Goal: Task Accomplishment & Management: Manage account settings

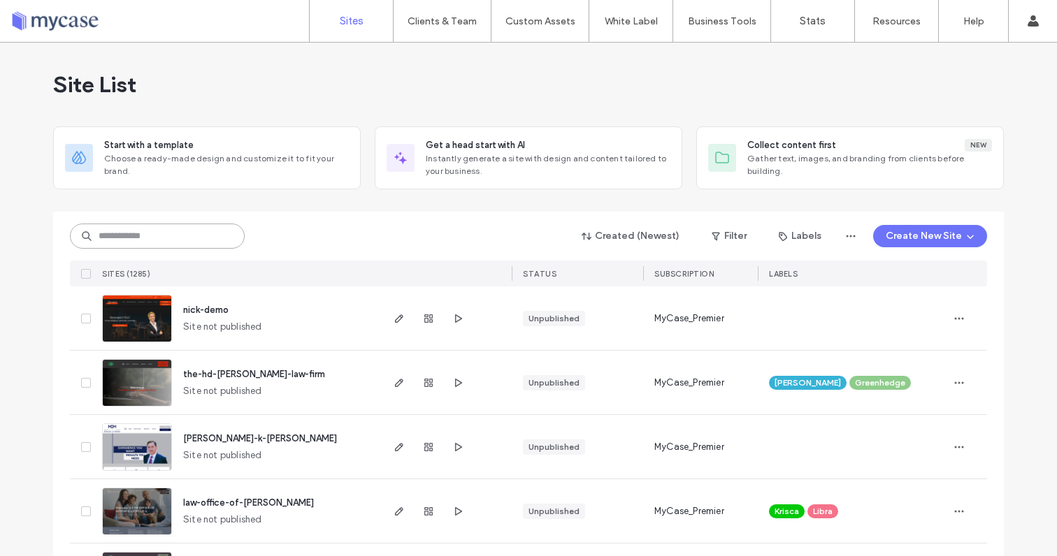
click at [175, 229] on input at bounding box center [157, 236] width 175 height 25
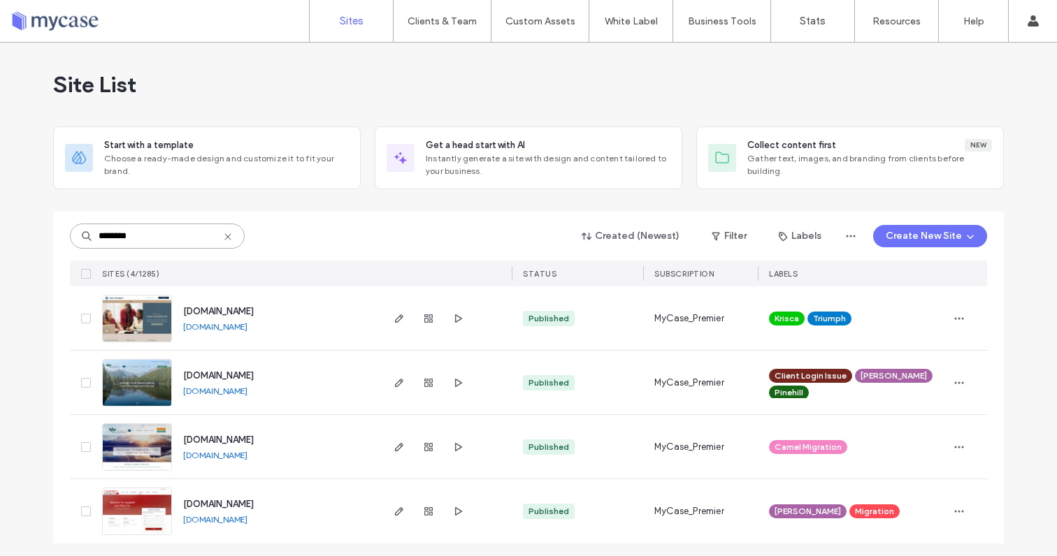
scroll to position [4, 0]
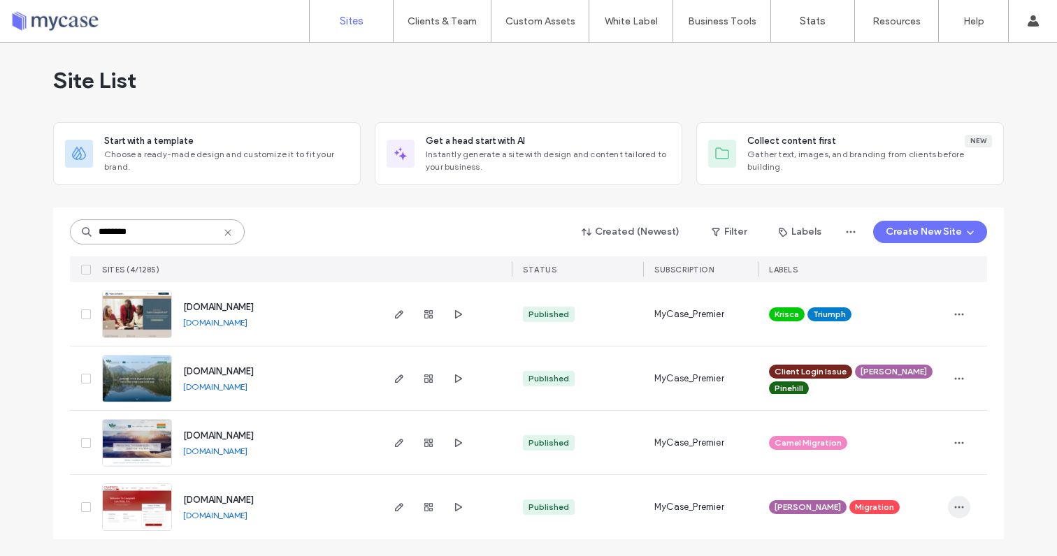
type input "********"
click at [954, 503] on icon "button" at bounding box center [958, 507] width 11 height 11
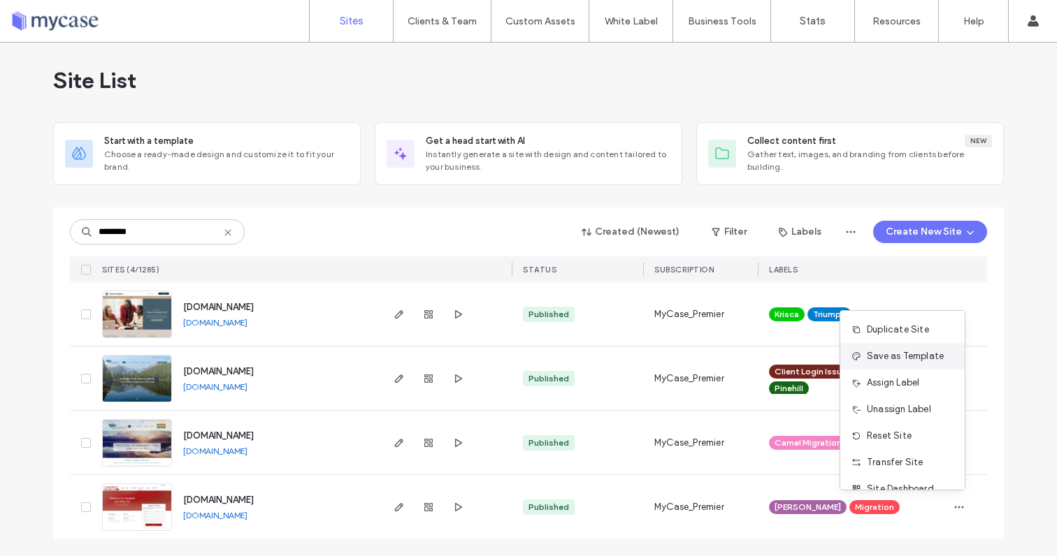
scroll to position [45, 0]
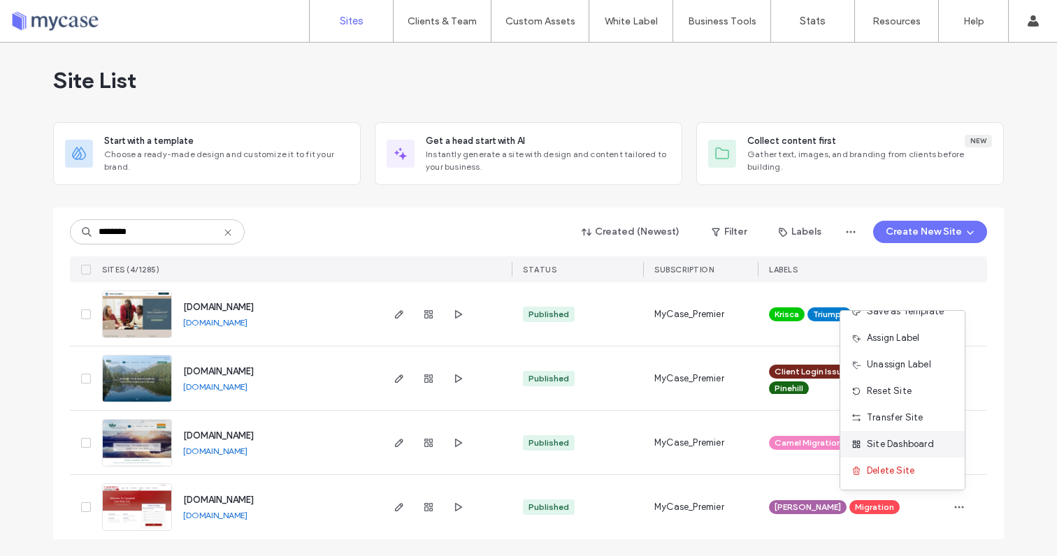
click at [890, 442] on span "Site Dashboard" at bounding box center [900, 445] width 67 height 14
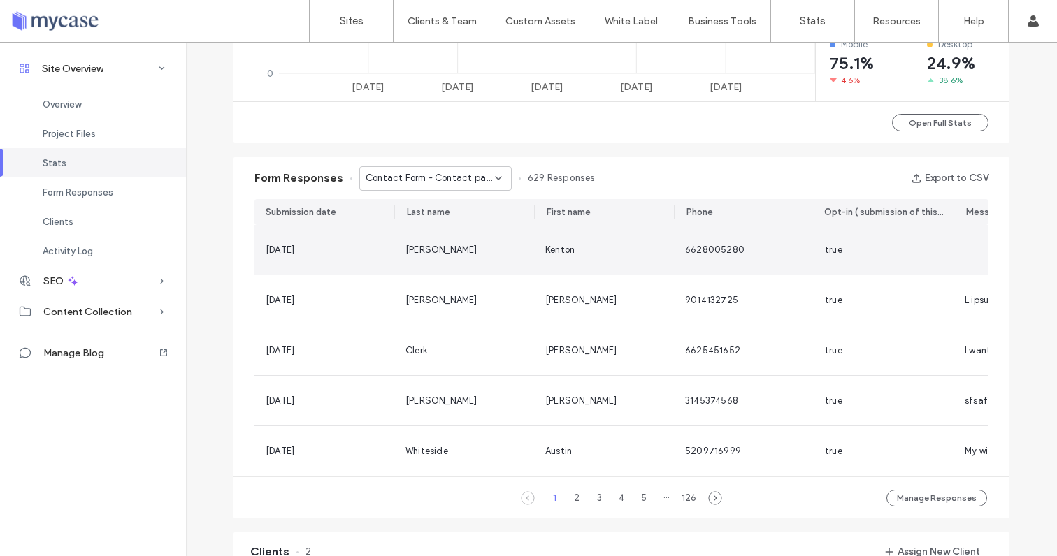
scroll to position [1257, 0]
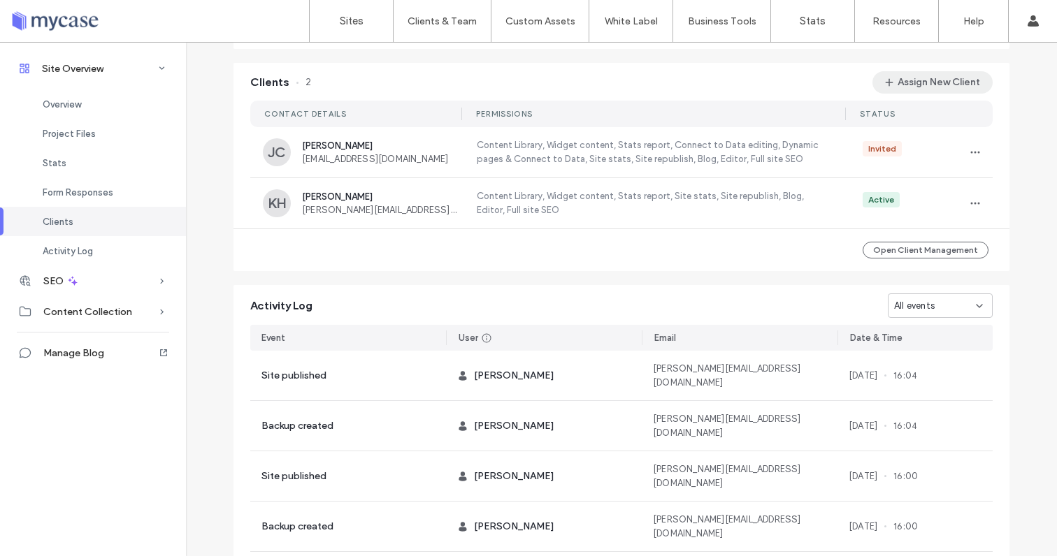
click at [897, 89] on button "Assign New Client" at bounding box center [932, 82] width 120 height 22
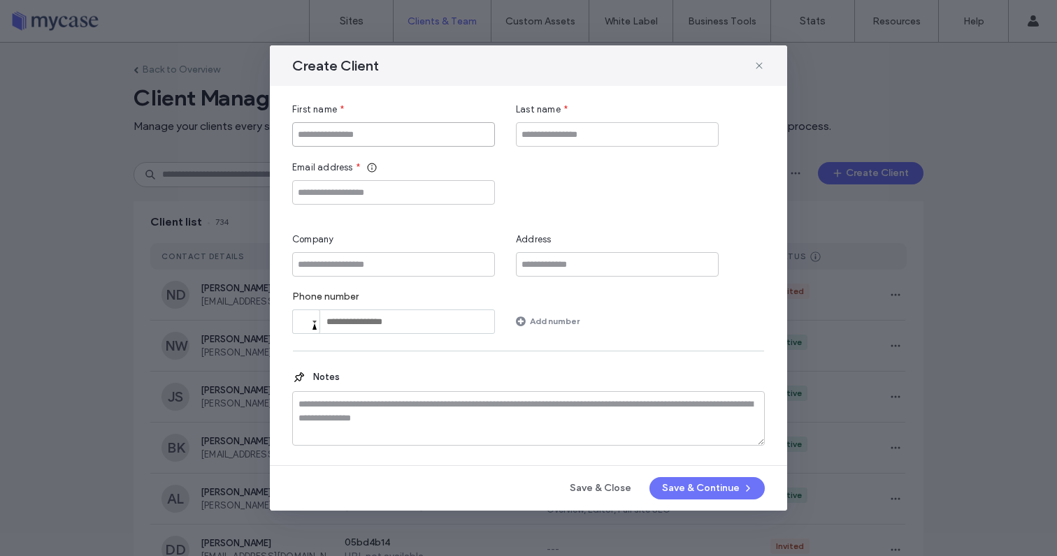
click at [401, 138] on input "First name" at bounding box center [393, 134] width 203 height 24
type input "******"
click at [554, 136] on input "Last name" at bounding box center [617, 134] width 203 height 24
type input "*"
click at [389, 187] on input "Email address" at bounding box center [393, 192] width 203 height 24
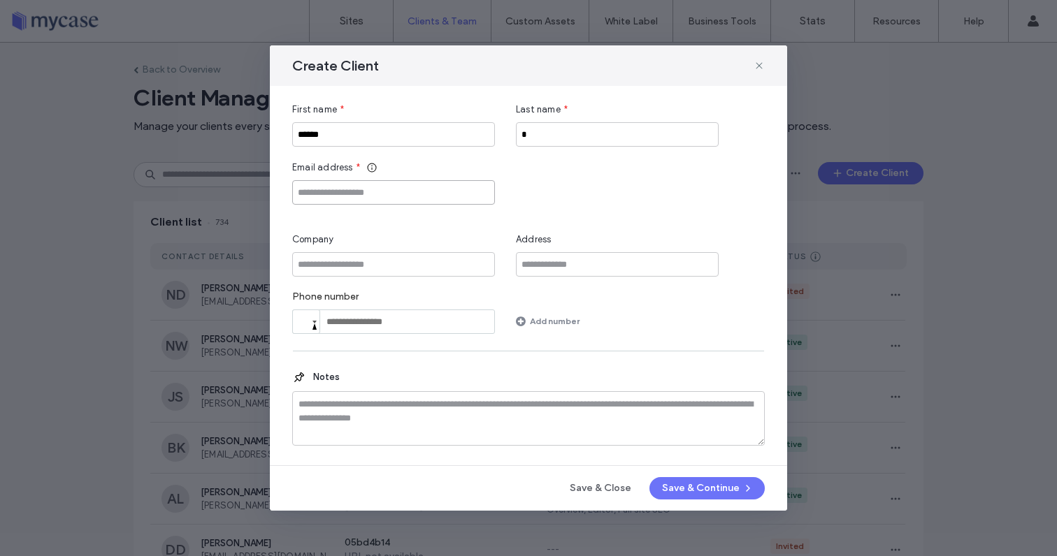
paste input "**********"
type input "**********"
click at [676, 491] on button "Save & Continue" at bounding box center [706, 488] width 115 height 22
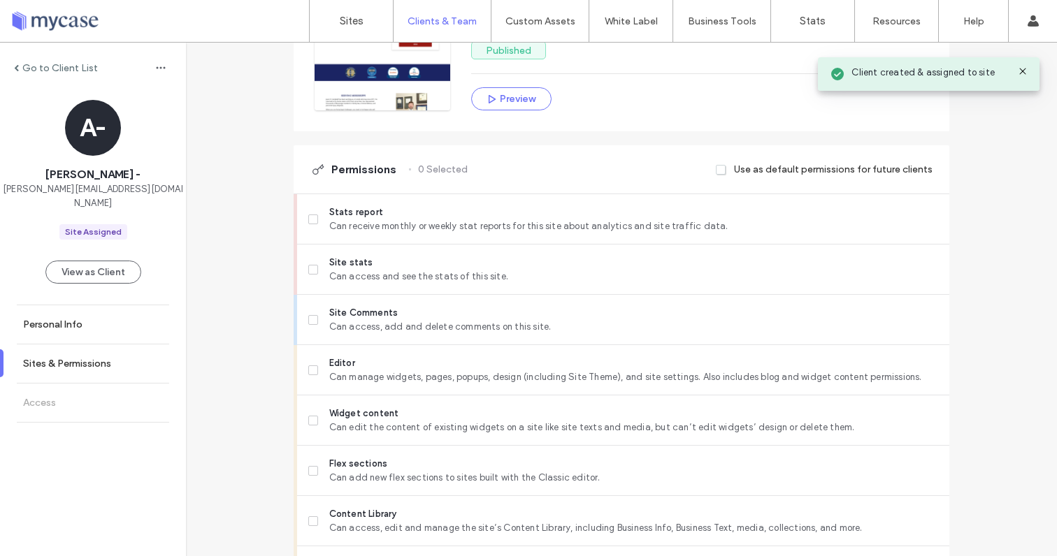
scroll to position [298, 0]
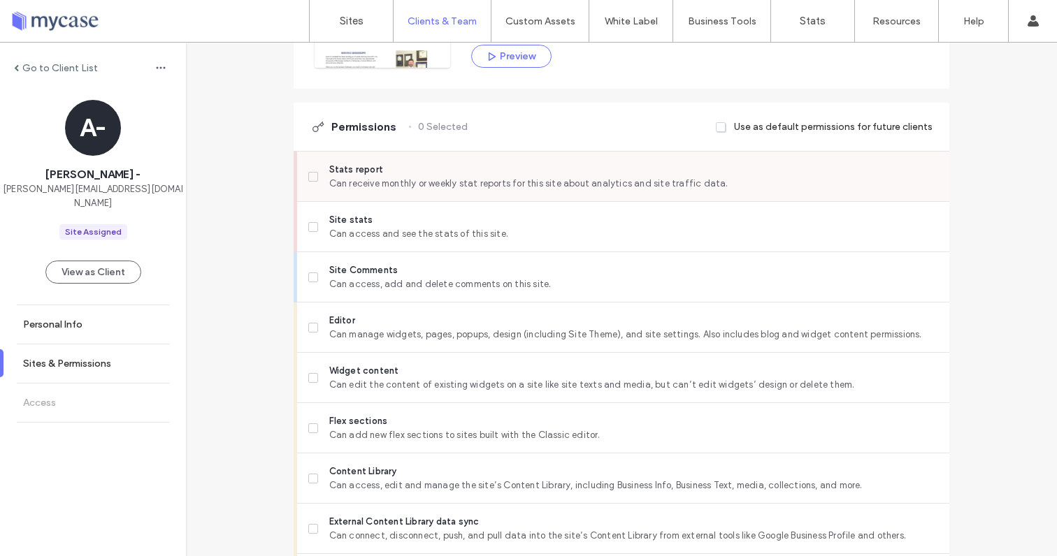
click at [308, 178] on span at bounding box center [313, 177] width 10 height 10
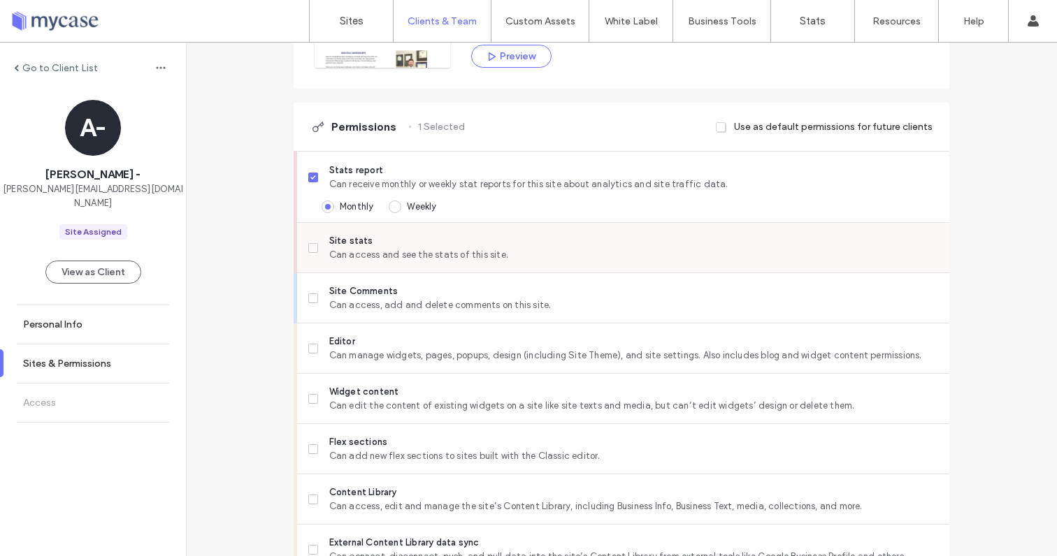
click at [310, 243] on span at bounding box center [313, 248] width 10 height 10
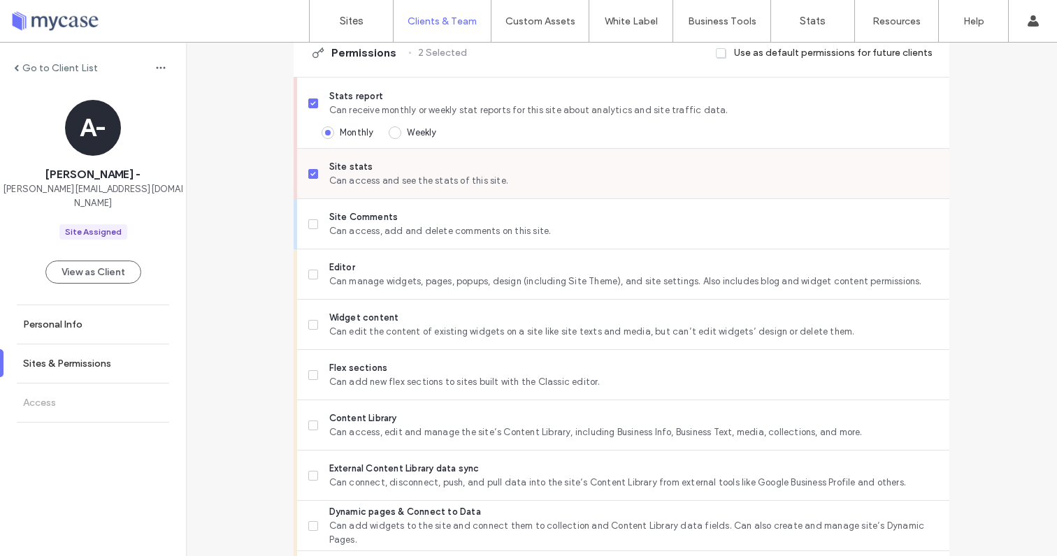
scroll to position [386, 0]
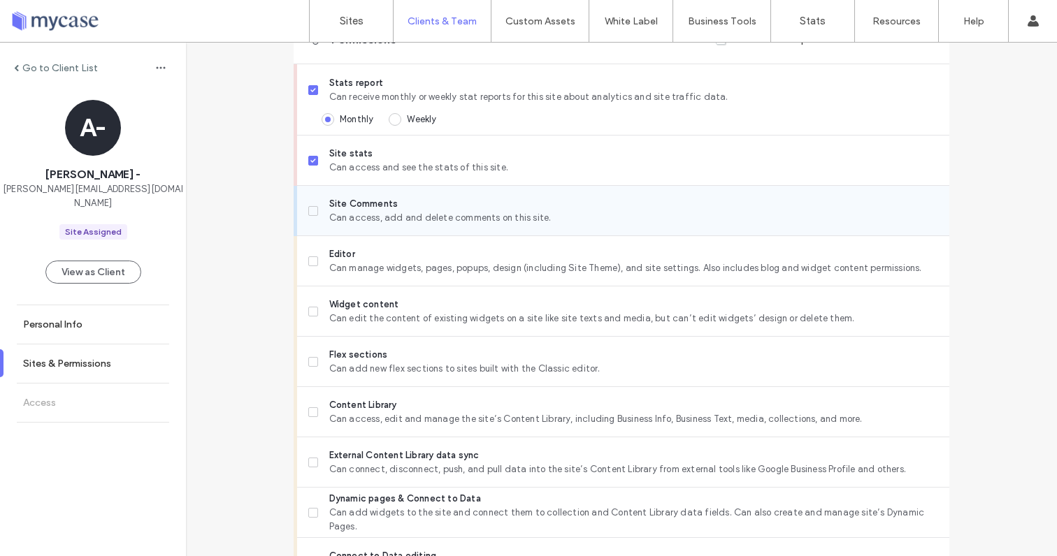
click at [308, 204] on label "Site Comments Can access, add and delete comments on this site." at bounding box center [623, 211] width 630 height 28
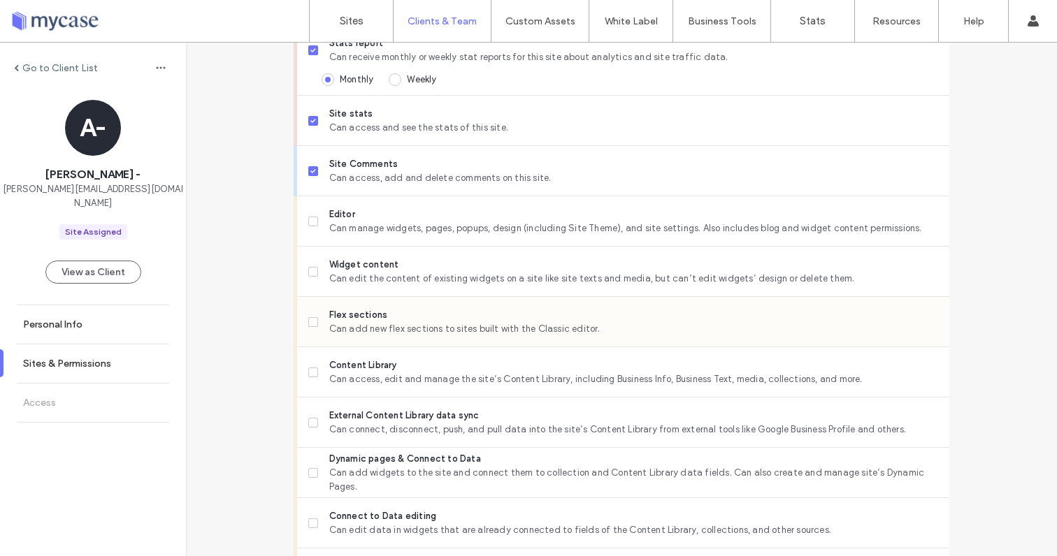
scroll to position [450, 0]
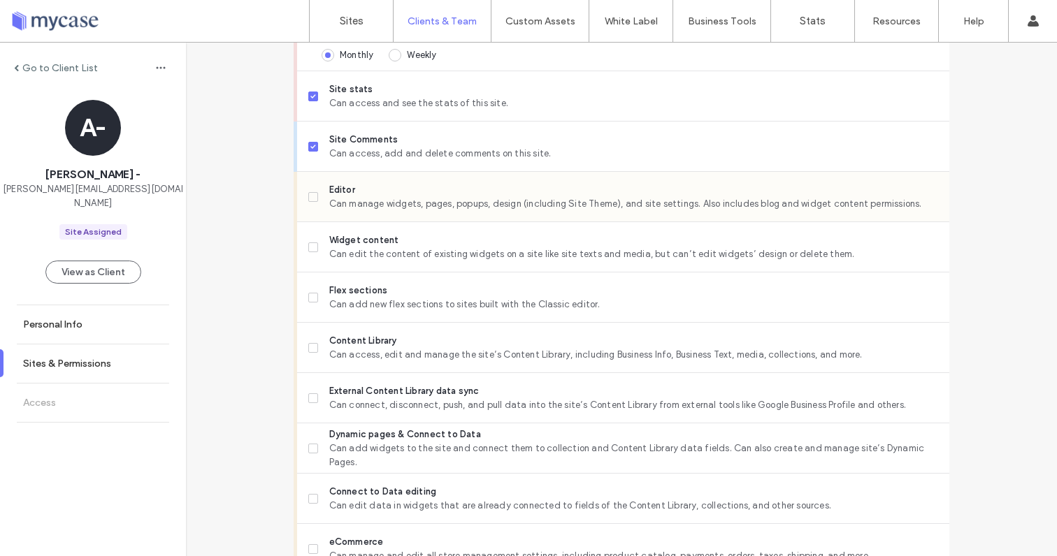
click at [310, 203] on label "Editor Can manage widgets, pages, popups, design (including Site Theme), and si…" at bounding box center [623, 197] width 630 height 28
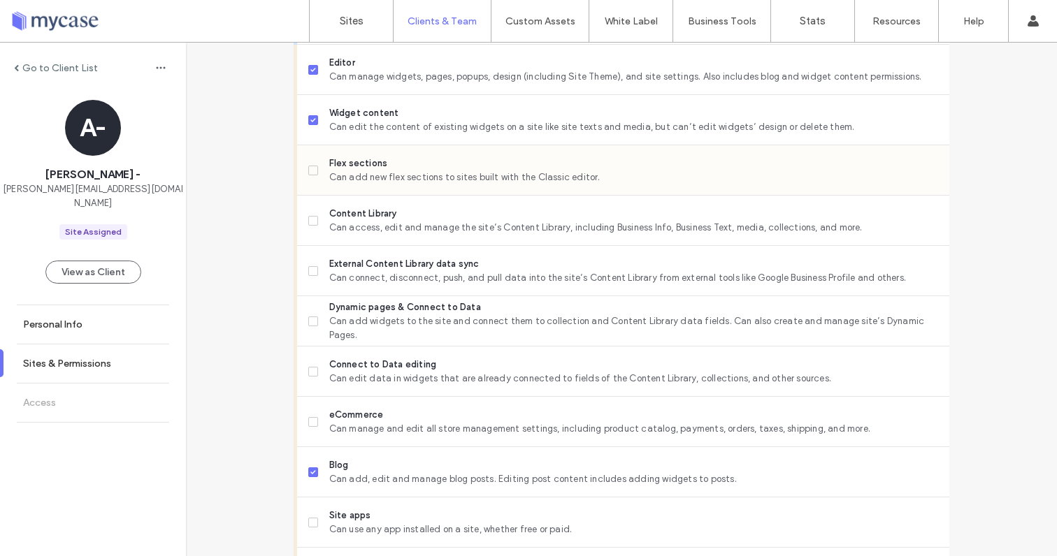
scroll to position [578, 0]
click at [308, 222] on span at bounding box center [313, 220] width 10 height 10
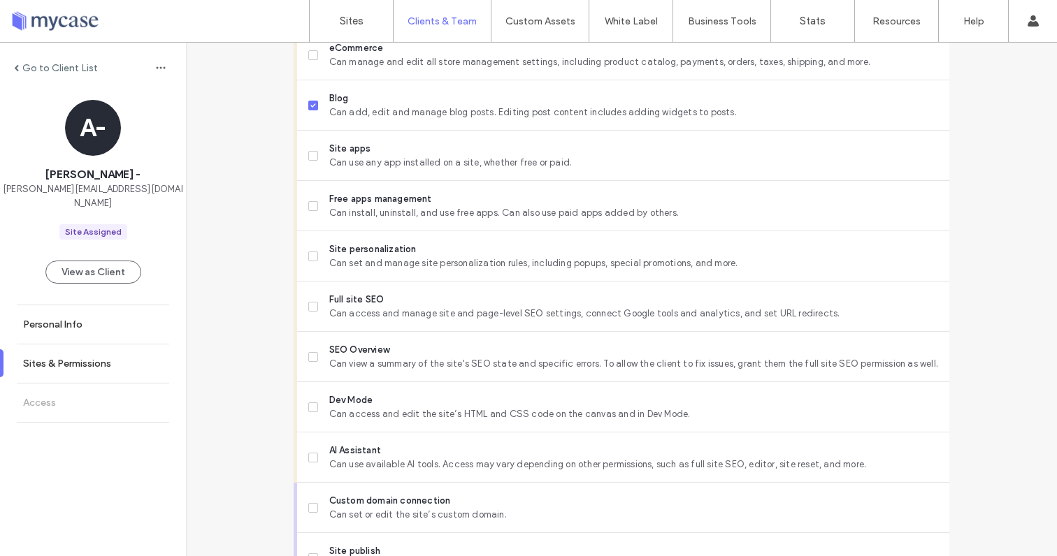
scroll to position [946, 0]
click at [311, 359] on span at bounding box center [313, 356] width 10 height 10
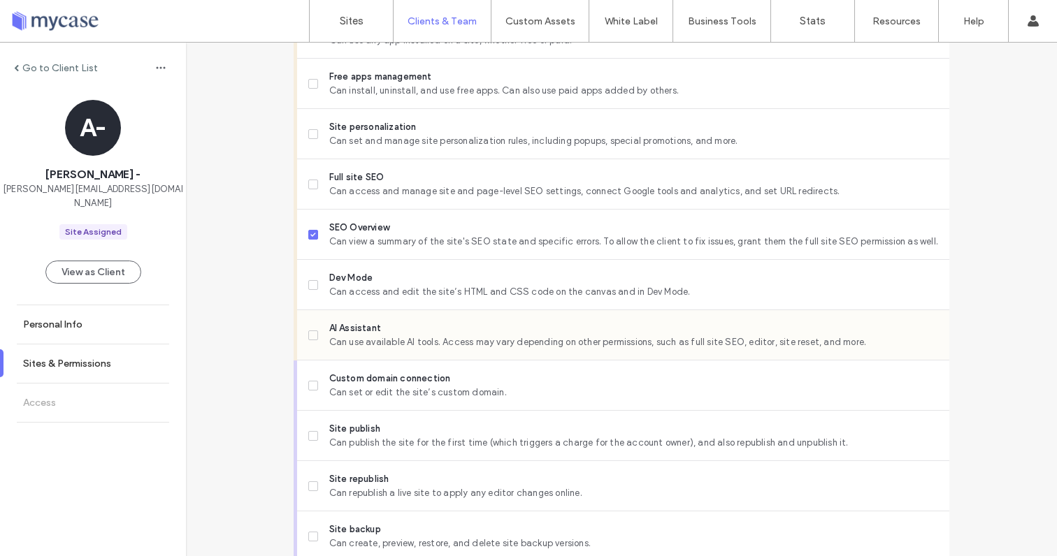
scroll to position [1082, 0]
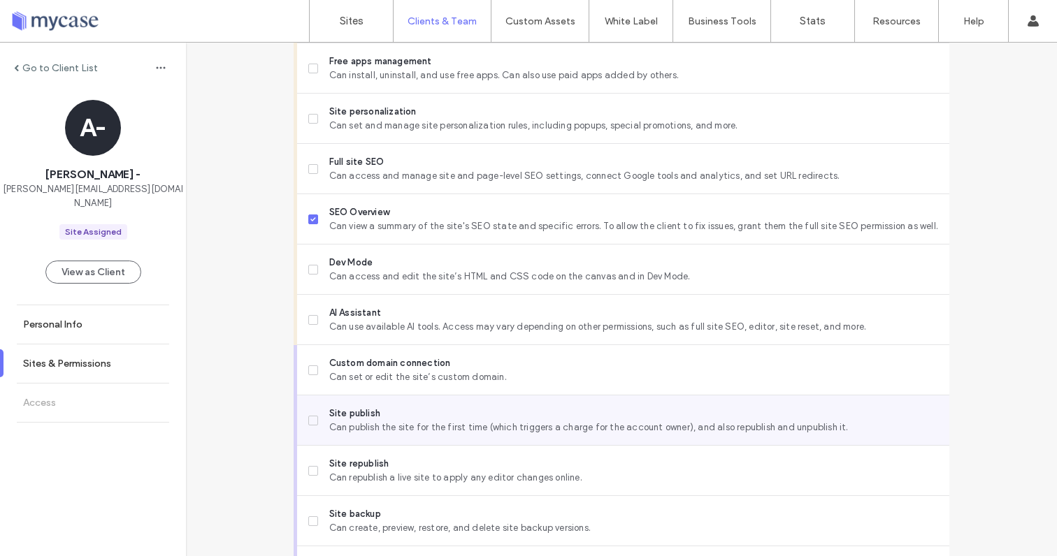
click at [308, 421] on span at bounding box center [313, 421] width 10 height 10
click at [310, 420] on icon at bounding box center [313, 421] width 6 height 4
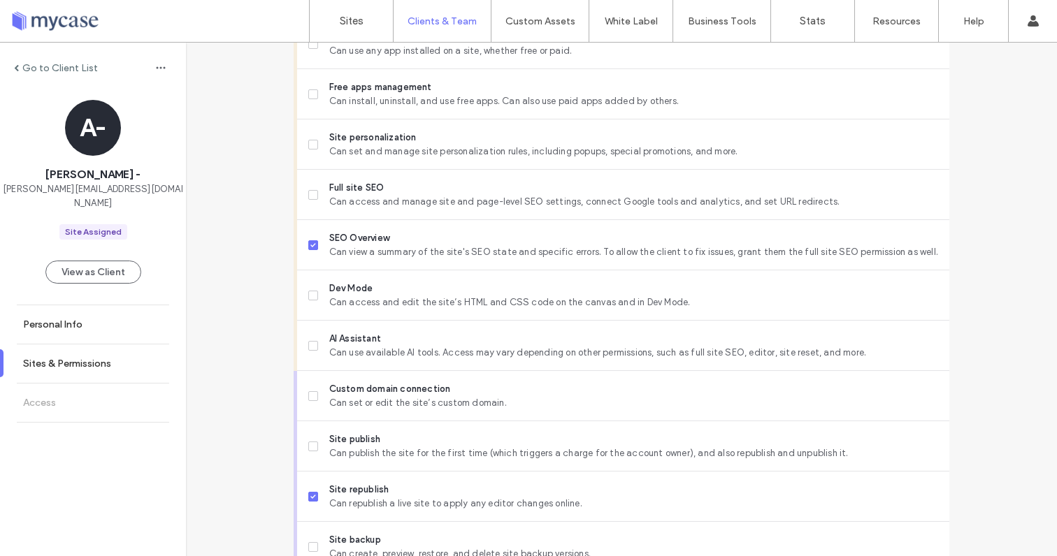
scroll to position [1148, 0]
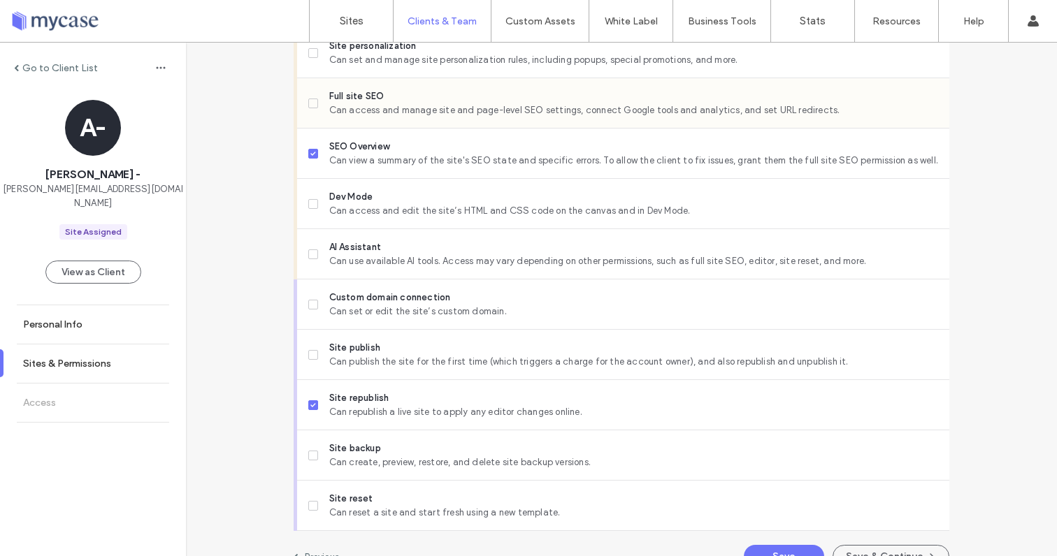
click at [310, 114] on label "Full site SEO Can access and manage site and page-level SEO settings, connect G…" at bounding box center [623, 103] width 630 height 28
click at [308, 157] on label "SEO Overview Can view a summary of the site's SEO state and specific errors. To…" at bounding box center [623, 154] width 630 height 28
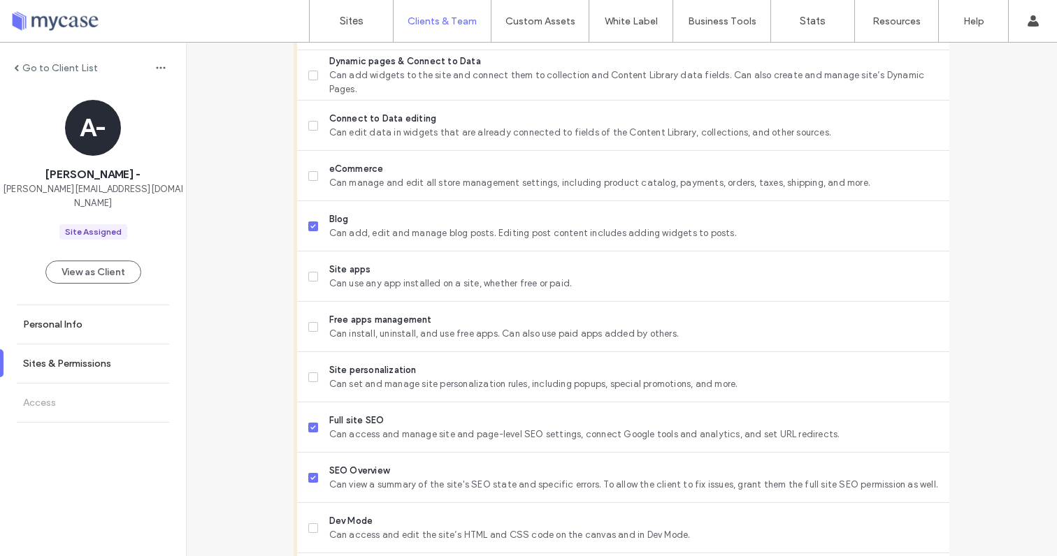
scroll to position [1173, 0]
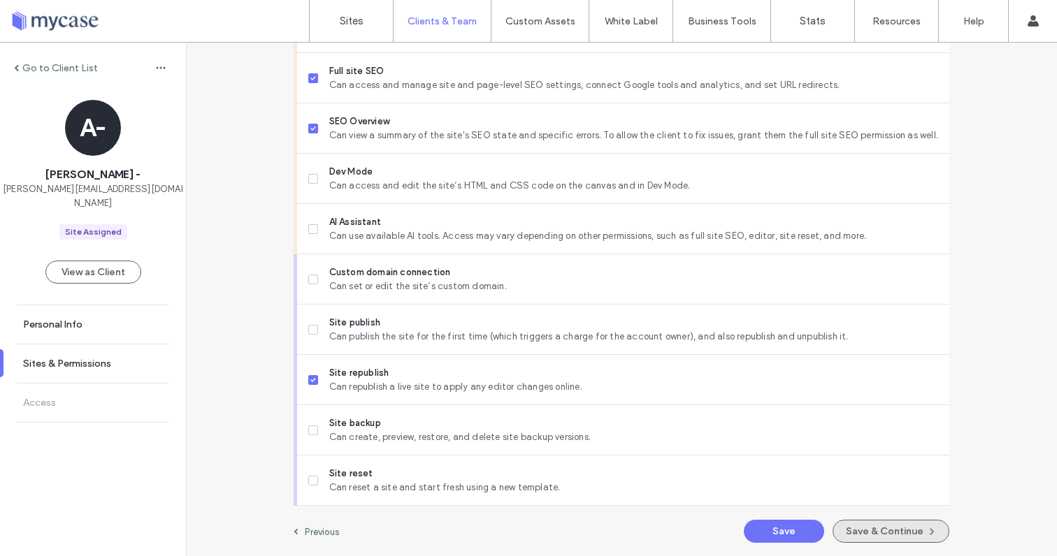
click at [851, 530] on button "Save & Continue" at bounding box center [890, 531] width 117 height 23
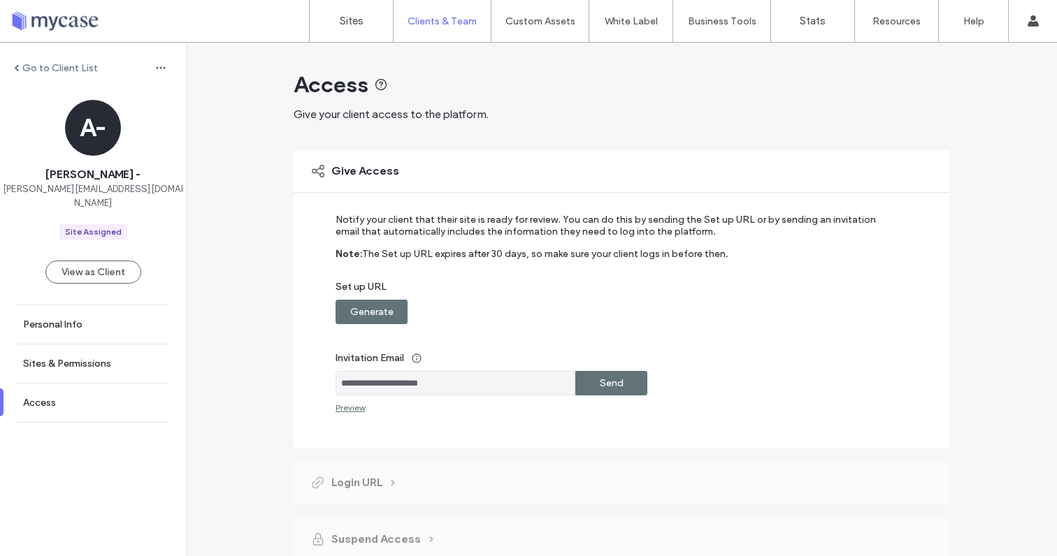
scroll to position [55, 0]
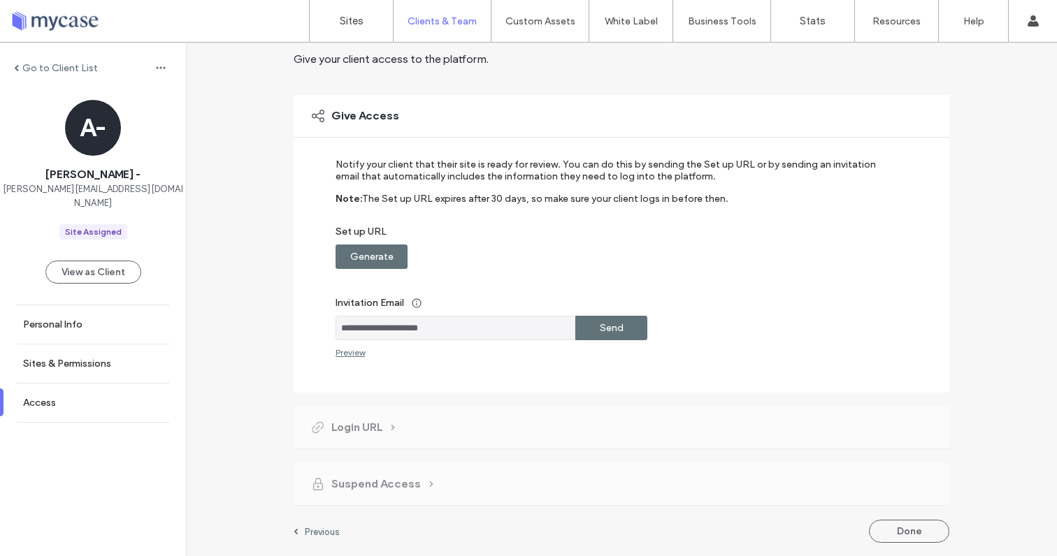
click at [612, 331] on label "Send" at bounding box center [612, 328] width 24 height 26
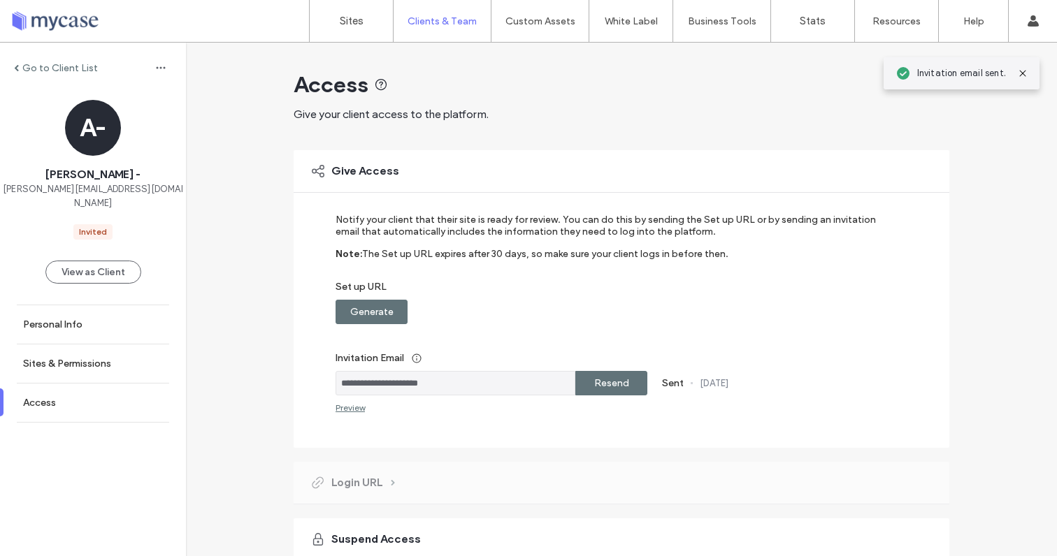
scroll to position [147, 0]
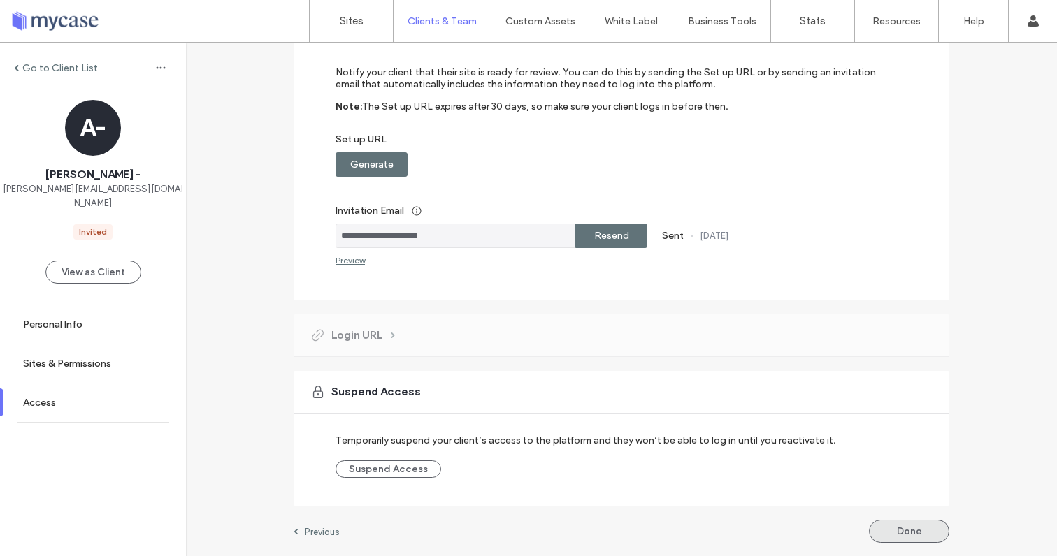
click at [883, 532] on button "Done" at bounding box center [909, 531] width 80 height 23
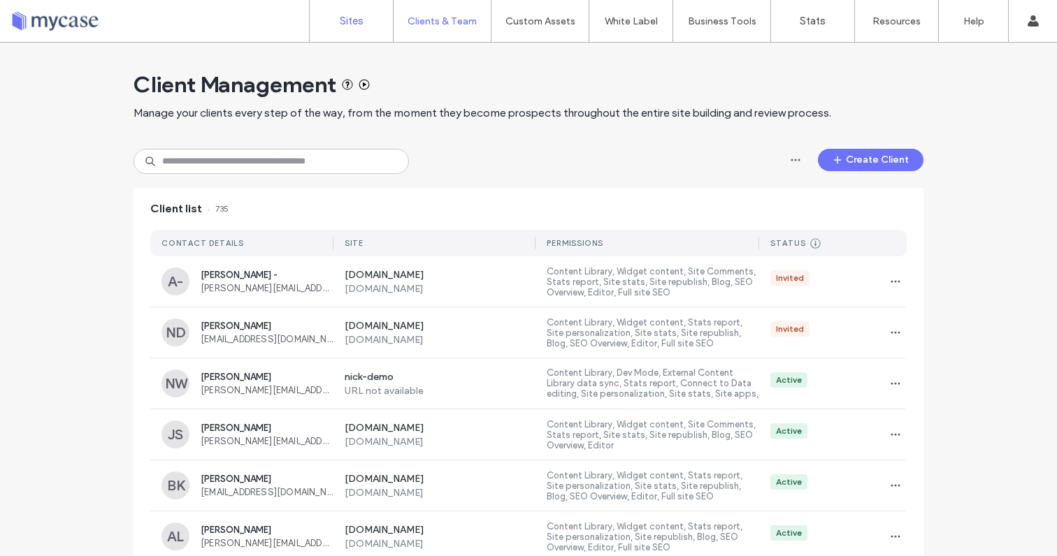
click at [351, 27] on label "Sites" at bounding box center [352, 21] width 24 height 13
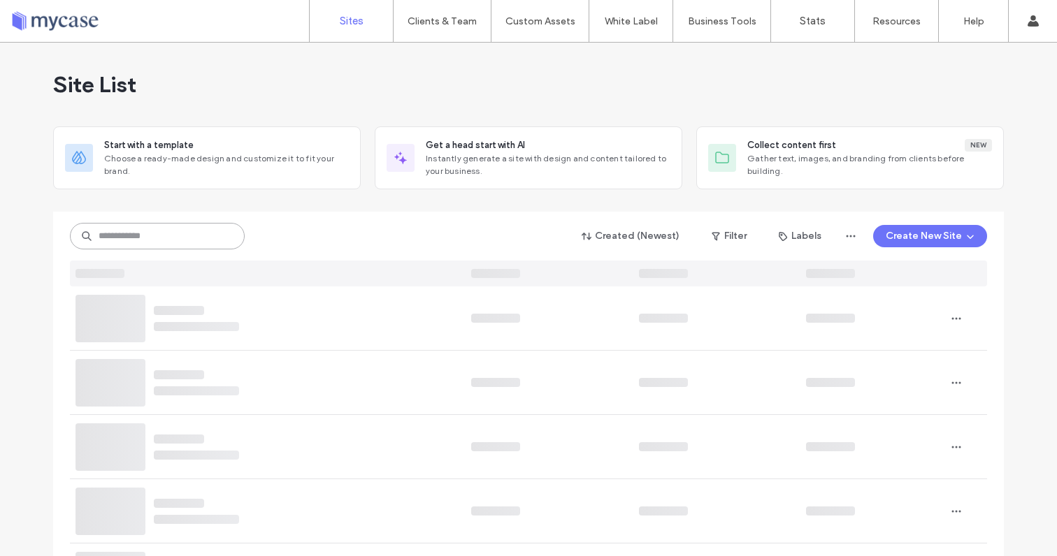
click at [198, 234] on input at bounding box center [157, 236] width 175 height 27
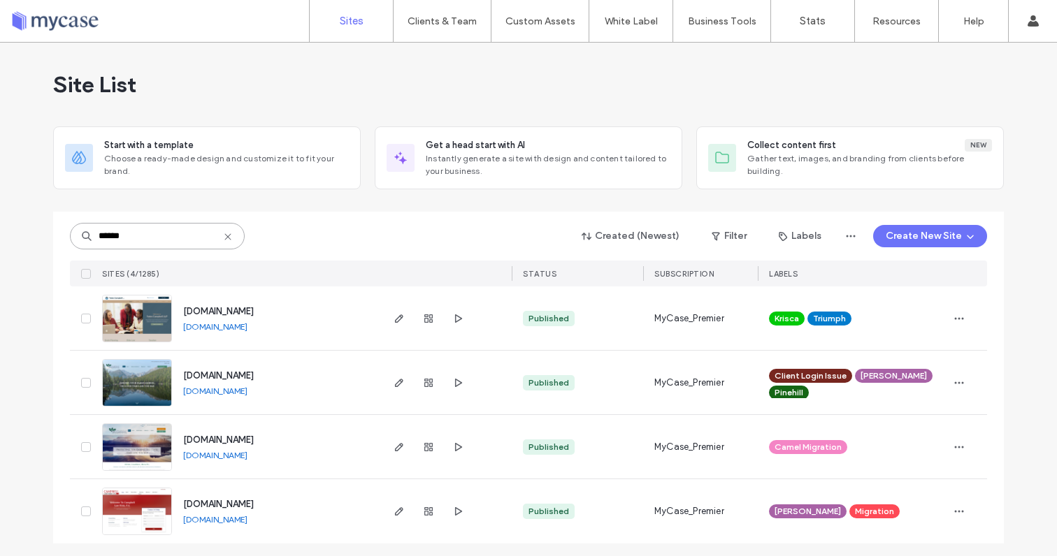
scroll to position [4, 0]
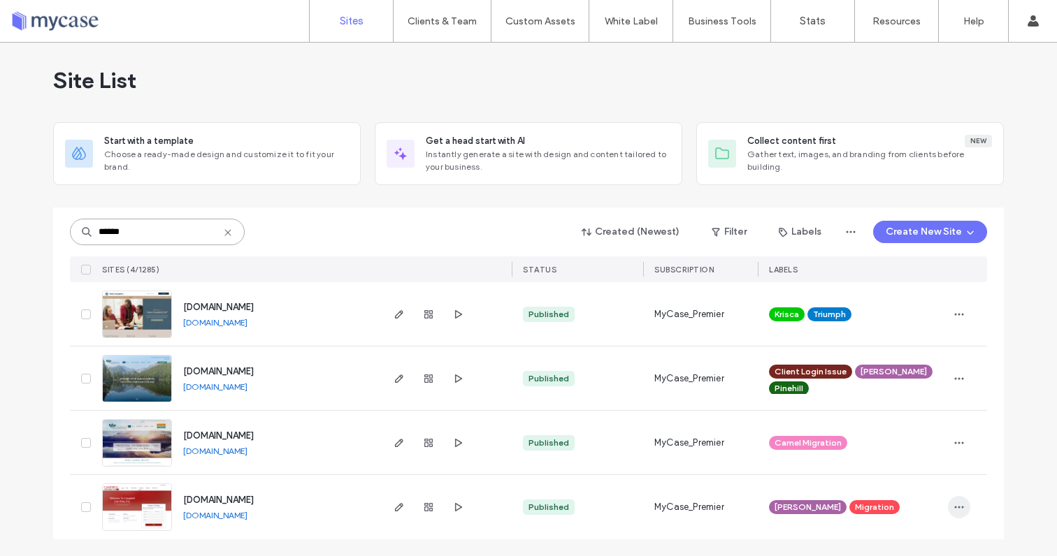
type input "******"
click at [956, 505] on icon "button" at bounding box center [958, 507] width 11 height 11
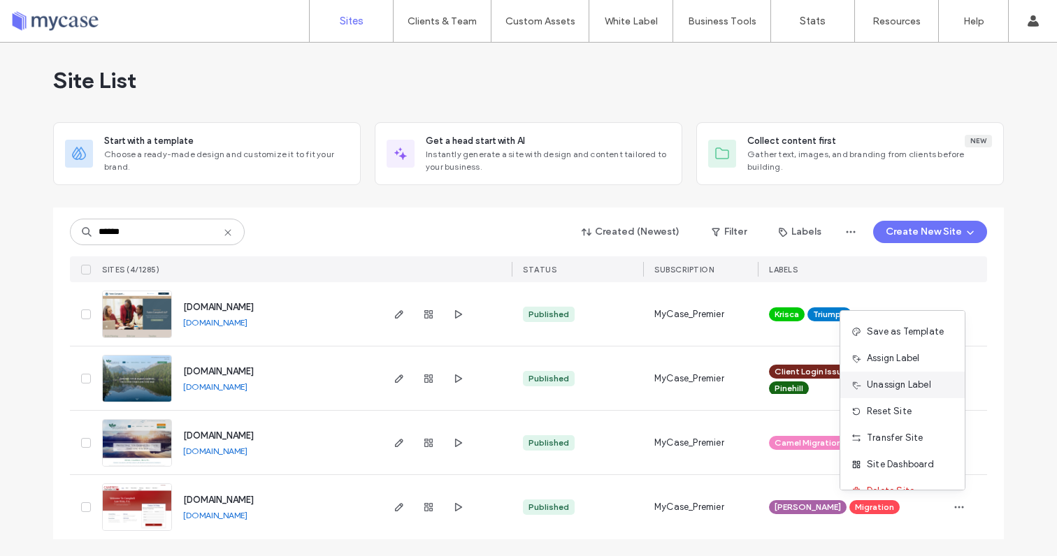
scroll to position [45, 0]
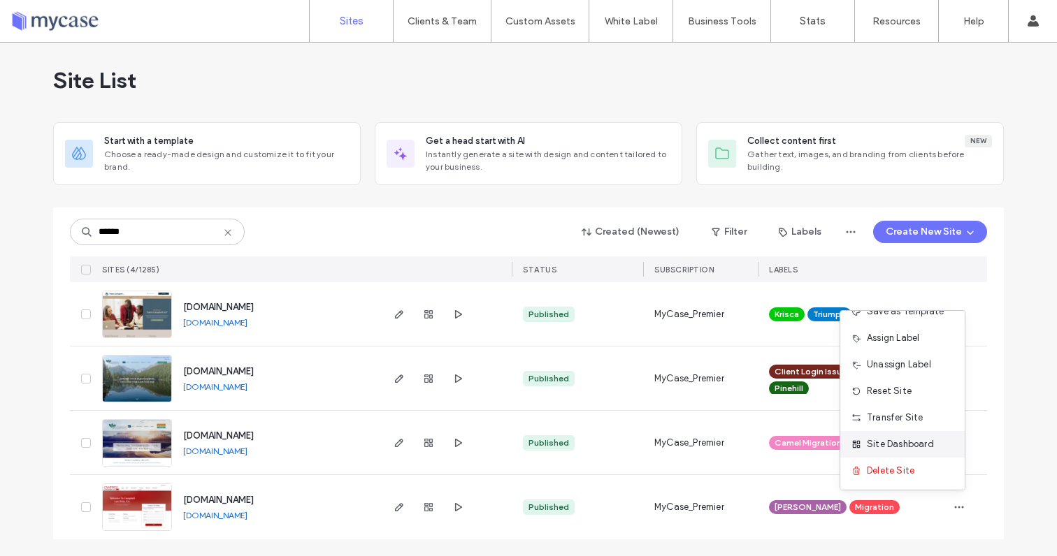
click at [899, 445] on span "Site Dashboard" at bounding box center [900, 445] width 67 height 14
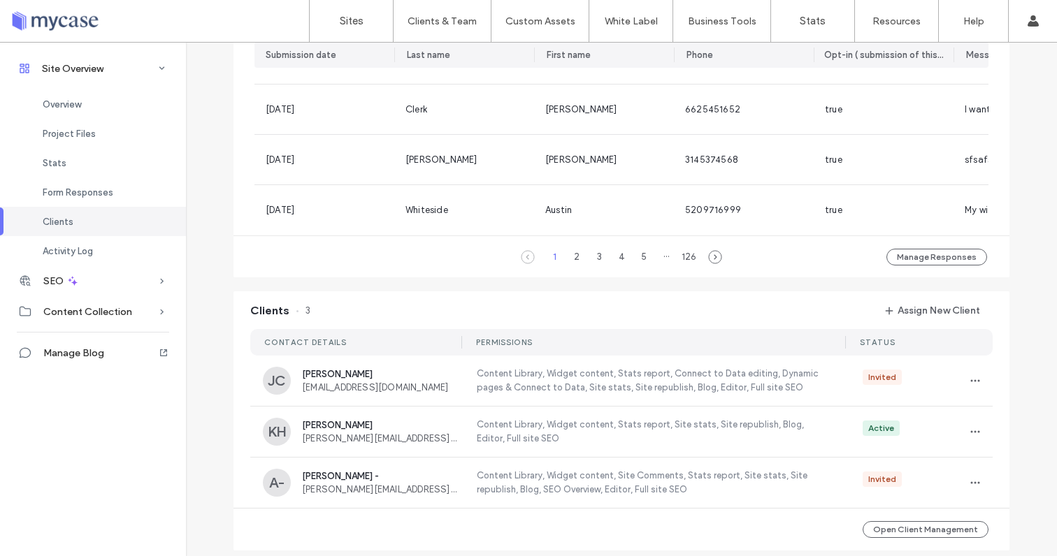
scroll to position [1141, 0]
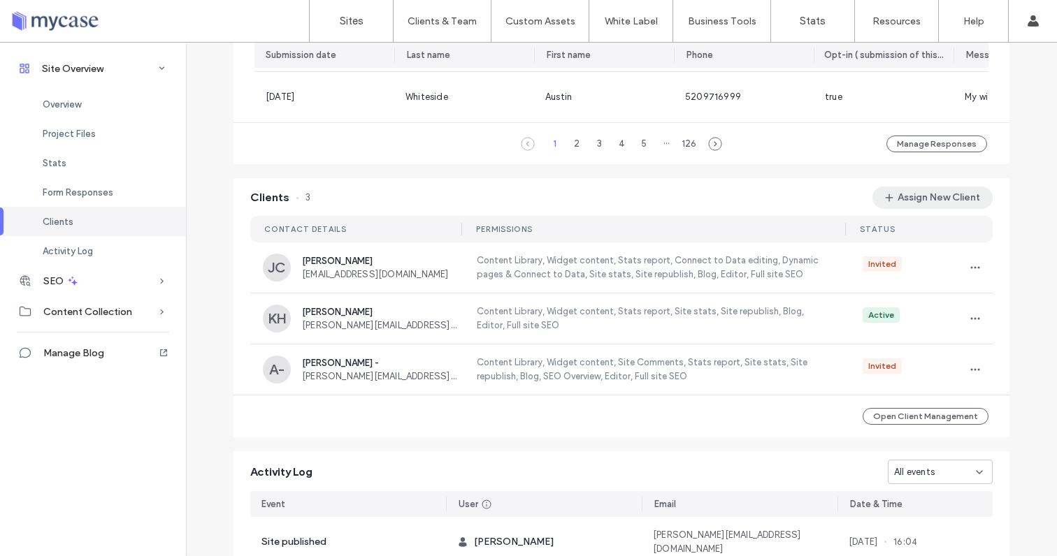
click at [911, 206] on button "Assign New Client" at bounding box center [932, 198] width 120 height 22
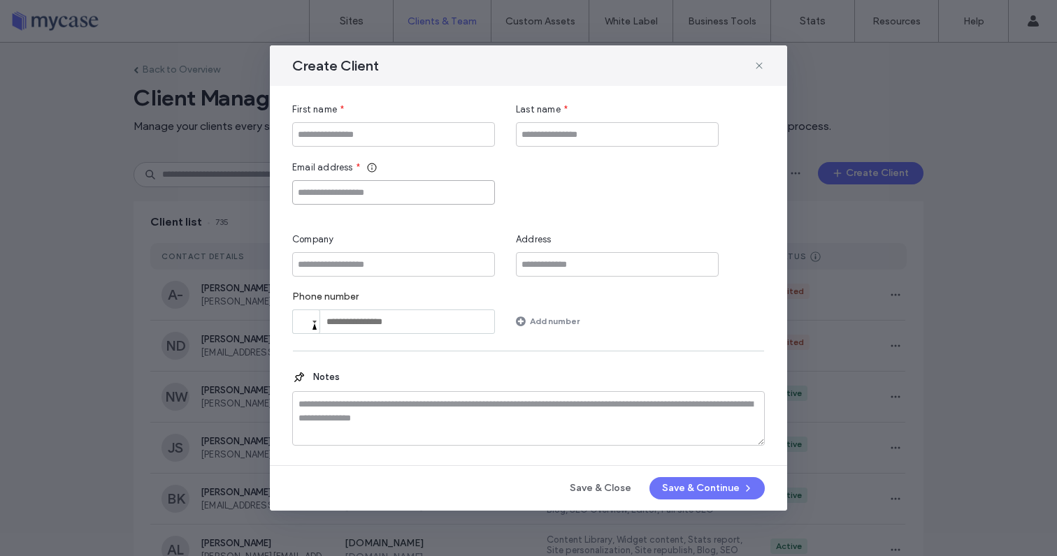
click at [426, 193] on input "Email address" at bounding box center [393, 192] width 203 height 24
paste input "**********"
type input "**********"
click at [375, 133] on input "First name" at bounding box center [393, 134] width 203 height 24
type input "***"
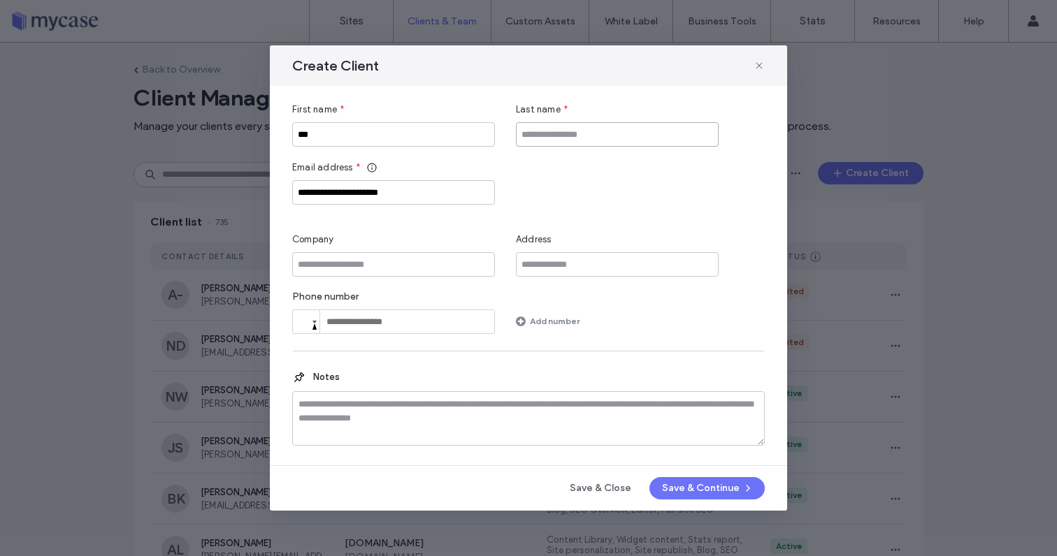
click at [562, 134] on input "Last name" at bounding box center [617, 134] width 203 height 24
type input "****"
click at [686, 484] on button "Save & Continue" at bounding box center [706, 488] width 115 height 22
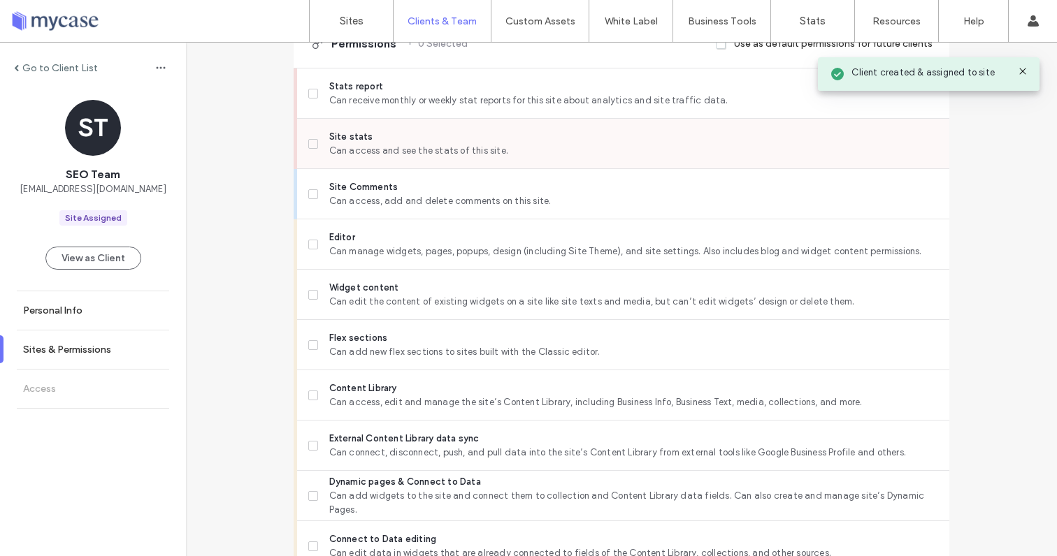
scroll to position [363, 0]
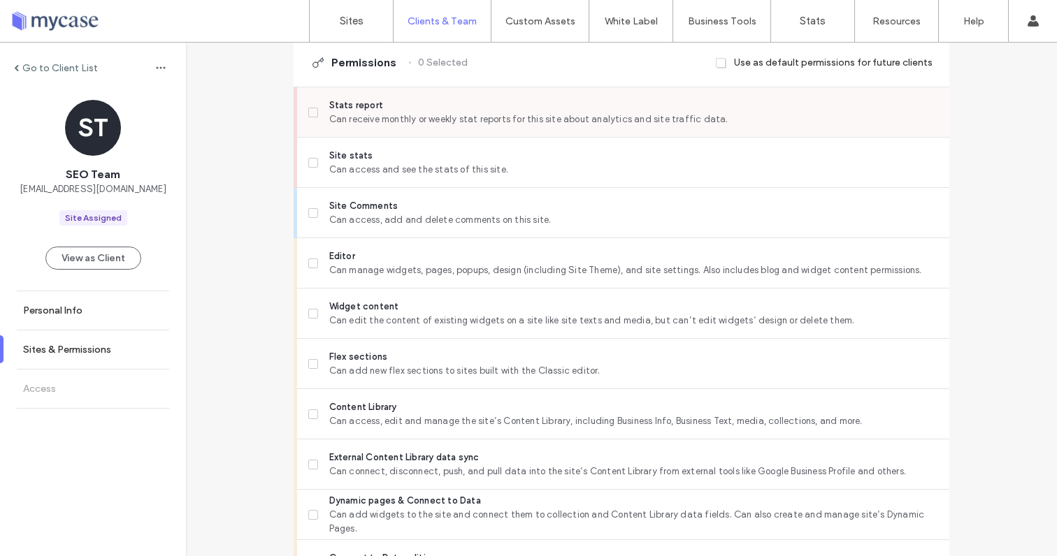
click at [314, 110] on label "Stats report Can receive monthly or weekly stat reports for this site about ana…" at bounding box center [623, 113] width 630 height 28
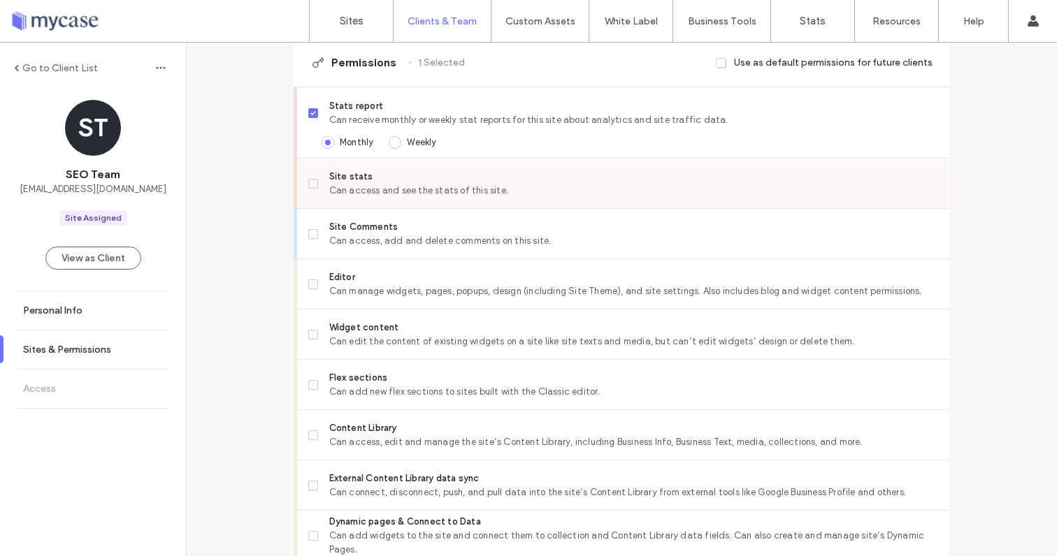
click at [308, 180] on span at bounding box center [313, 184] width 10 height 10
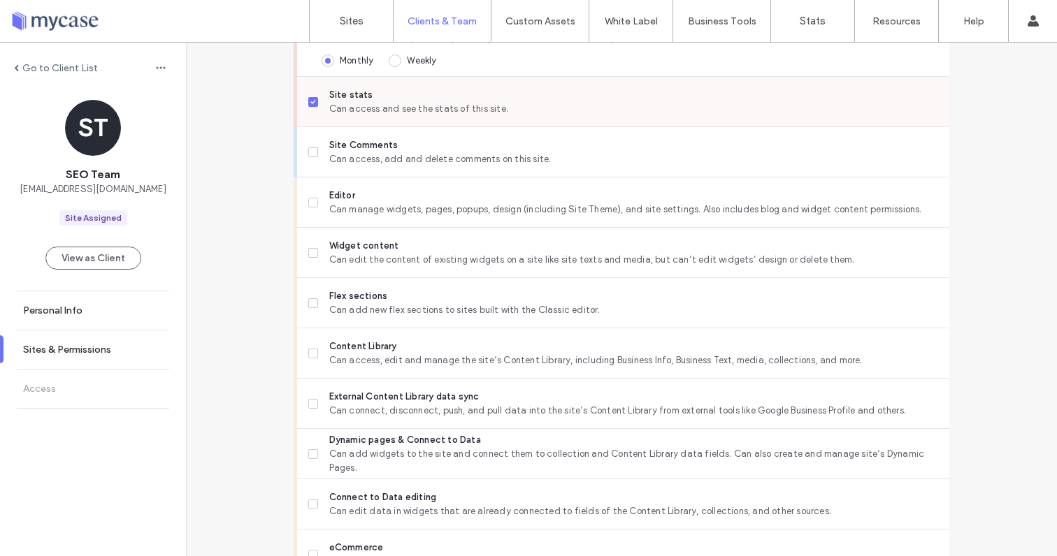
scroll to position [460, 0]
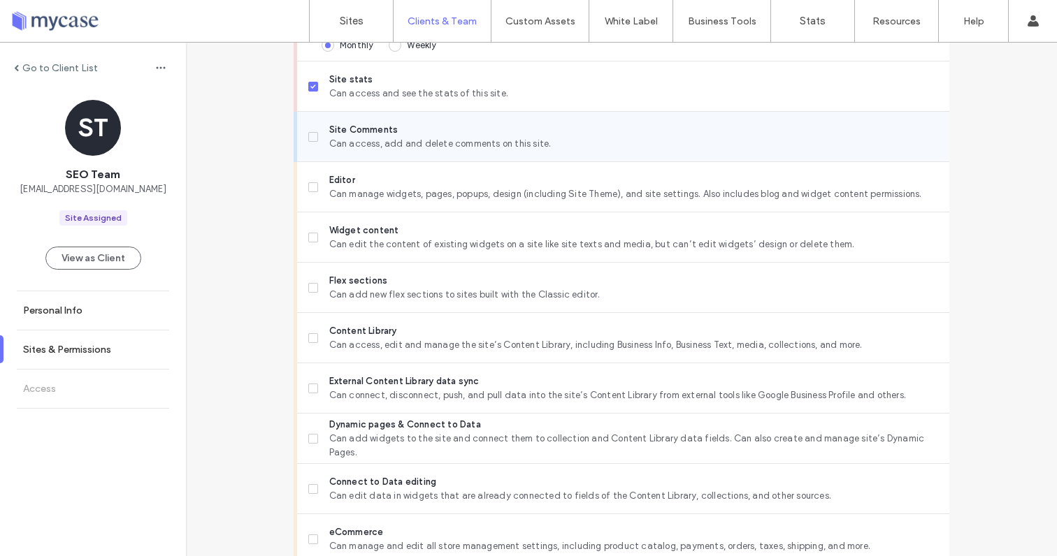
click at [308, 137] on span at bounding box center [313, 137] width 10 height 10
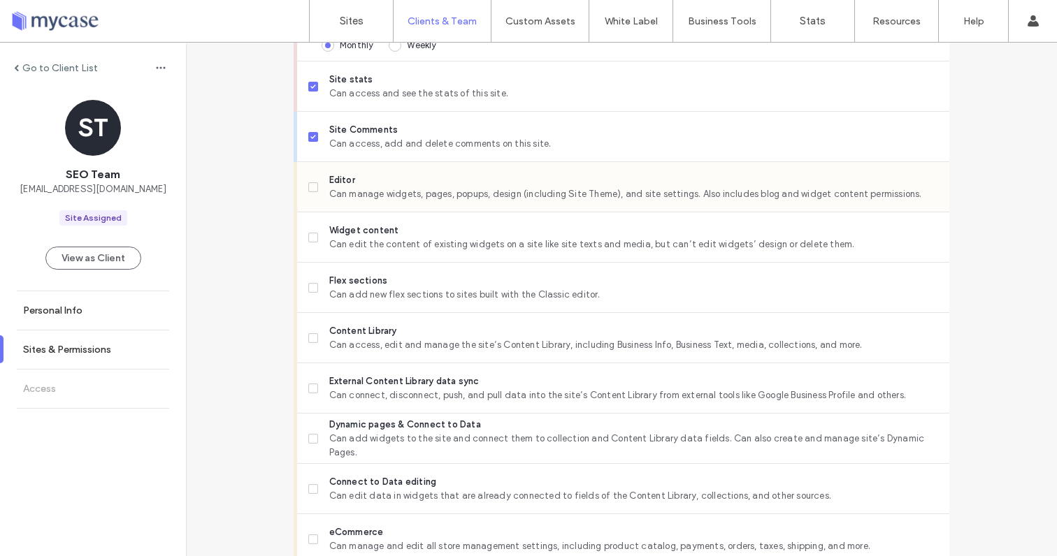
click at [308, 182] on span at bounding box center [313, 187] width 10 height 10
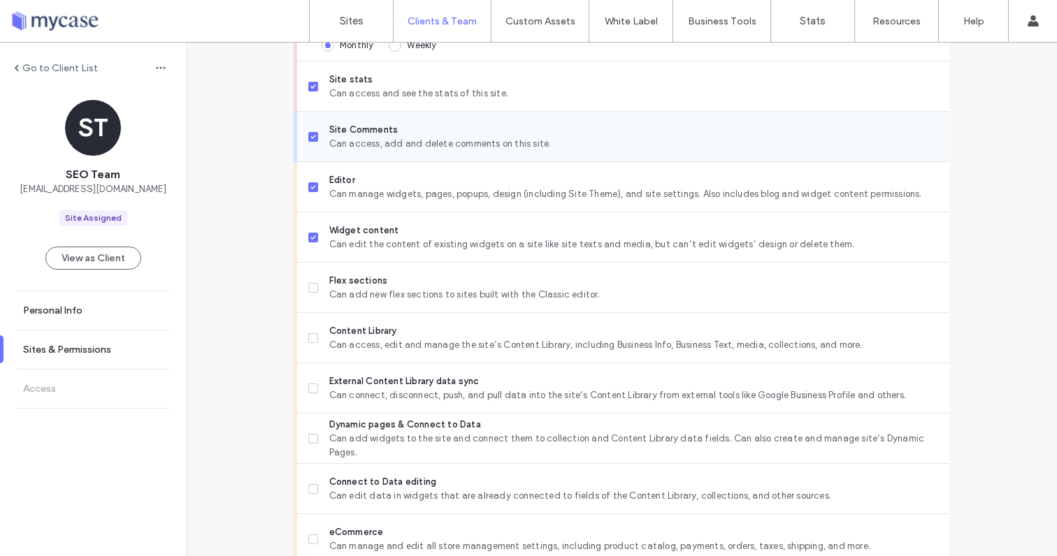
click at [310, 135] on icon at bounding box center [313, 137] width 6 height 4
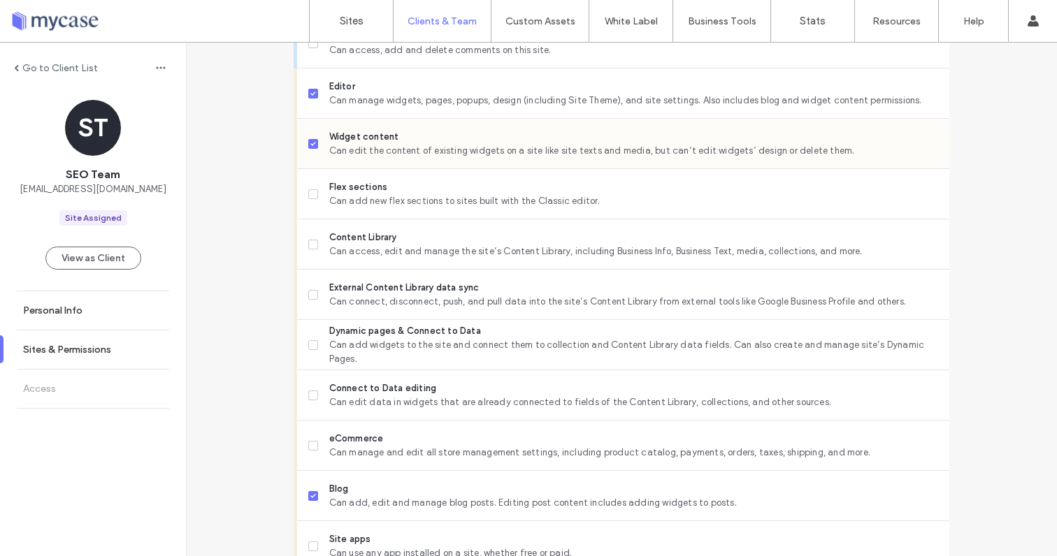
scroll to position [557, 0]
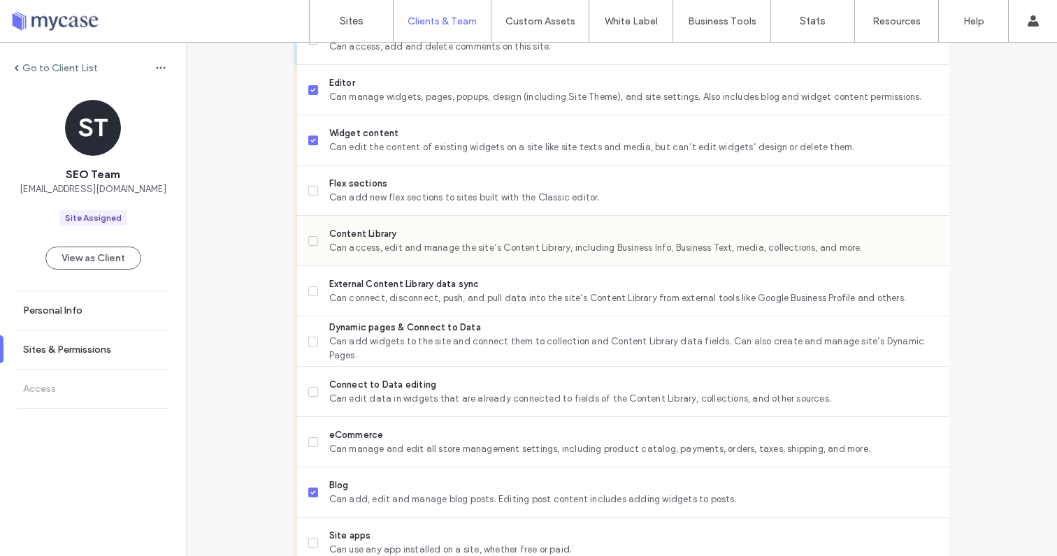
click at [308, 236] on span at bounding box center [313, 241] width 10 height 10
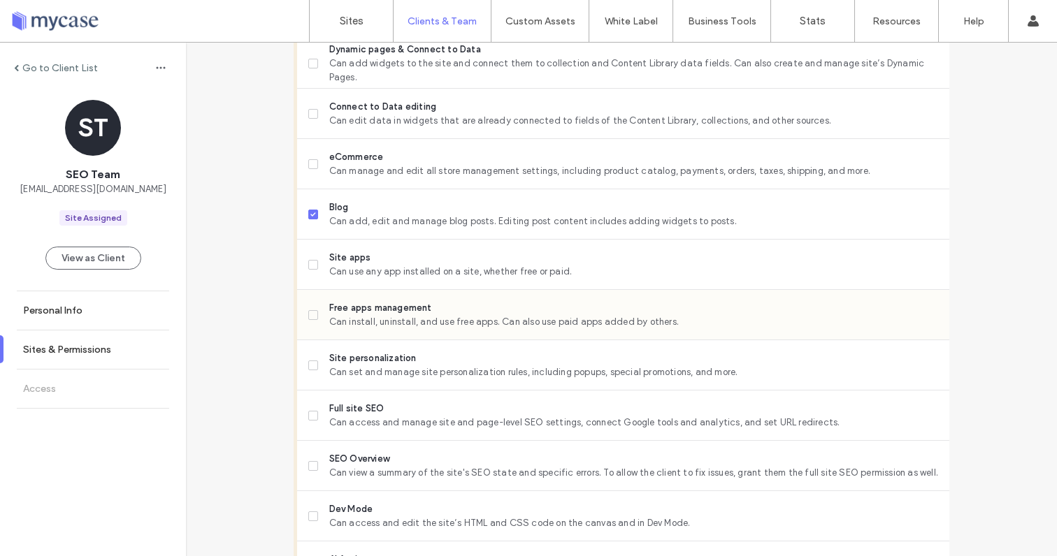
scroll to position [870, 0]
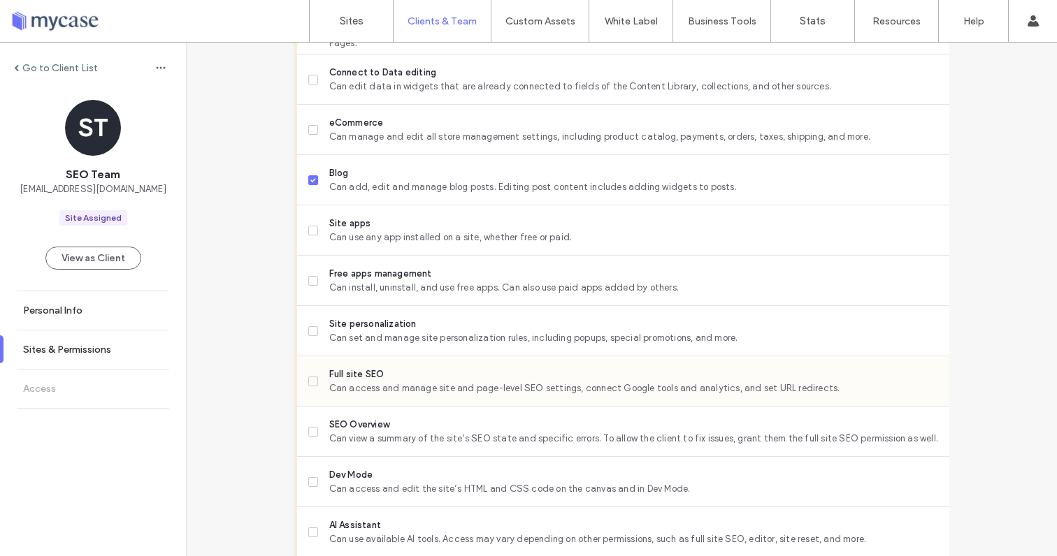
click at [309, 370] on label "Full site SEO Can access and manage site and page-level SEO settings, connect G…" at bounding box center [623, 382] width 630 height 28
click at [311, 425] on label "SEO Overview Can view a summary of the site's SEO state and specific errors. To…" at bounding box center [623, 432] width 630 height 28
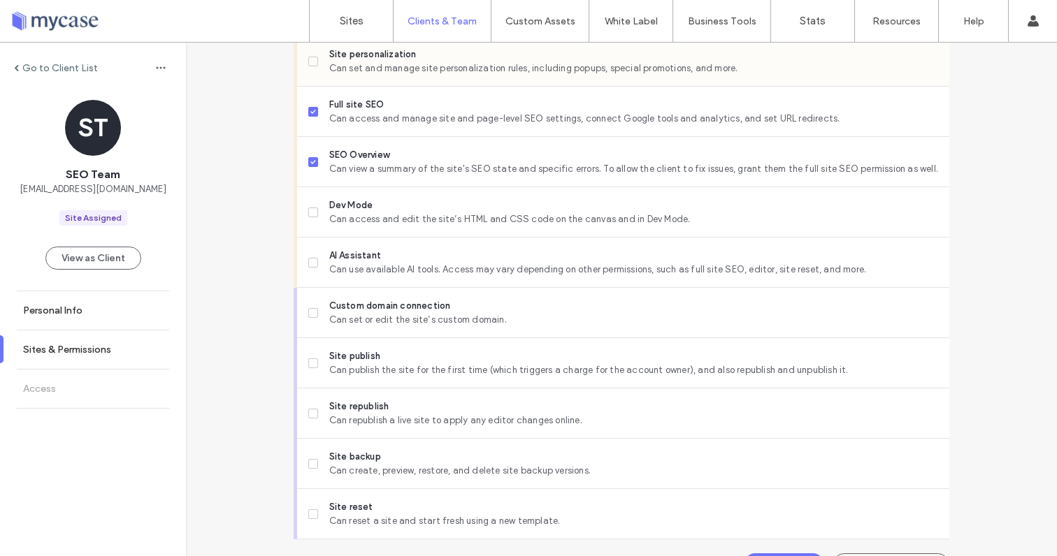
scroll to position [1160, 0]
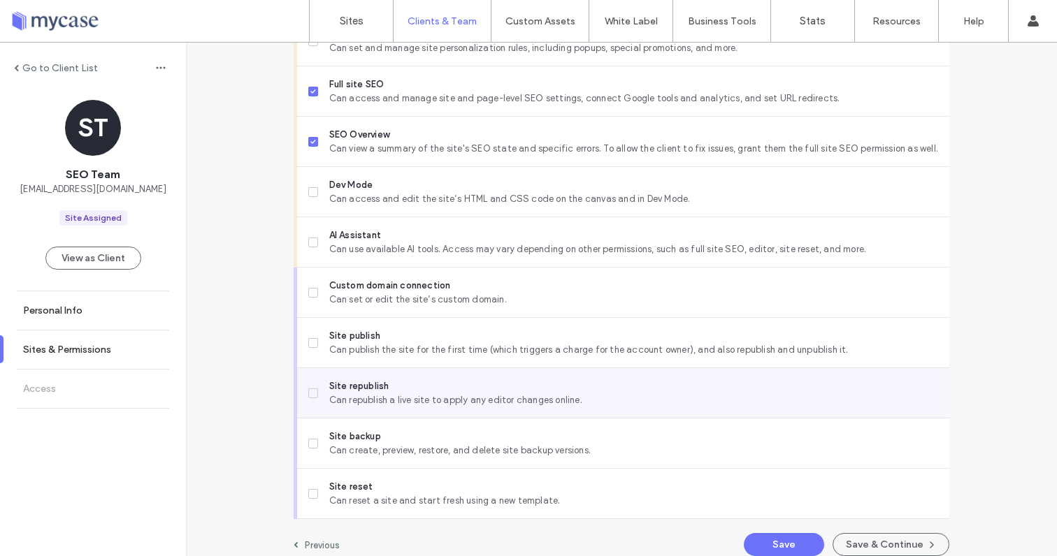
click at [309, 387] on label "Site republish Can republish a live site to apply any editor changes online." at bounding box center [623, 394] width 630 height 28
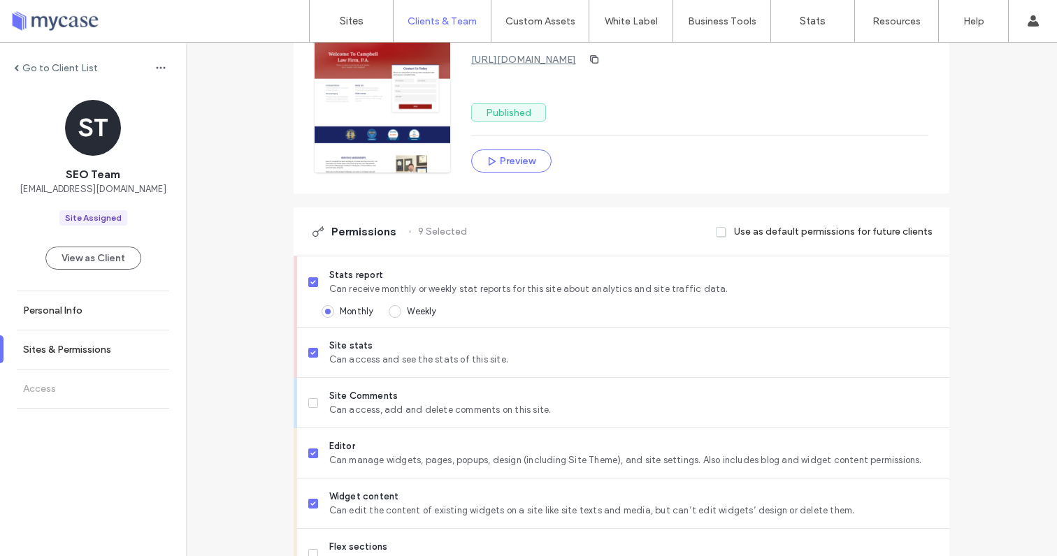
scroll to position [433, 0]
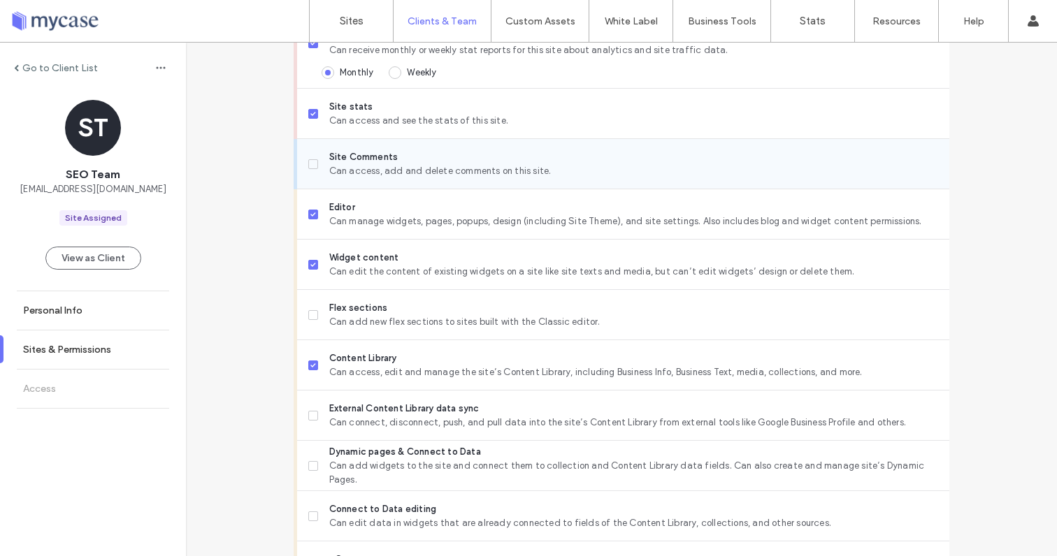
click at [309, 166] on span at bounding box center [313, 164] width 10 height 10
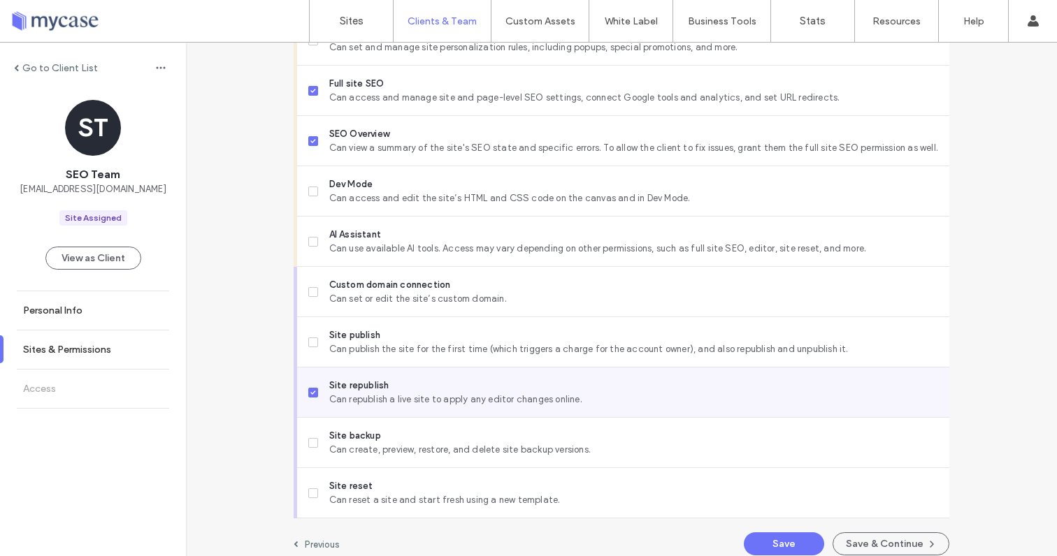
scroll to position [1173, 0]
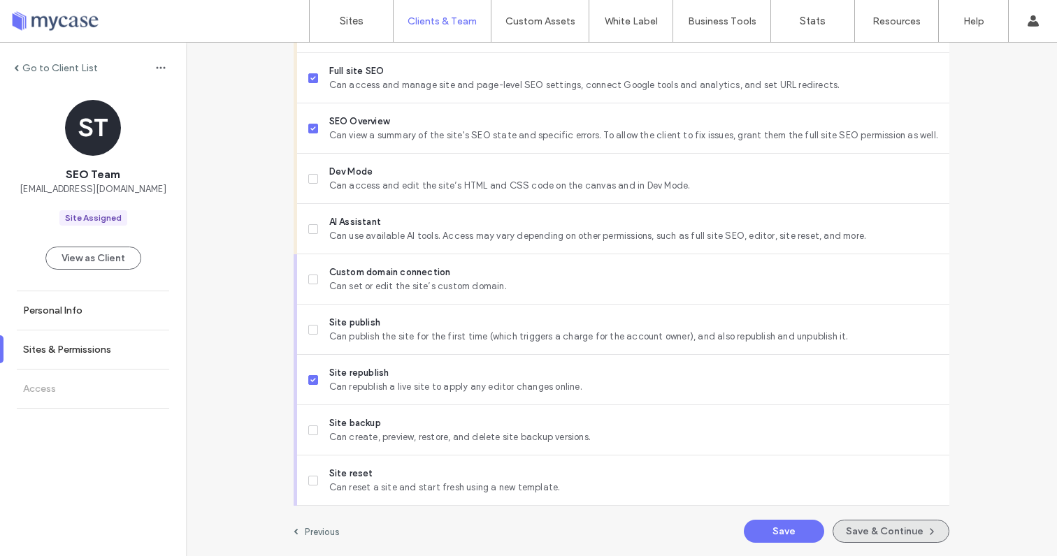
click at [871, 530] on button "Save & Continue" at bounding box center [890, 531] width 117 height 23
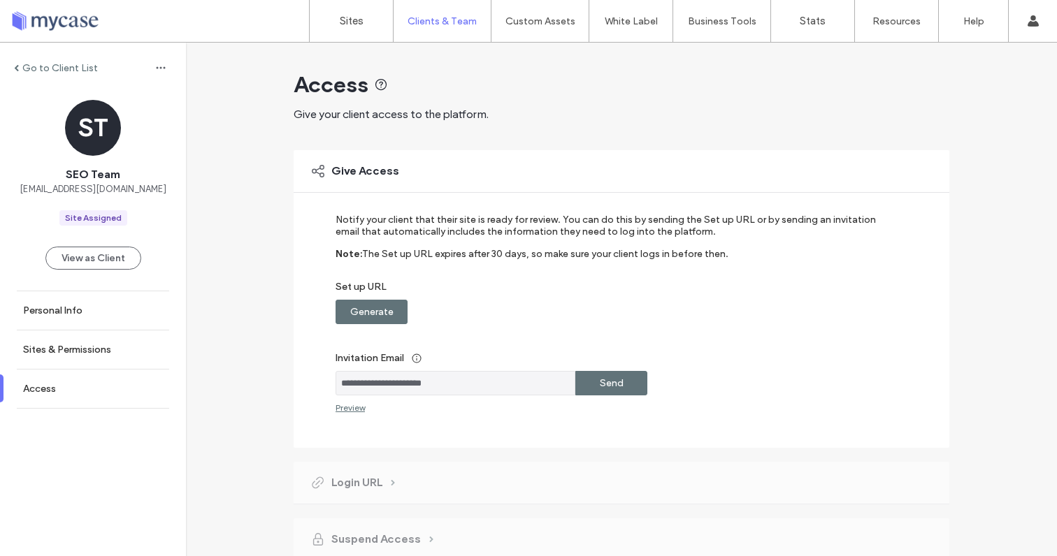
click at [622, 382] on div "Send" at bounding box center [611, 383] width 72 height 24
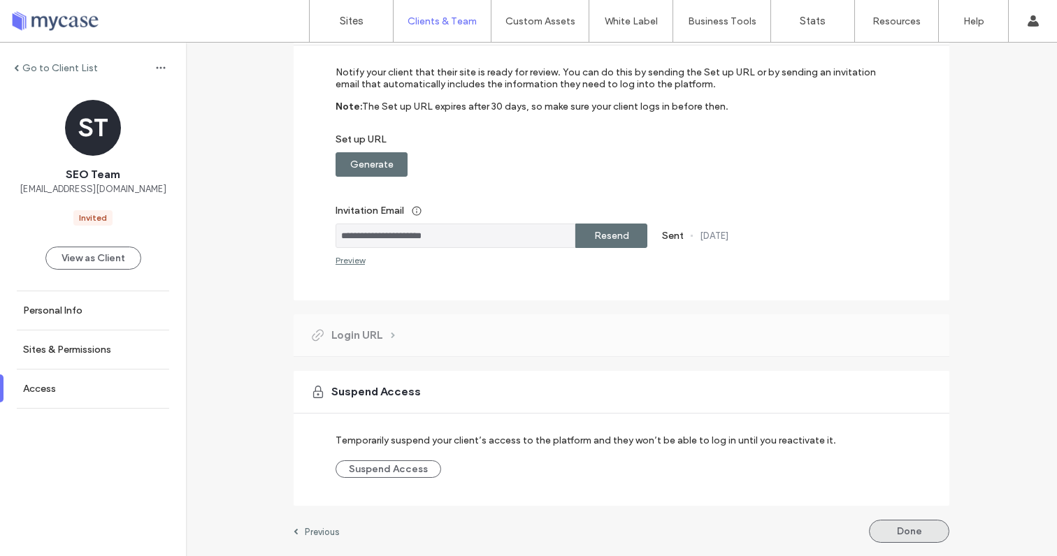
click at [887, 538] on button "Done" at bounding box center [909, 531] width 80 height 23
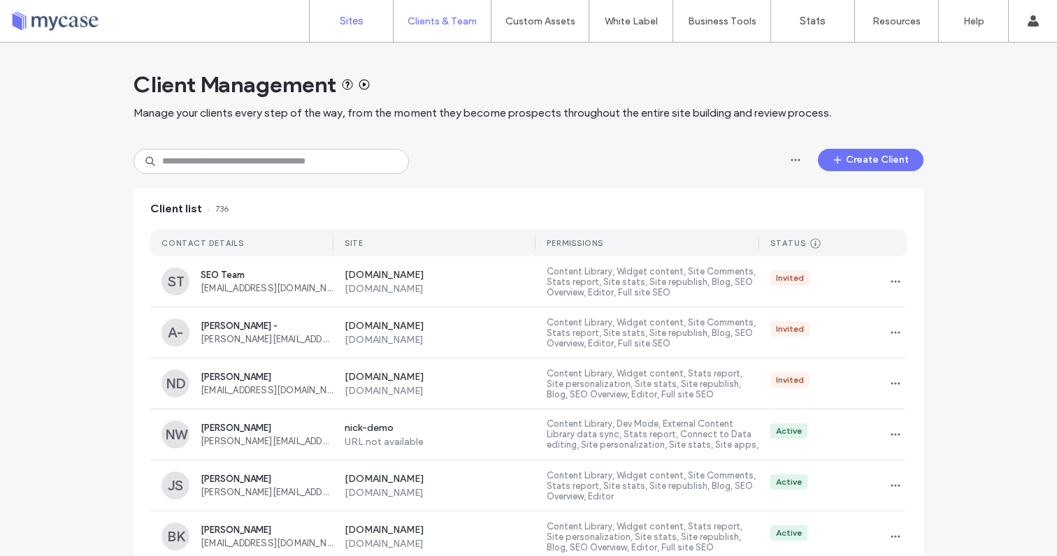
click at [336, 20] on link "Sites" at bounding box center [351, 21] width 83 height 42
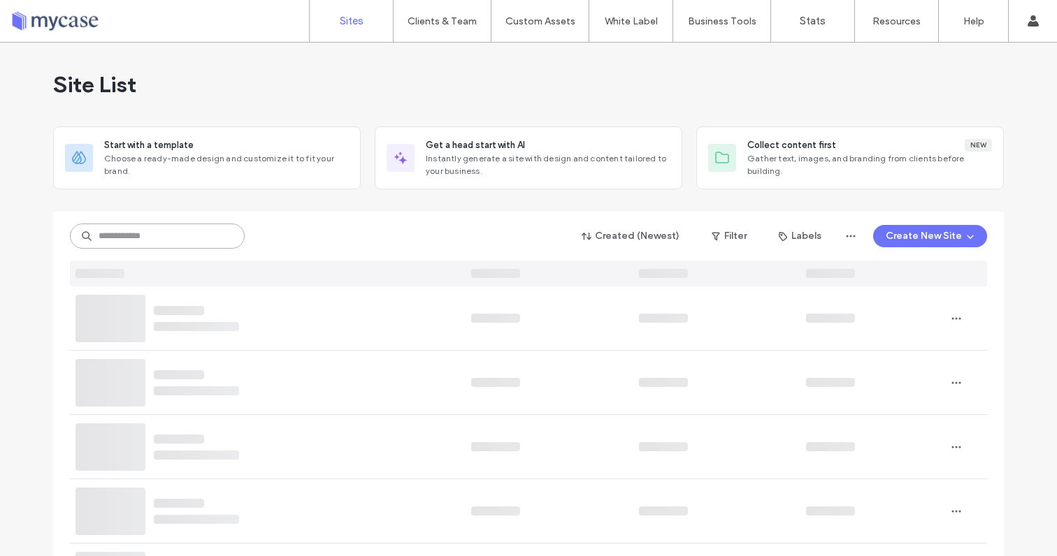
click at [201, 240] on input at bounding box center [157, 236] width 175 height 25
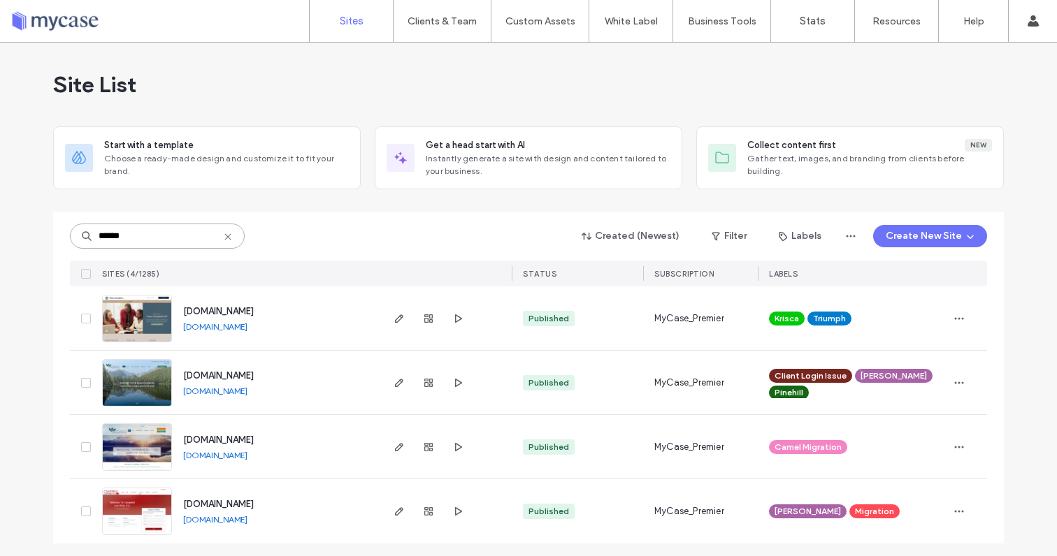
scroll to position [4, 0]
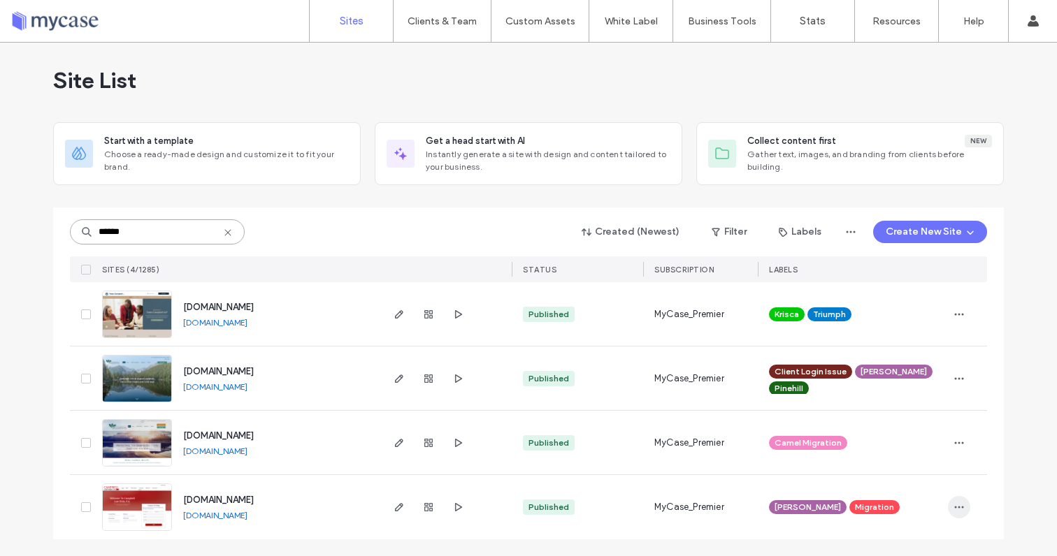
type input "******"
click at [955, 507] on use "button" at bounding box center [959, 508] width 9 height 2
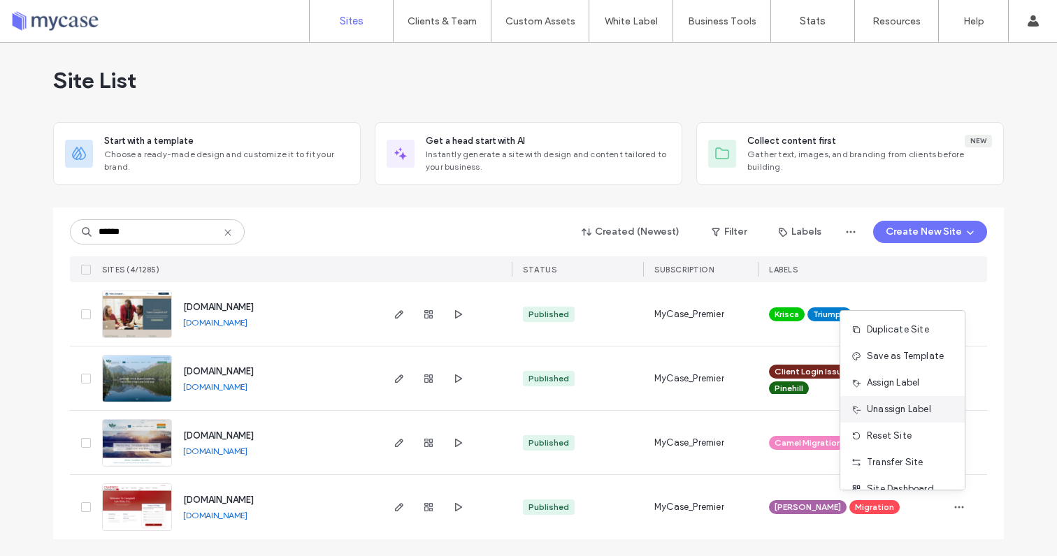
scroll to position [45, 0]
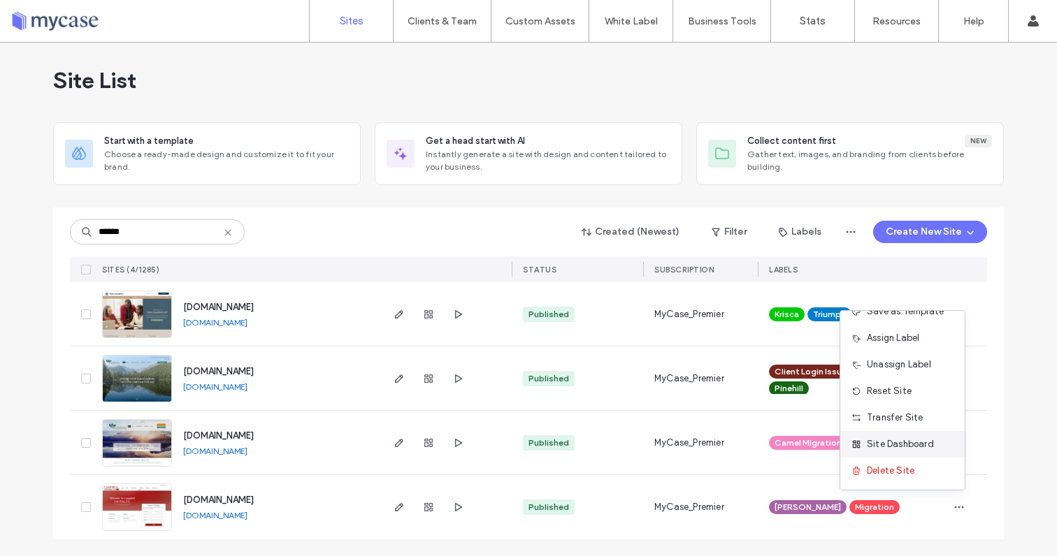
click at [900, 441] on span "Site Dashboard" at bounding box center [900, 445] width 67 height 14
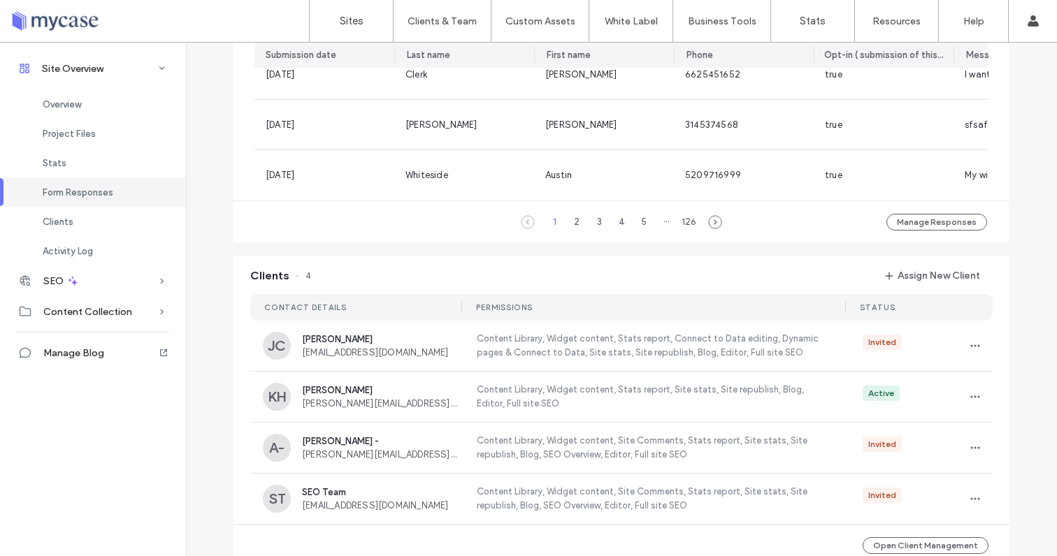
scroll to position [1106, 0]
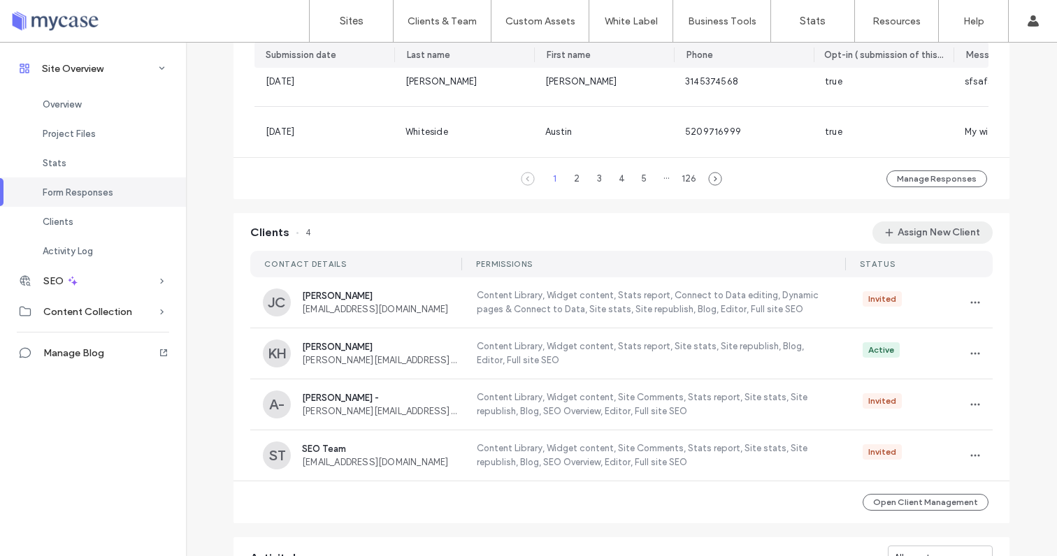
click at [907, 244] on button "Assign New Client" at bounding box center [932, 233] width 120 height 22
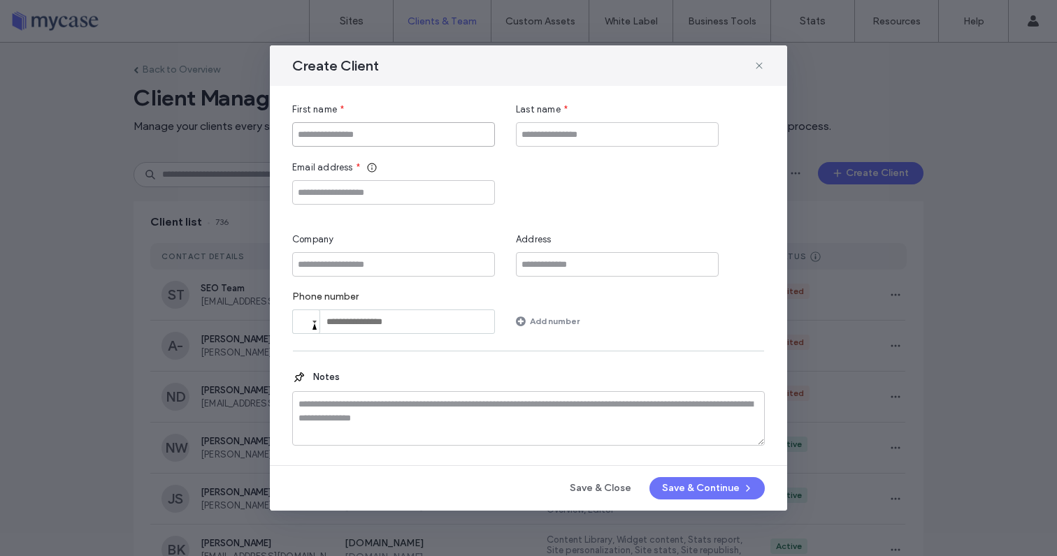
click at [431, 140] on input "First name" at bounding box center [393, 134] width 203 height 24
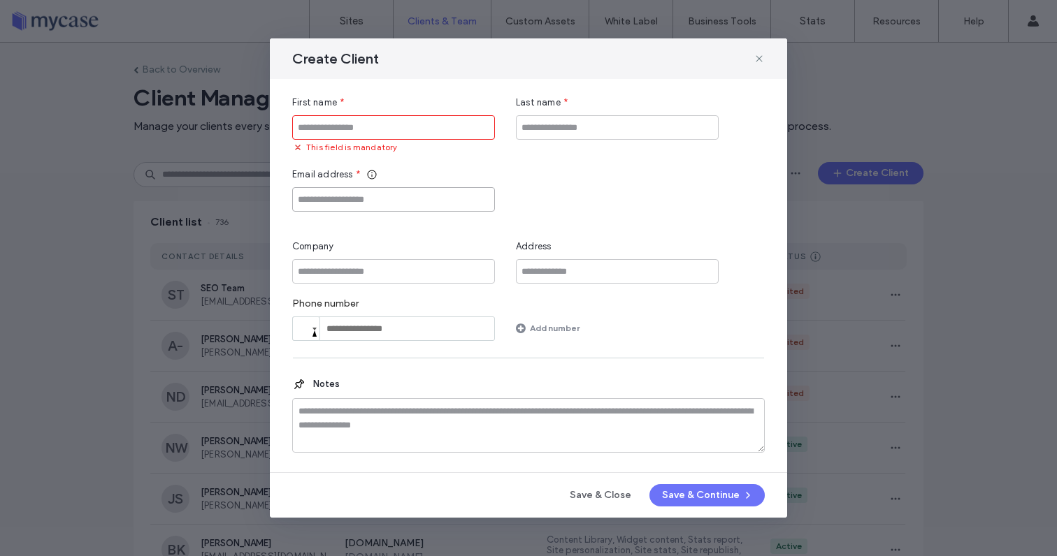
click at [381, 199] on input "Email address" at bounding box center [393, 199] width 203 height 24
paste input "**********"
type input "**********"
click at [338, 133] on input "First name" at bounding box center [393, 127] width 203 height 24
click at [354, 124] on input "First name" at bounding box center [393, 127] width 203 height 24
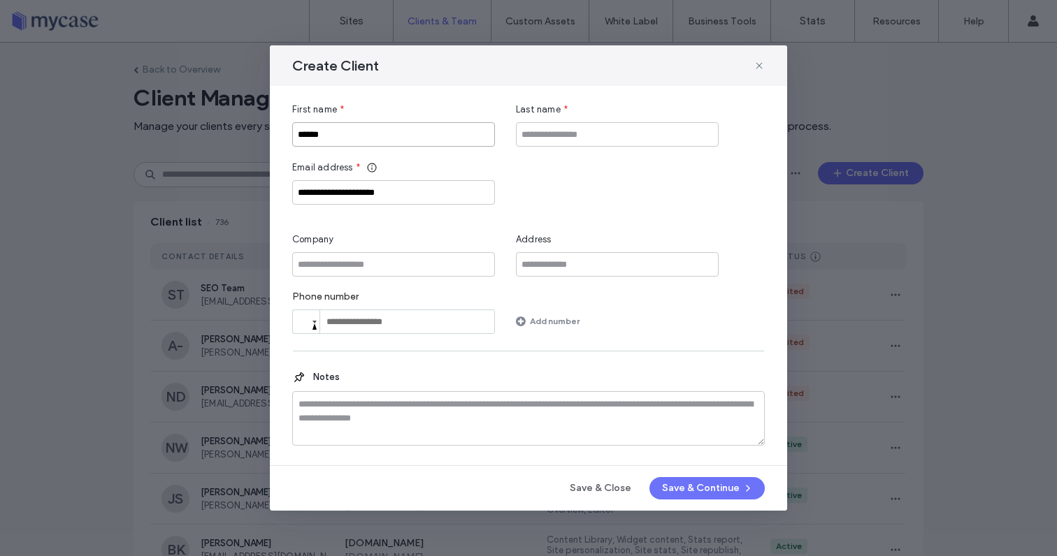
type input "******"
click at [606, 427] on textarea at bounding box center [528, 418] width 473 height 55
click at [704, 491] on button "Save & Continue" at bounding box center [706, 488] width 115 height 22
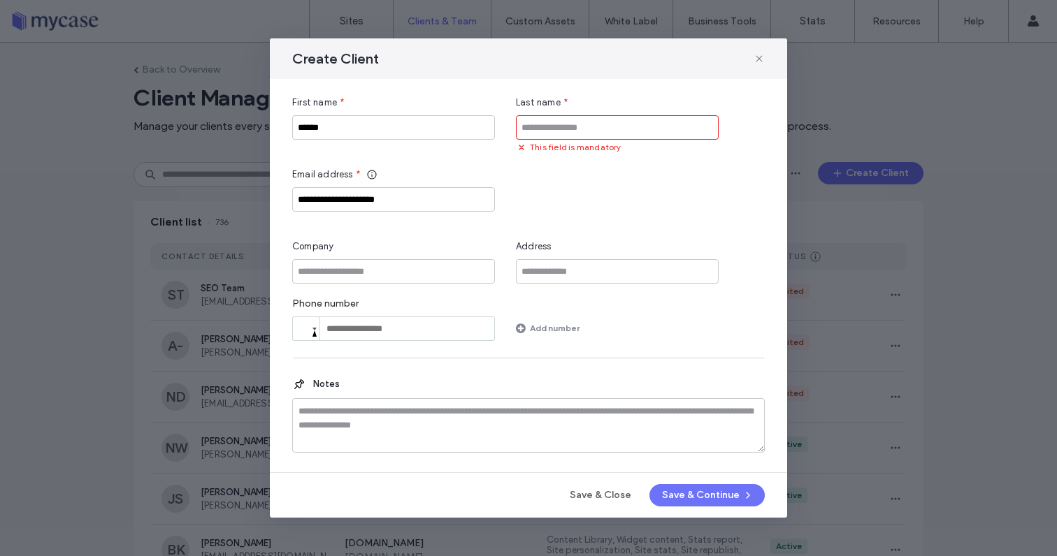
click at [580, 131] on input "Last name" at bounding box center [617, 127] width 203 height 24
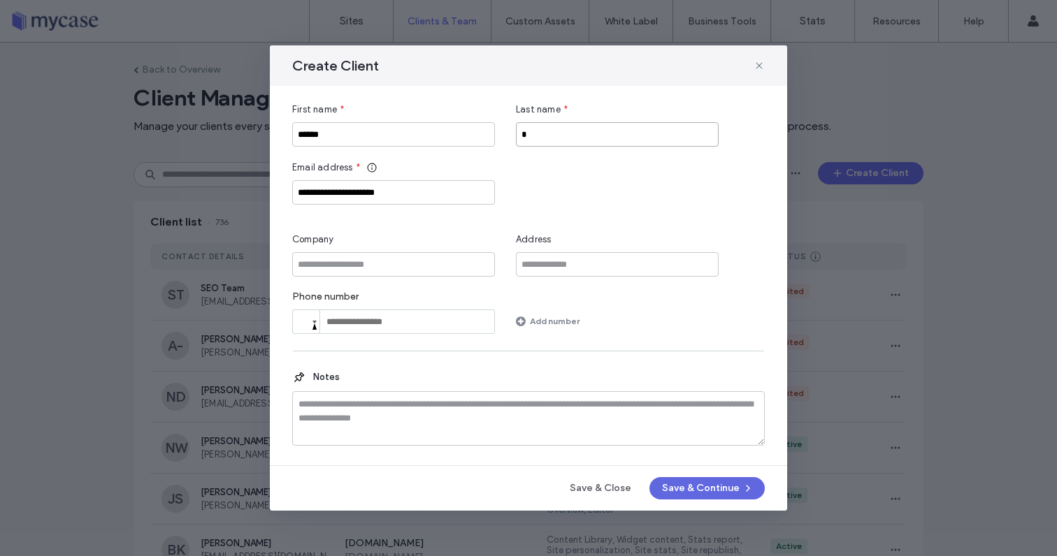
type input "*"
click at [700, 489] on button "Save & Continue" at bounding box center [706, 488] width 115 height 22
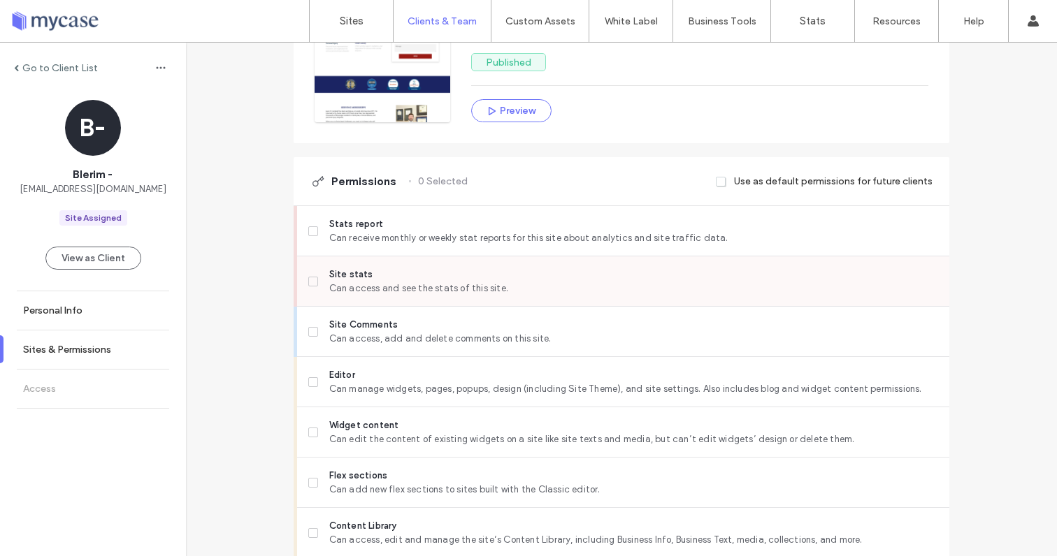
scroll to position [252, 0]
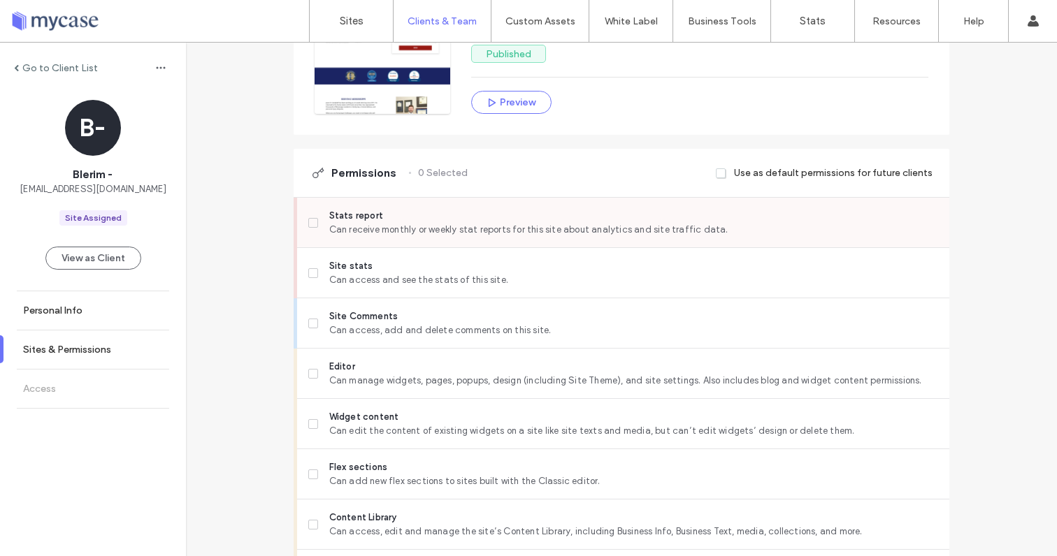
click at [310, 218] on span at bounding box center [313, 223] width 10 height 10
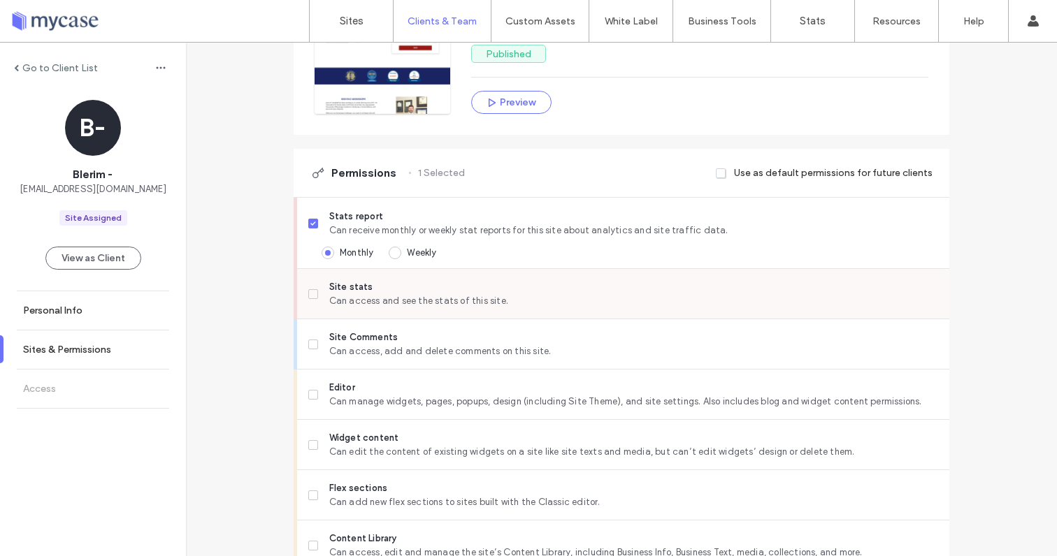
scroll to position [250, 0]
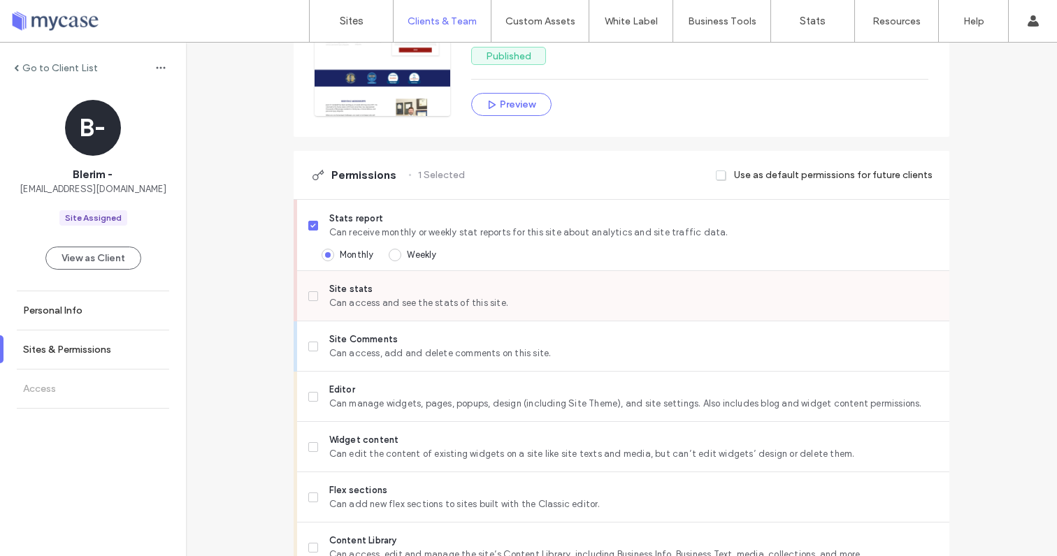
click at [314, 288] on label "Site stats Can access and see the stats of this site." at bounding box center [623, 296] width 630 height 28
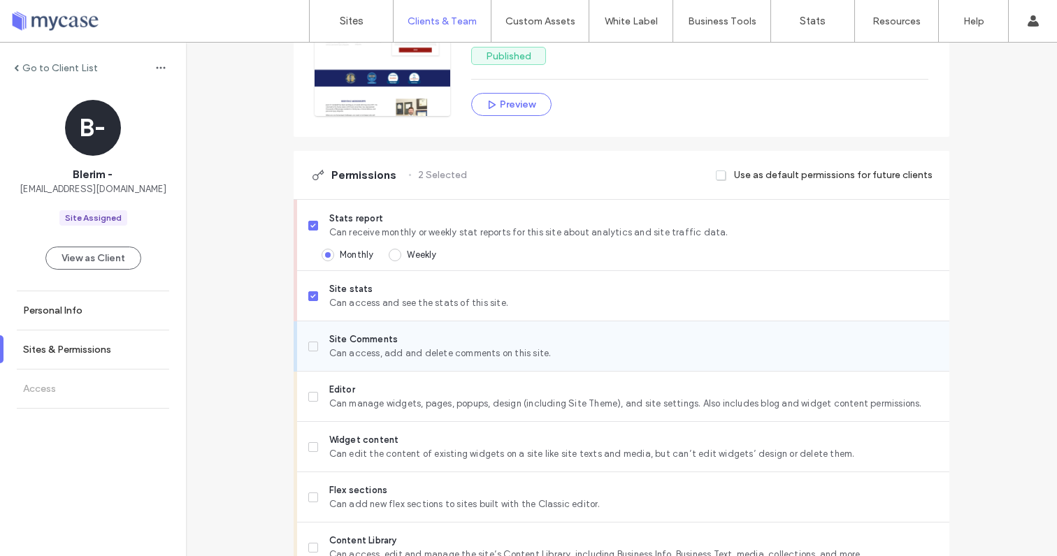
click at [308, 346] on span at bounding box center [313, 347] width 10 height 10
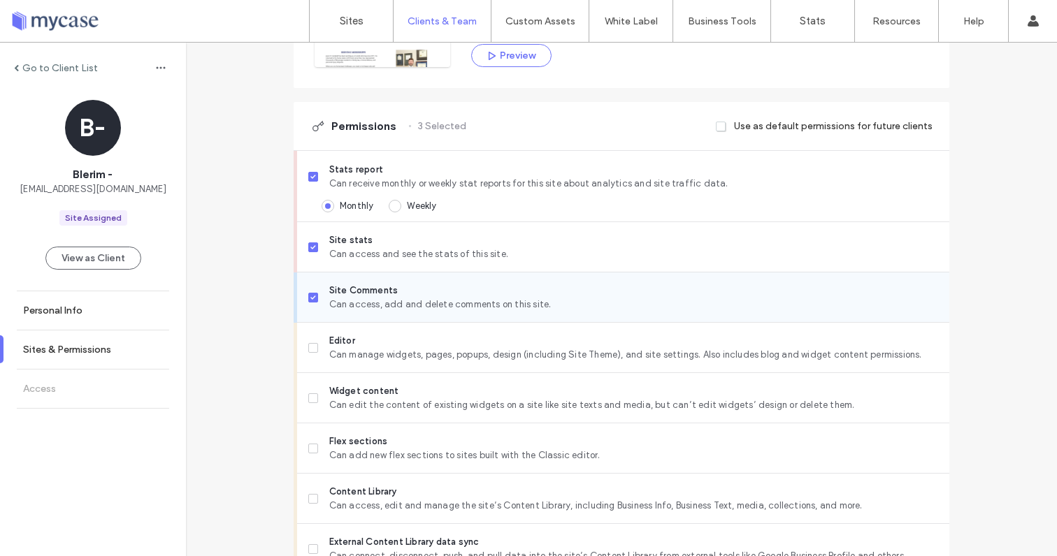
scroll to position [320, 0]
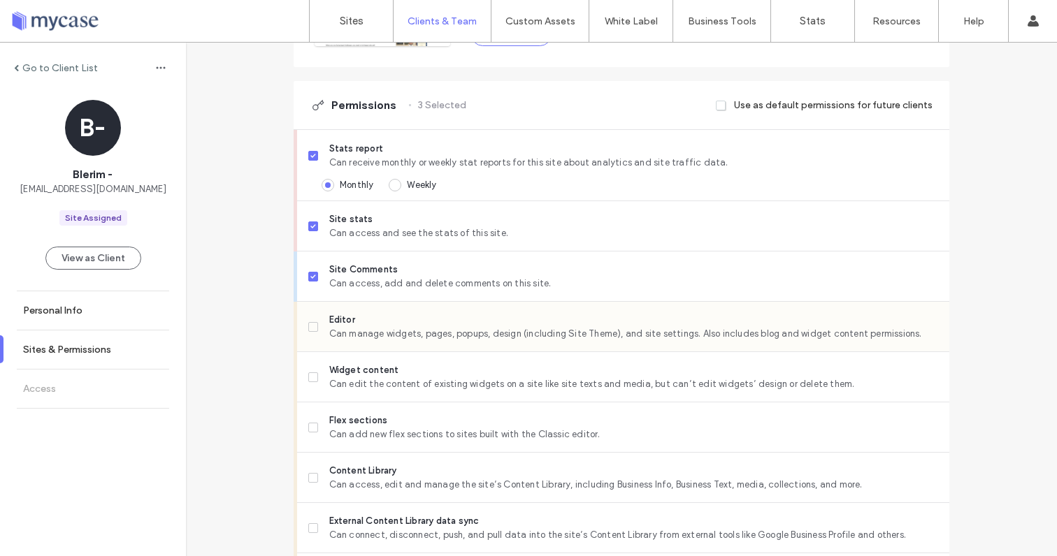
click at [309, 345] on div "Editor Can manage widgets, pages, popups, design (including Site Theme), and si…" at bounding box center [628, 327] width 641 height 50
click at [310, 325] on icon at bounding box center [313, 327] width 6 height 4
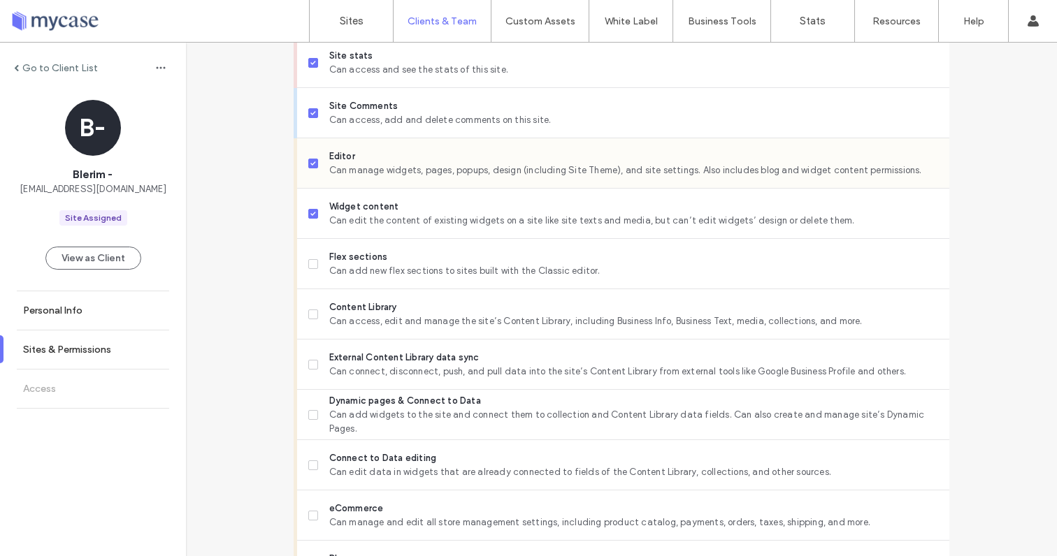
scroll to position [594, 0]
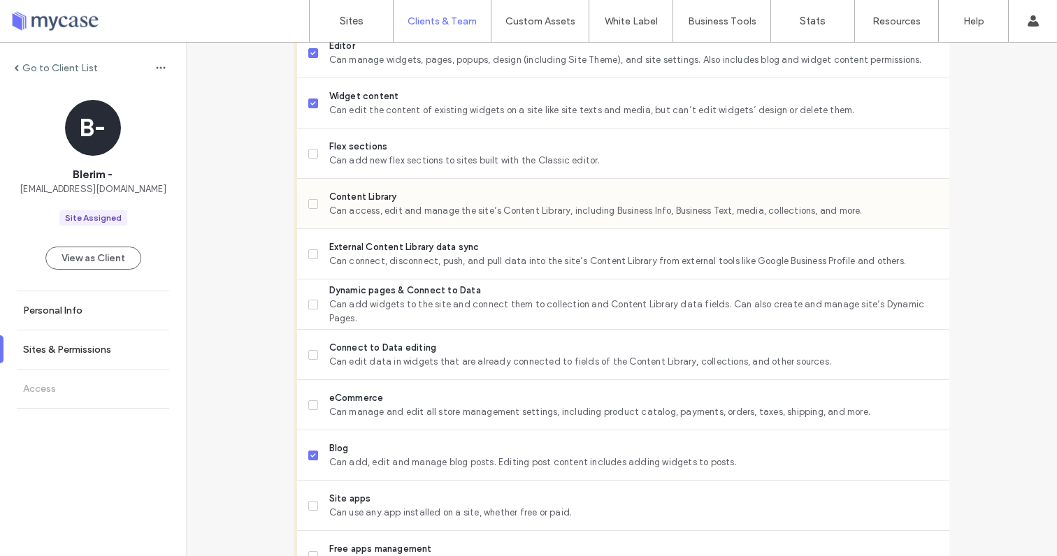
click at [308, 195] on label "Content Library Can access, edit and manage the site’s Content Library, includi…" at bounding box center [623, 204] width 630 height 28
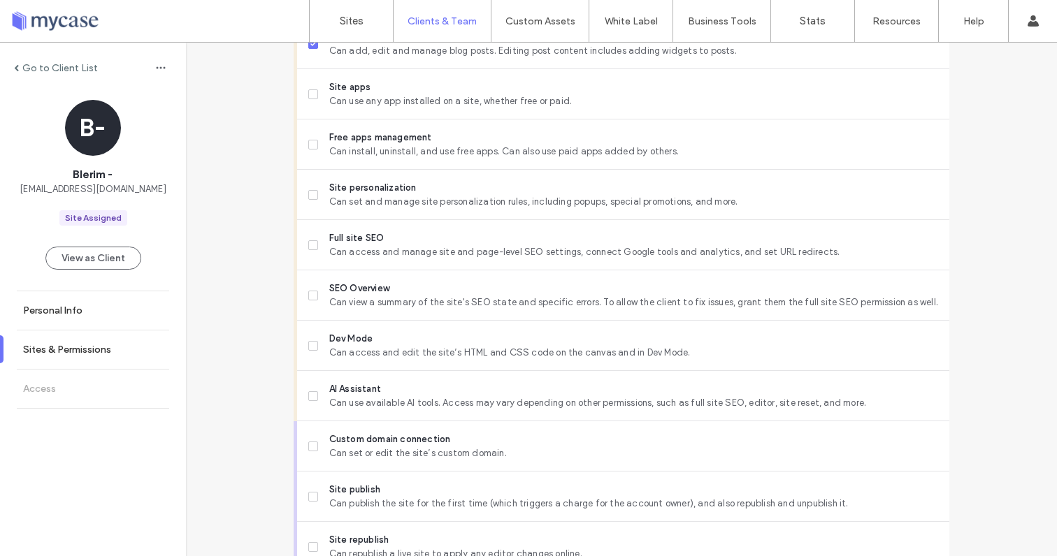
scroll to position [1013, 0]
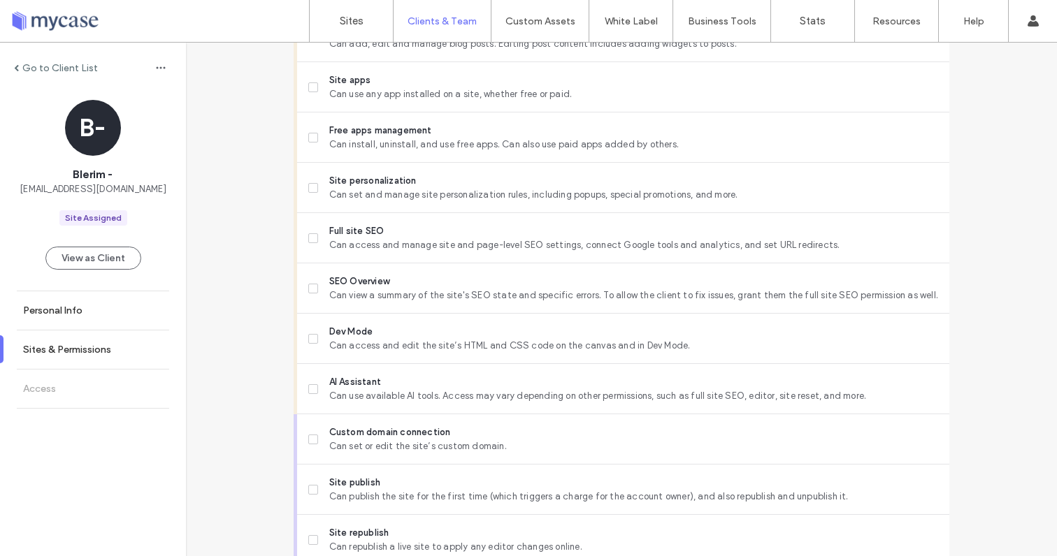
click at [310, 245] on label "Full site SEO Can access and manage site and page-level SEO settings, connect G…" at bounding box center [623, 238] width 630 height 28
click at [308, 284] on span at bounding box center [313, 289] width 10 height 10
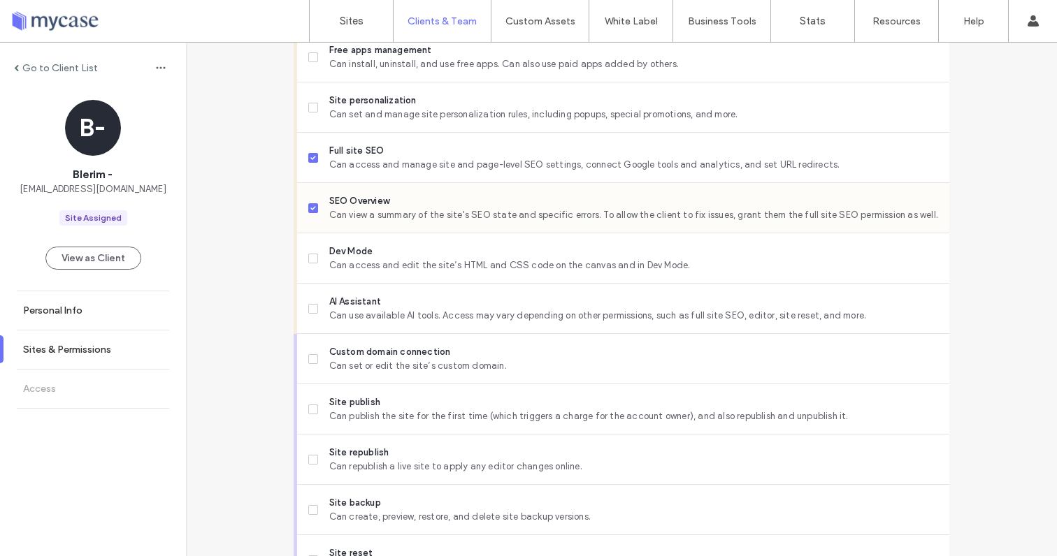
scroll to position [1173, 0]
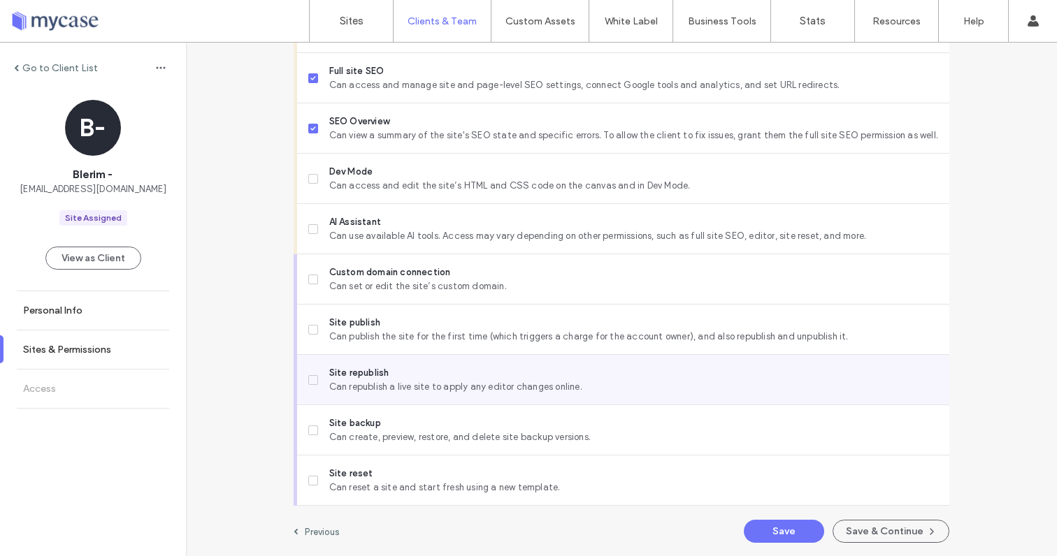
click at [316, 370] on label "Site republish Can republish a live site to apply any editor changes online." at bounding box center [623, 380] width 630 height 28
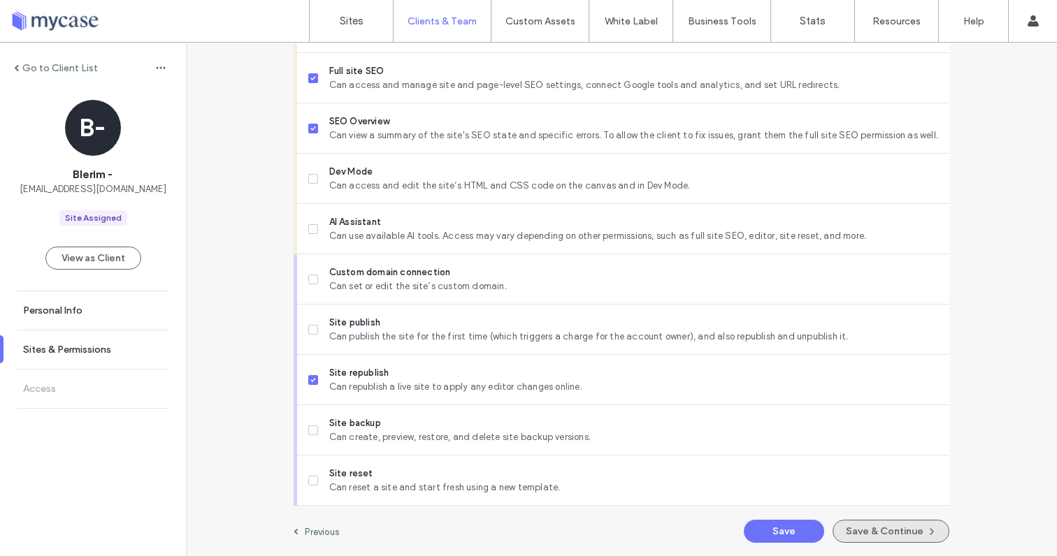
click at [852, 533] on button "Save & Continue" at bounding box center [890, 531] width 117 height 23
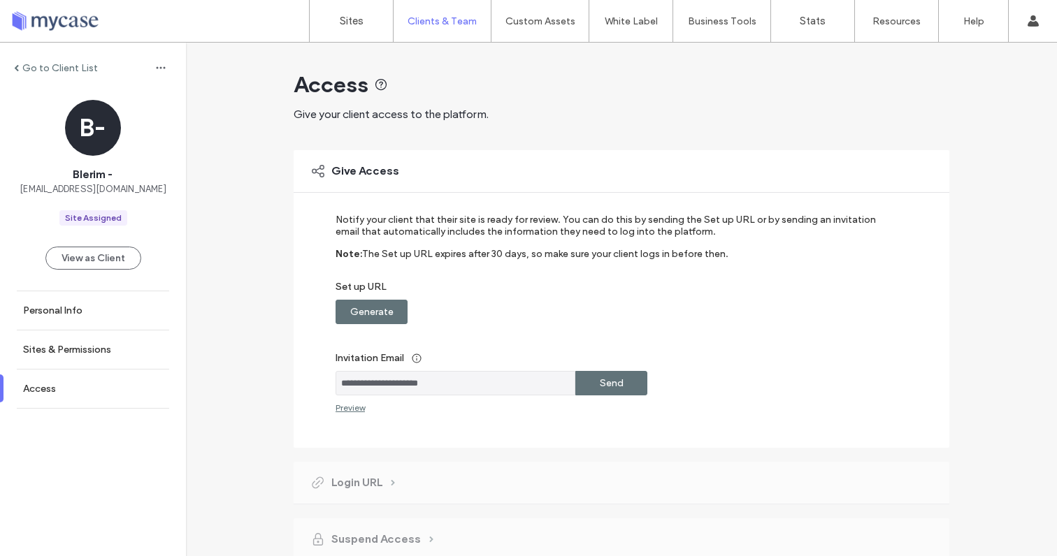
click at [628, 388] on div "Send" at bounding box center [611, 383] width 72 height 24
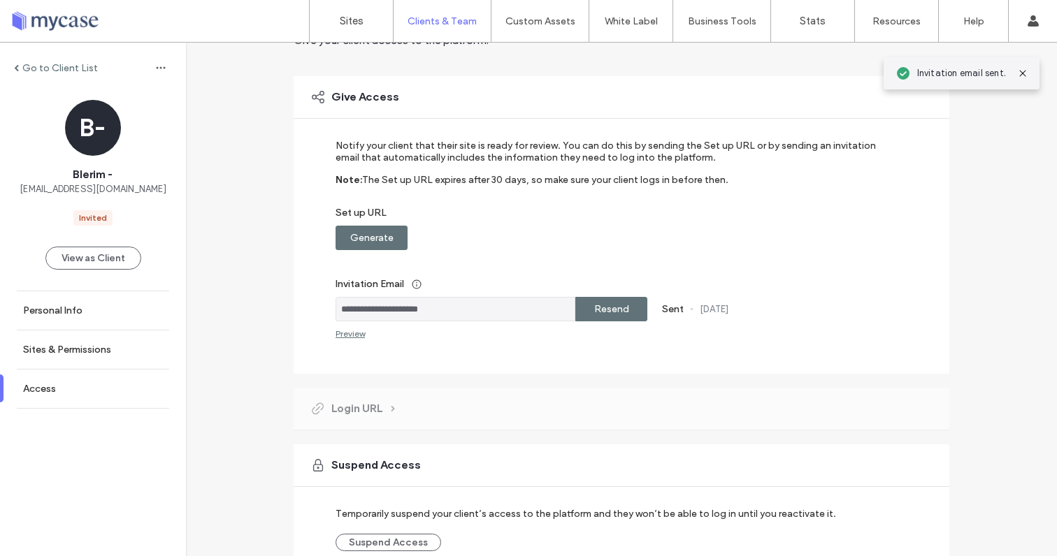
scroll to position [147, 0]
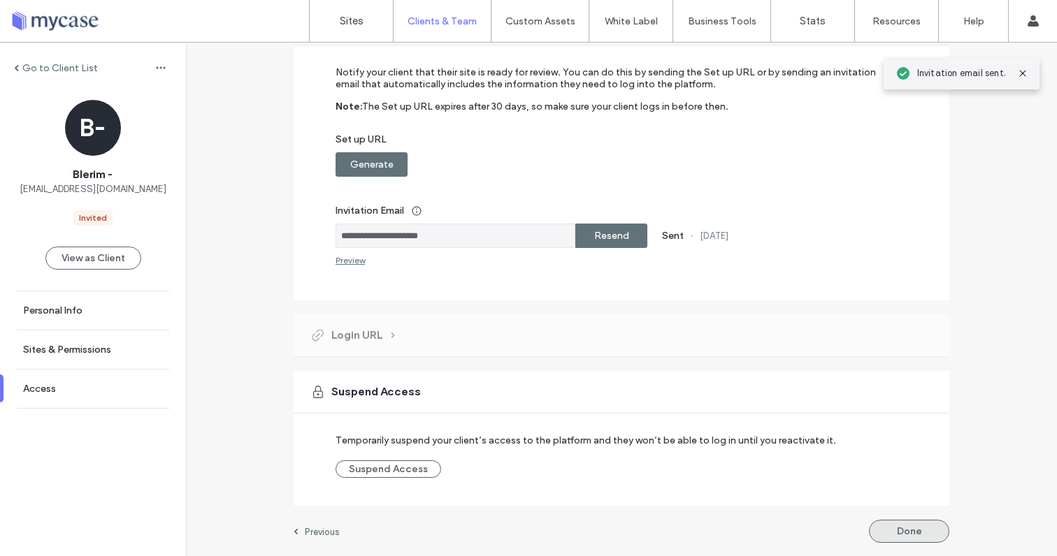
click at [895, 535] on button "Done" at bounding box center [909, 531] width 80 height 23
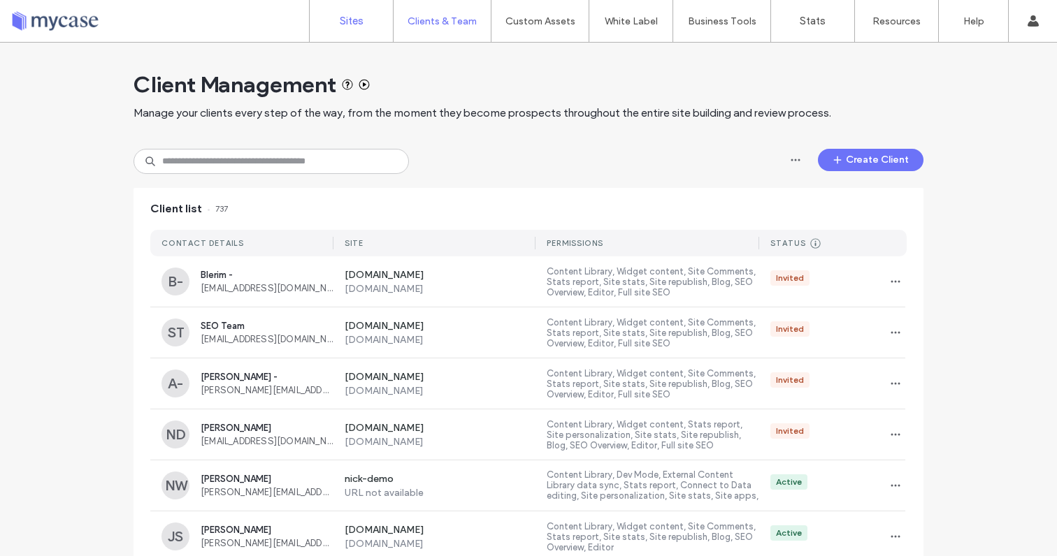
click at [359, 37] on link "Sites" at bounding box center [351, 21] width 83 height 42
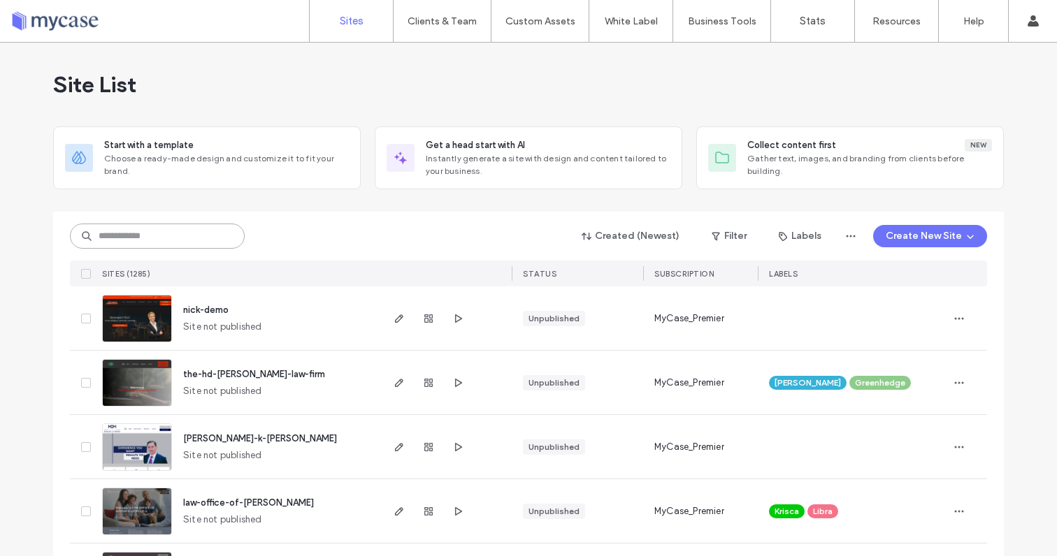
click at [212, 233] on input at bounding box center [157, 236] width 175 height 25
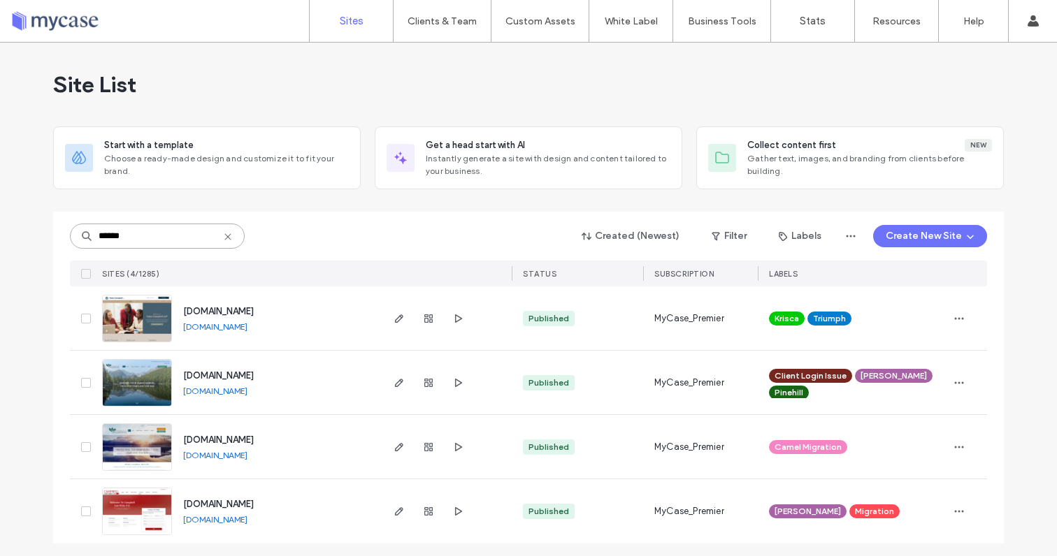
scroll to position [4, 0]
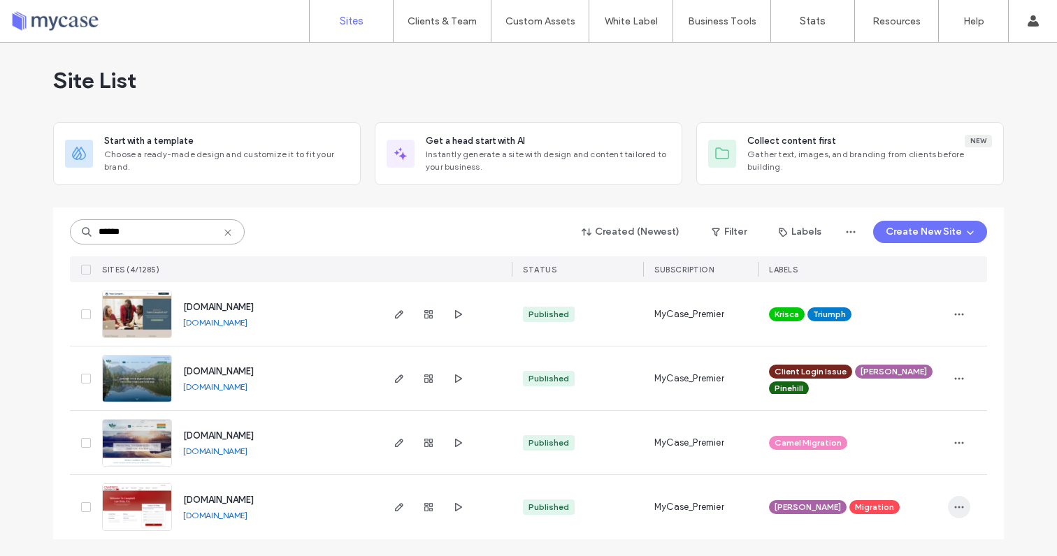
type input "******"
click at [954, 512] on icon "button" at bounding box center [958, 507] width 11 height 11
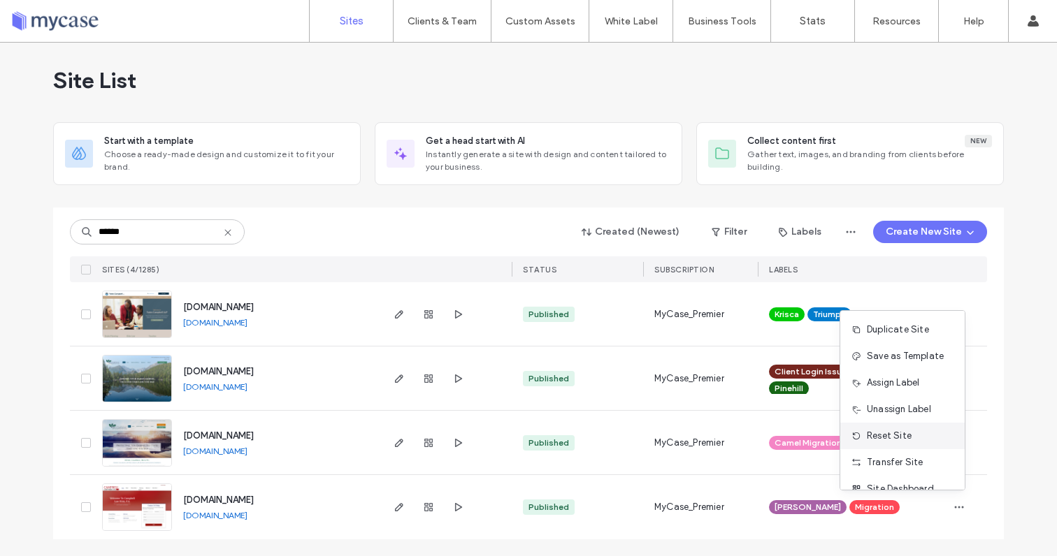
scroll to position [45, 0]
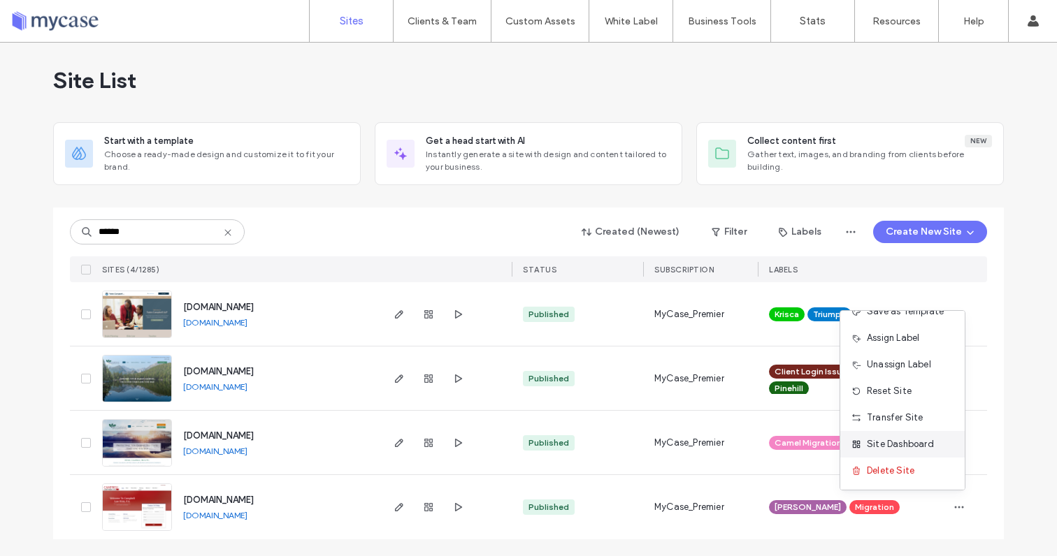
click at [884, 449] on span "Site Dashboard" at bounding box center [900, 445] width 67 height 14
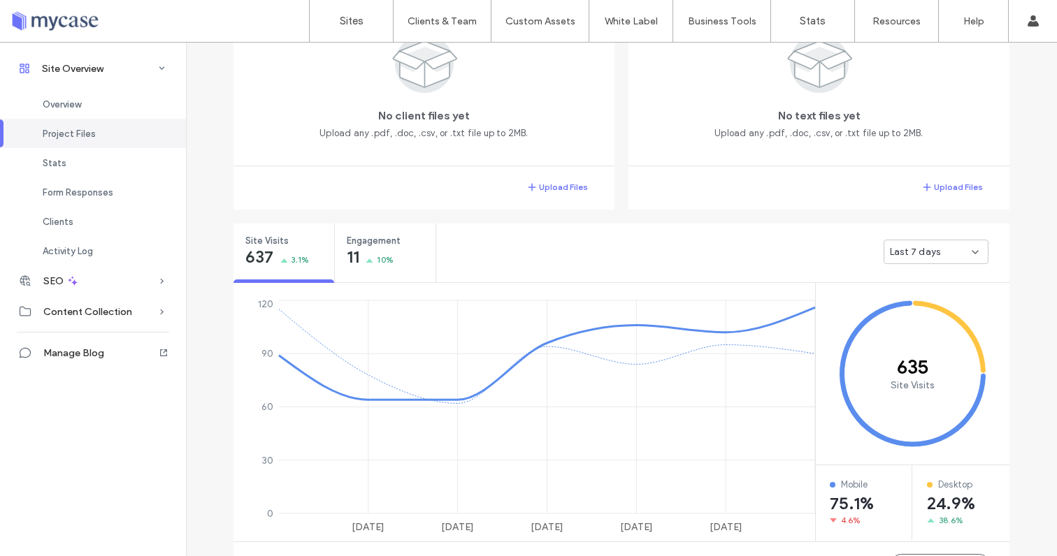
scroll to position [1529, 0]
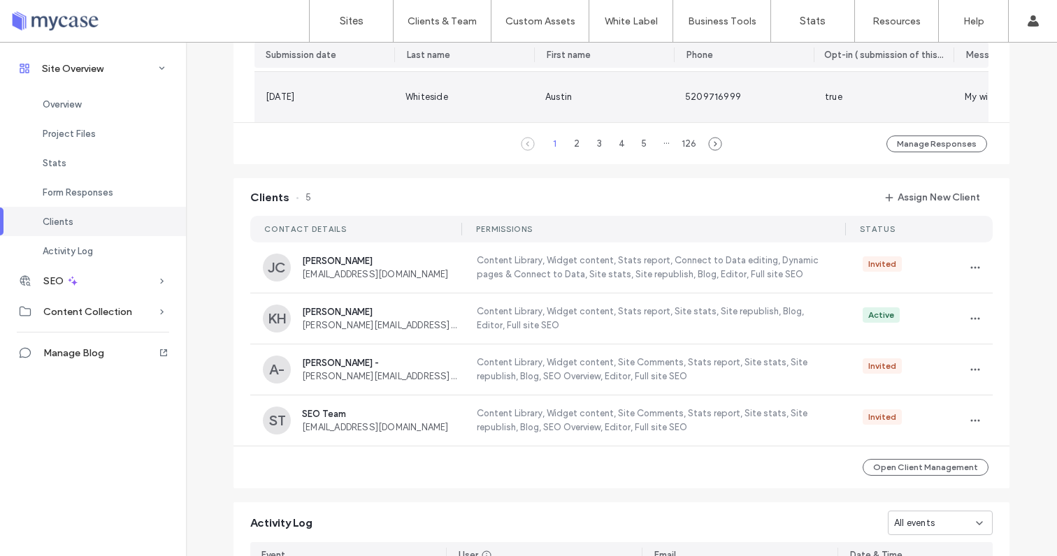
scroll to position [1163, 0]
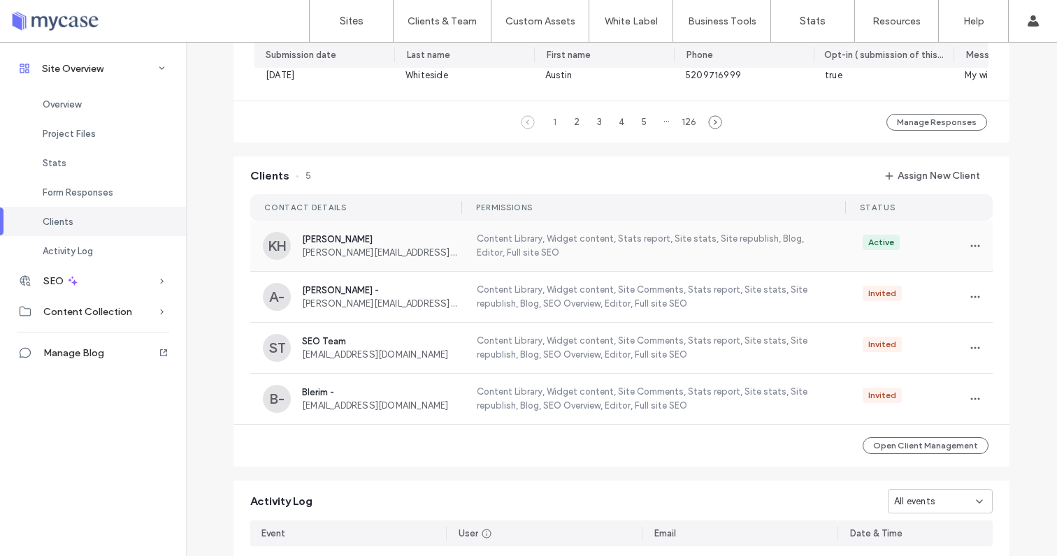
scroll to position [41, 0]
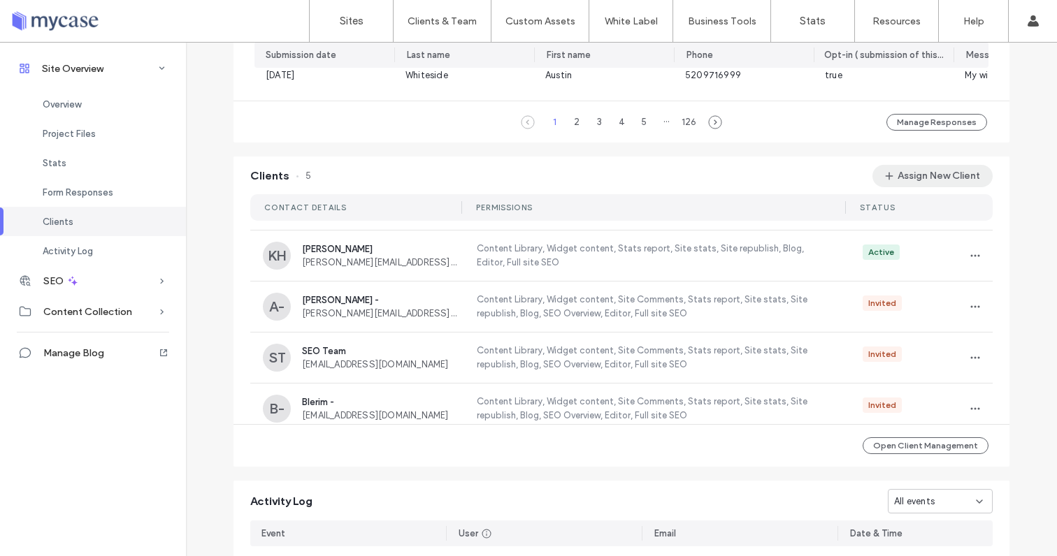
click at [910, 185] on button "Assign New Client" at bounding box center [932, 176] width 120 height 22
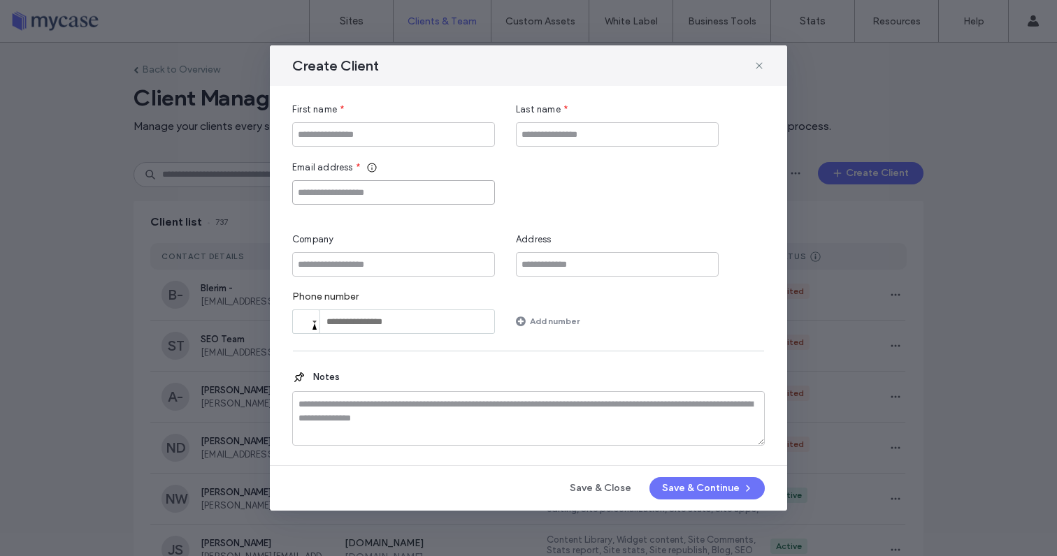
click at [375, 181] on input "Email address" at bounding box center [393, 192] width 203 height 24
paste input "**********"
type input "**********"
click at [347, 136] on input "First name" at bounding box center [393, 134] width 203 height 24
type input "***"
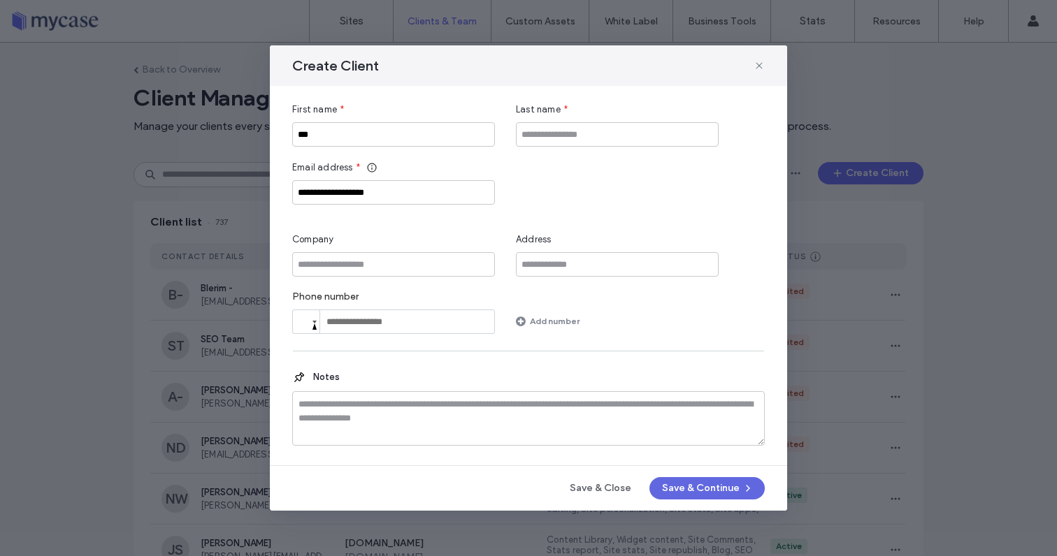
click at [709, 487] on button "Save & Continue" at bounding box center [706, 488] width 115 height 22
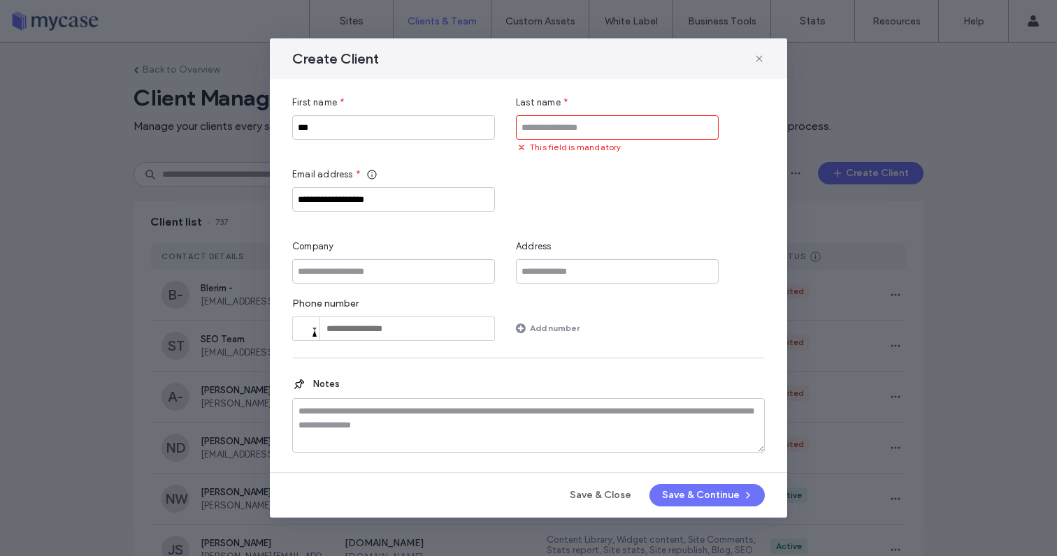
click at [582, 134] on input "Last name" at bounding box center [617, 127] width 203 height 24
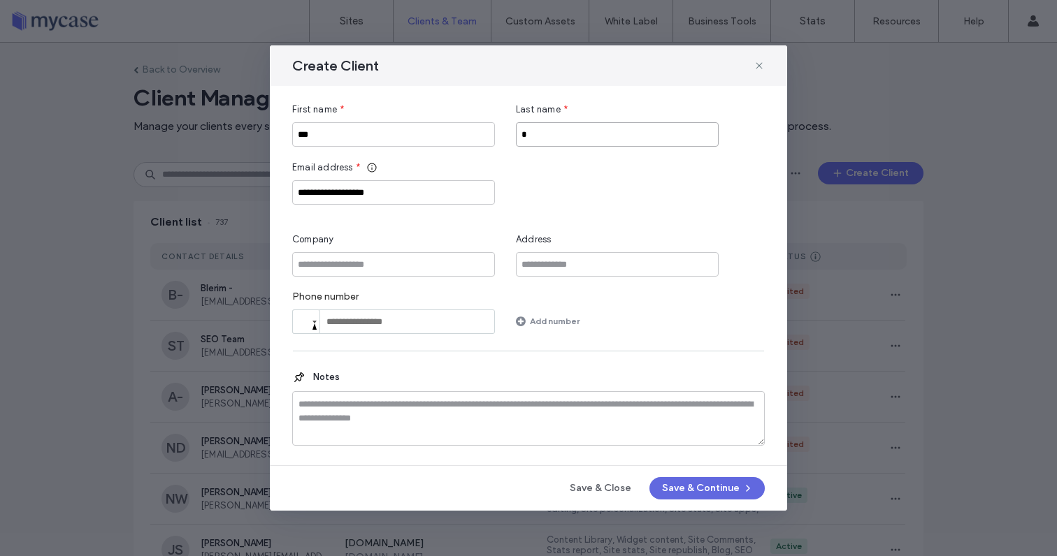
type input "*"
click at [687, 488] on button "Save & Continue" at bounding box center [706, 488] width 115 height 22
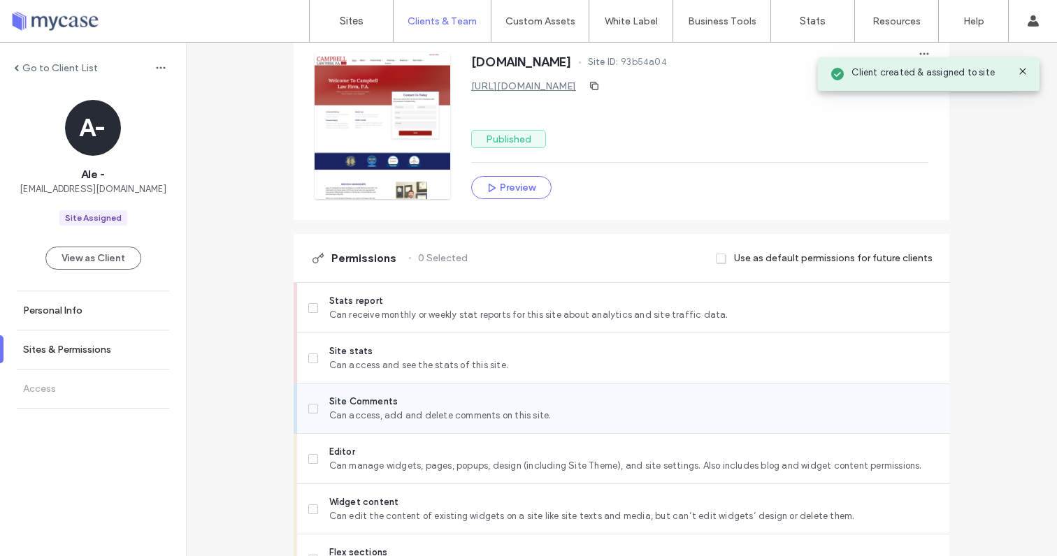
scroll to position [178, 0]
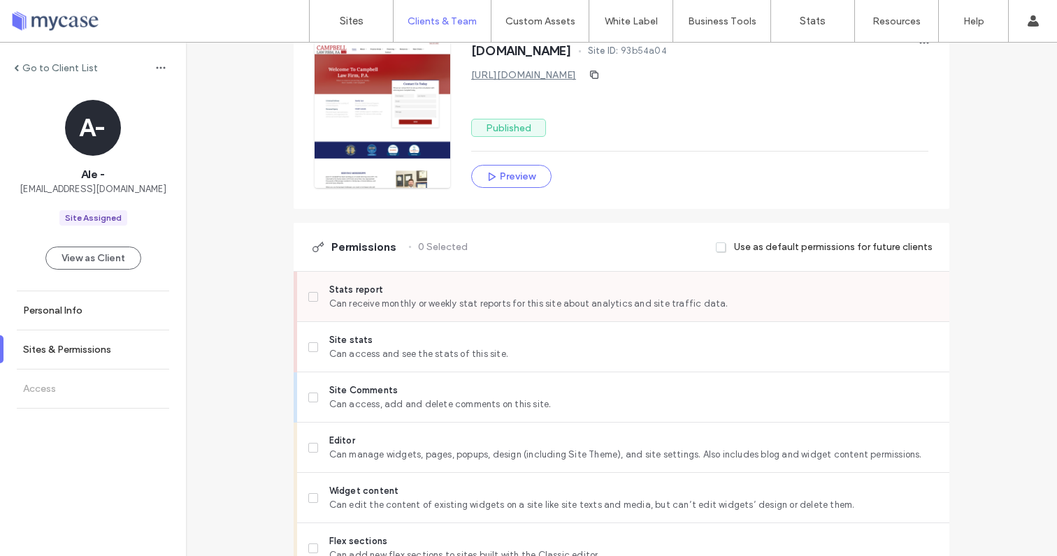
click at [310, 298] on icon at bounding box center [313, 297] width 6 height 4
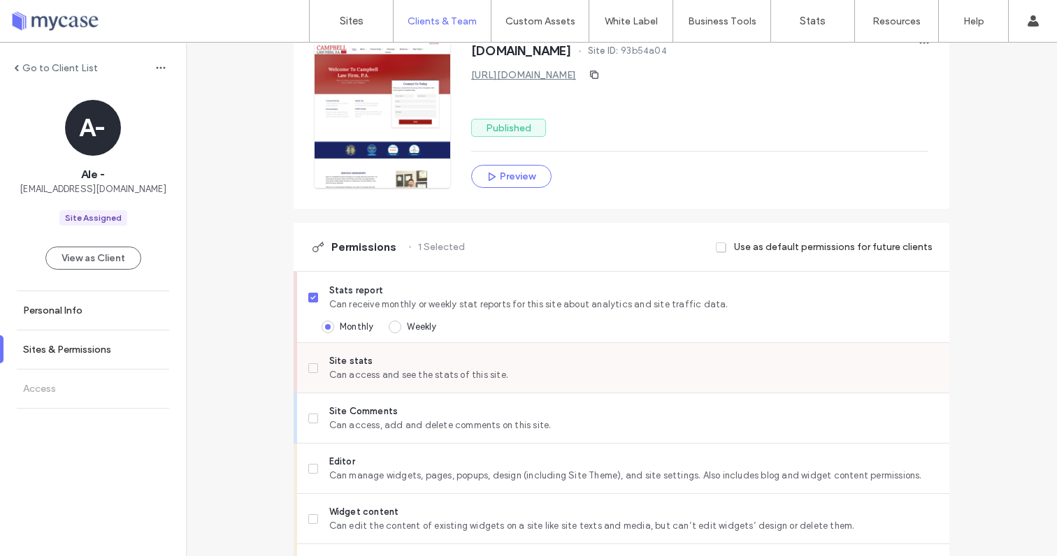
click at [308, 357] on label "Site stats Can access and see the stats of this site." at bounding box center [623, 368] width 630 height 28
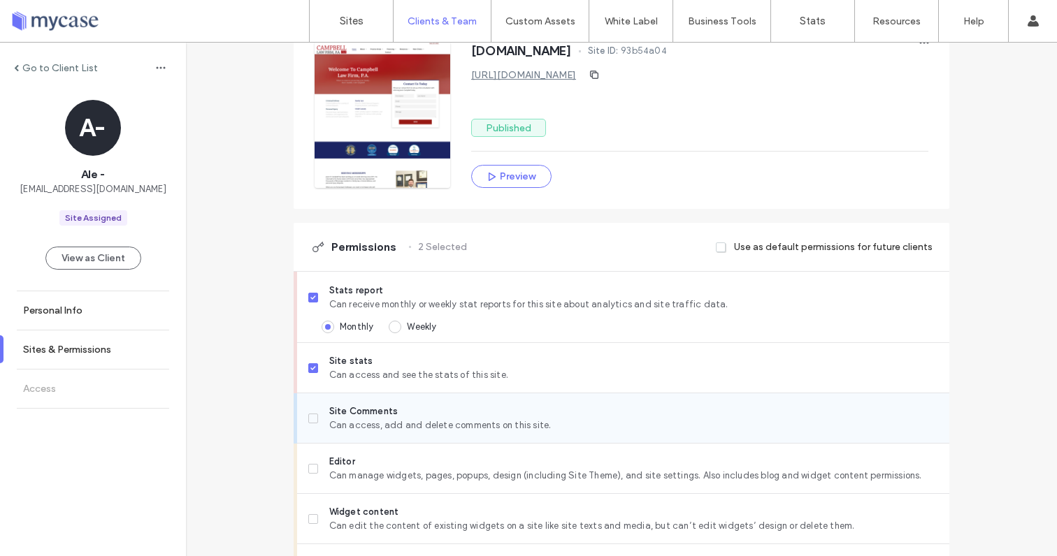
click at [308, 417] on span at bounding box center [313, 419] width 10 height 10
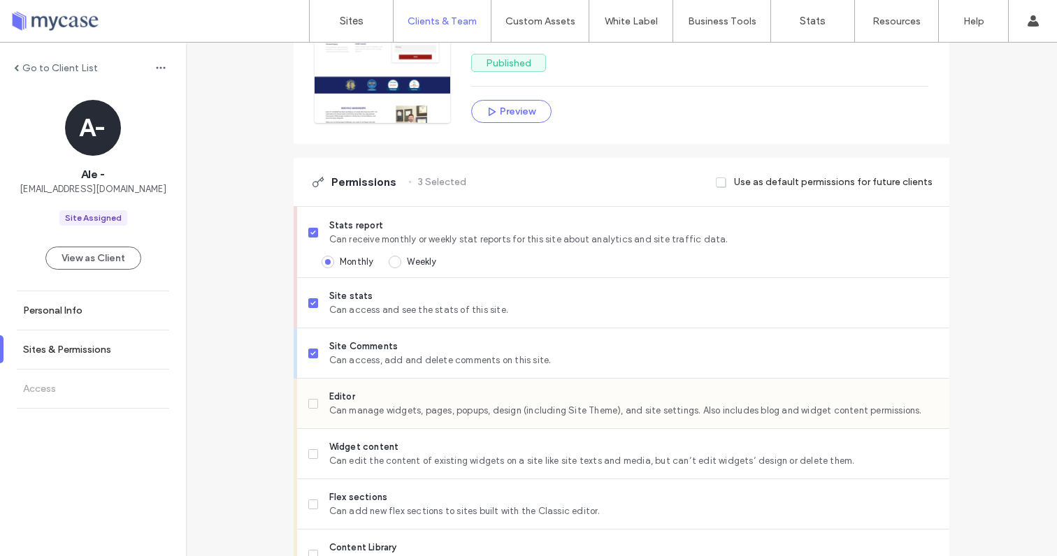
scroll to position [226, 0]
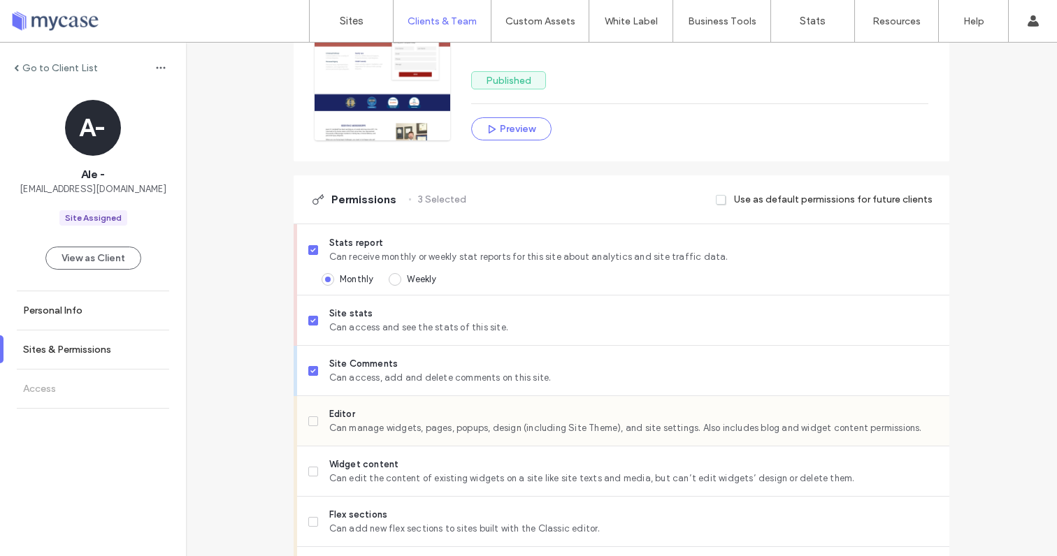
click at [308, 405] on div "Editor Can manage widgets, pages, popups, design (including Site Theme), and si…" at bounding box center [628, 421] width 641 height 50
click at [312, 421] on span at bounding box center [313, 422] width 10 height 10
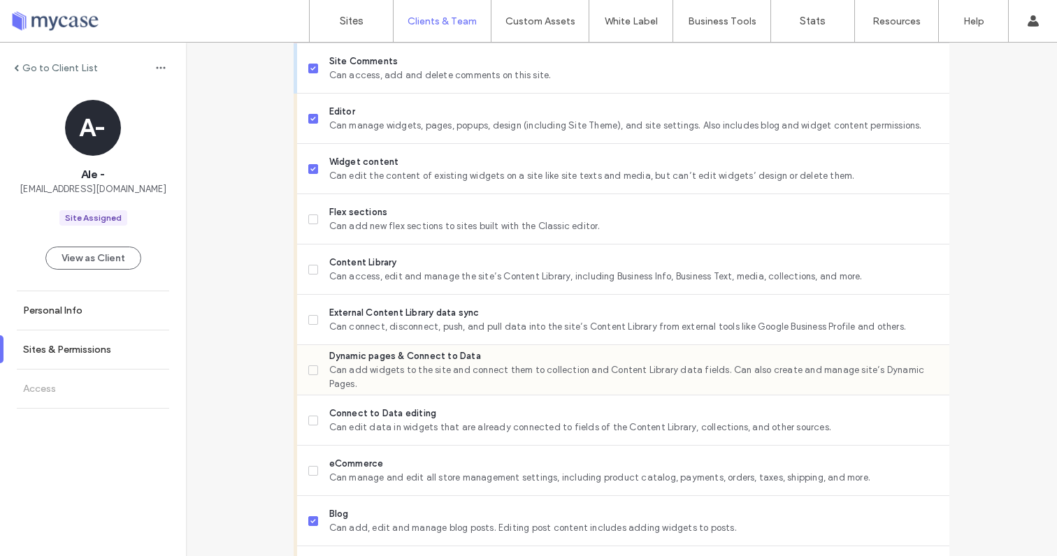
scroll to position [530, 0]
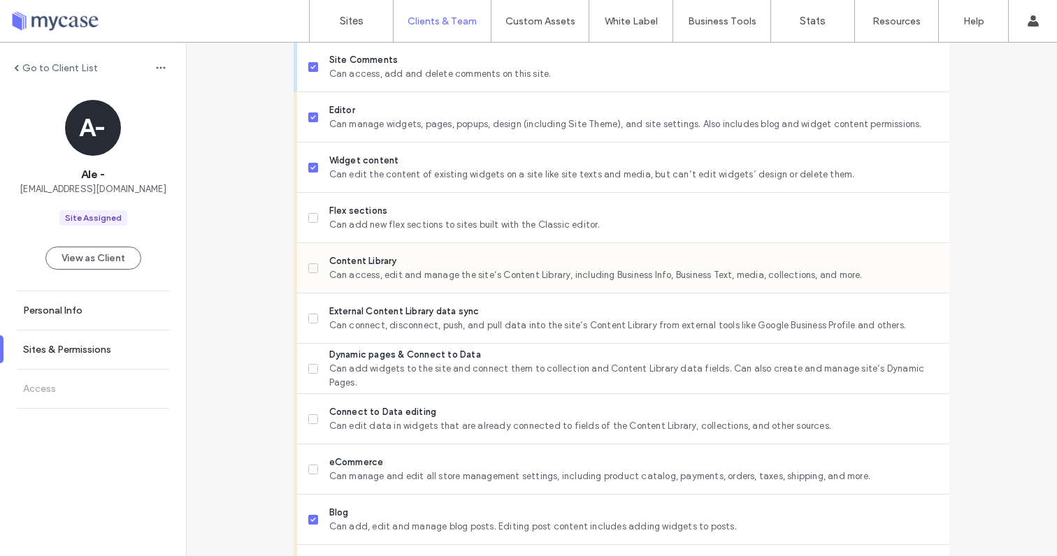
click at [310, 266] on icon at bounding box center [313, 268] width 6 height 4
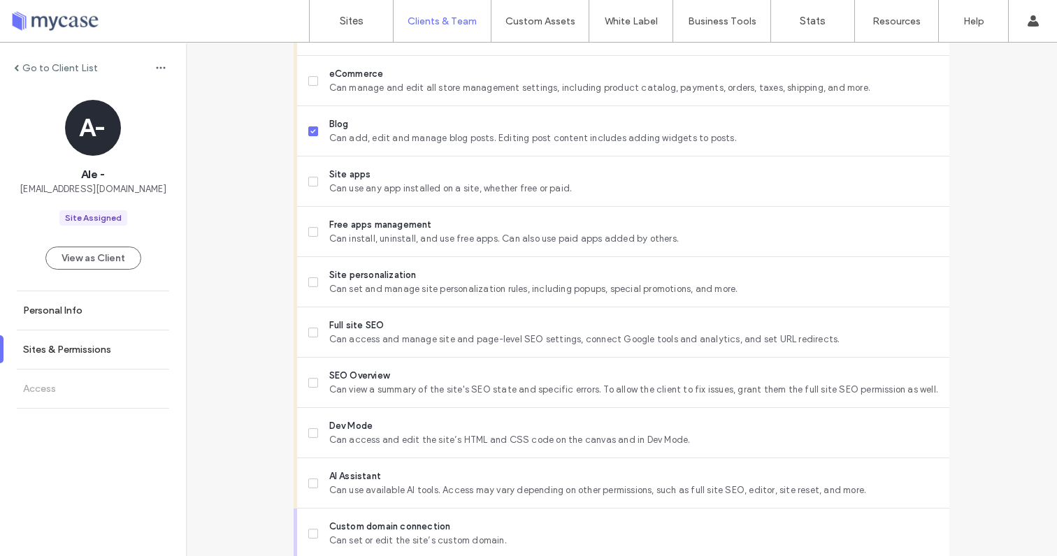
scroll to position [935, 0]
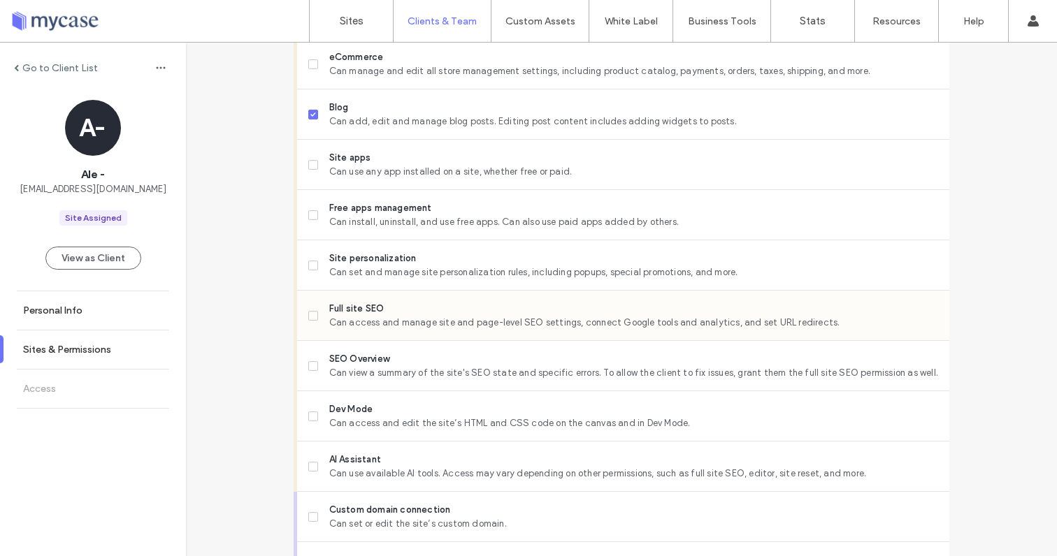
click at [308, 311] on span at bounding box center [313, 316] width 10 height 10
click at [308, 356] on label "SEO Overview Can view a summary of the site's SEO state and specific errors. To…" at bounding box center [623, 366] width 630 height 28
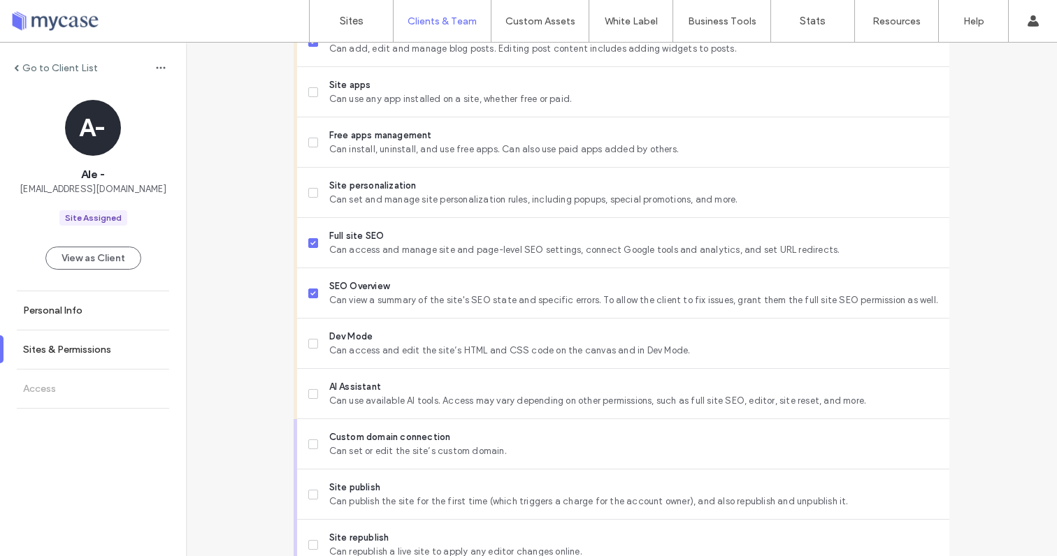
scroll to position [1113, 0]
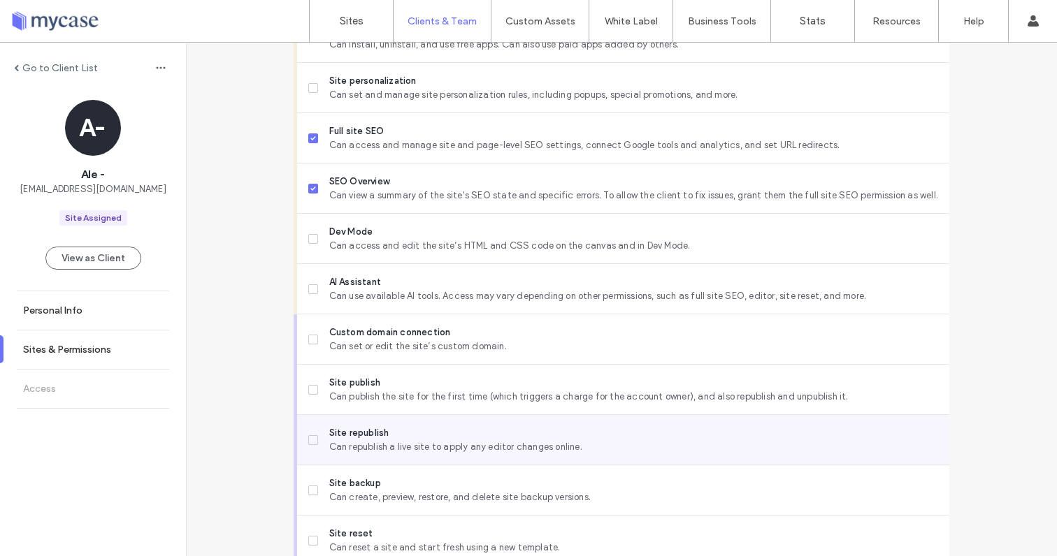
click at [308, 435] on span at bounding box center [313, 440] width 10 height 10
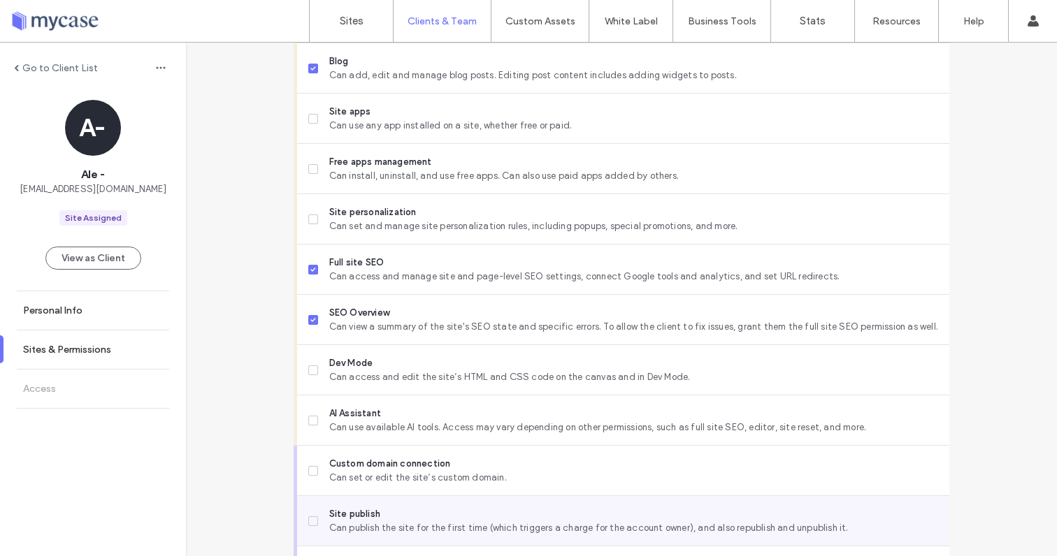
scroll to position [1173, 0]
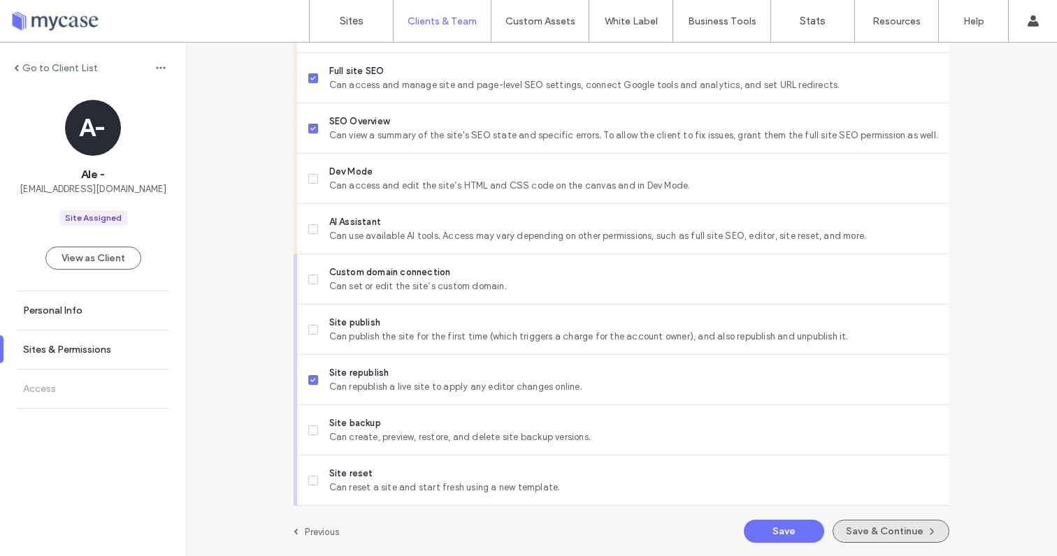
click at [868, 530] on button "Save & Continue" at bounding box center [890, 531] width 117 height 23
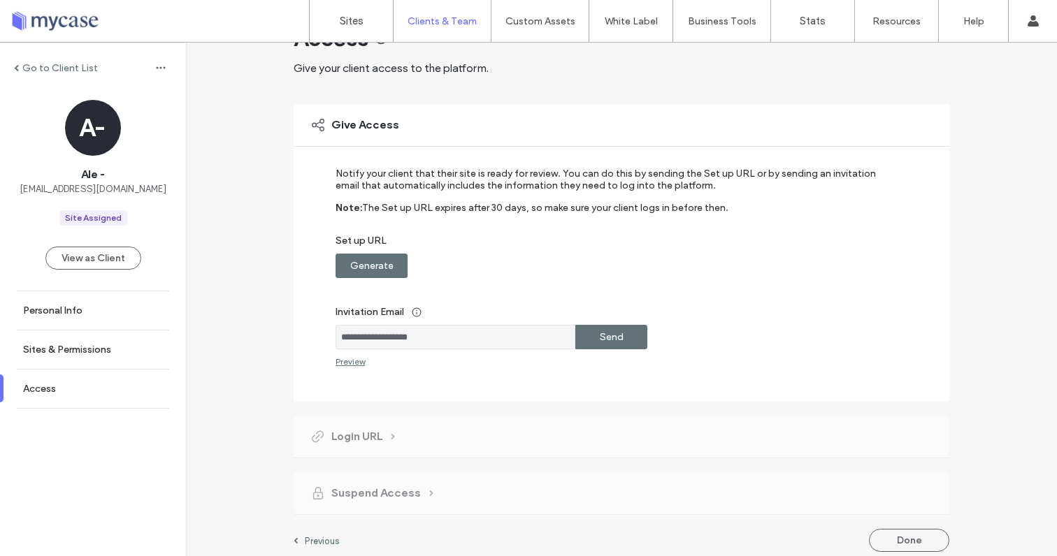
scroll to position [55, 0]
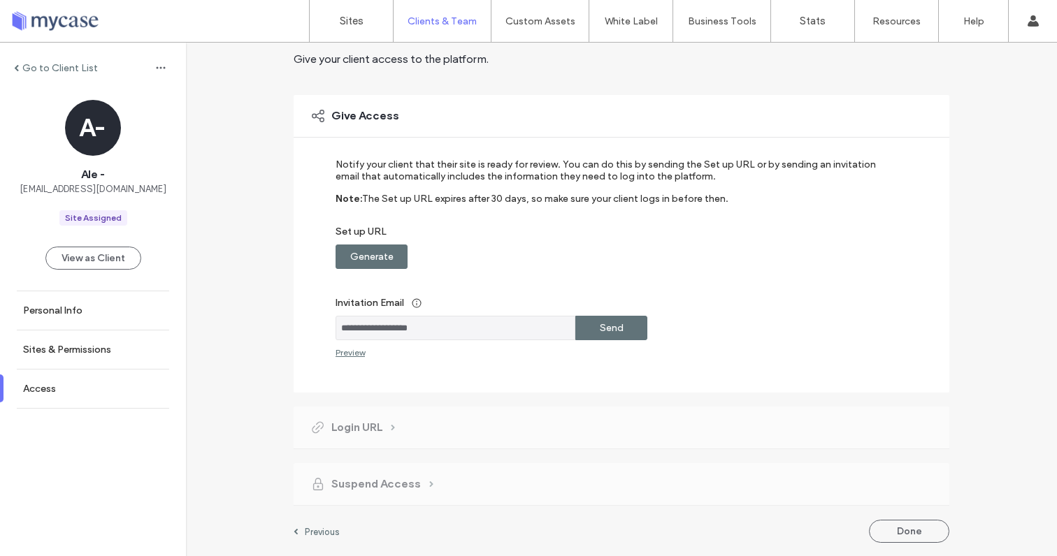
click at [626, 326] on div "Send" at bounding box center [611, 328] width 72 height 24
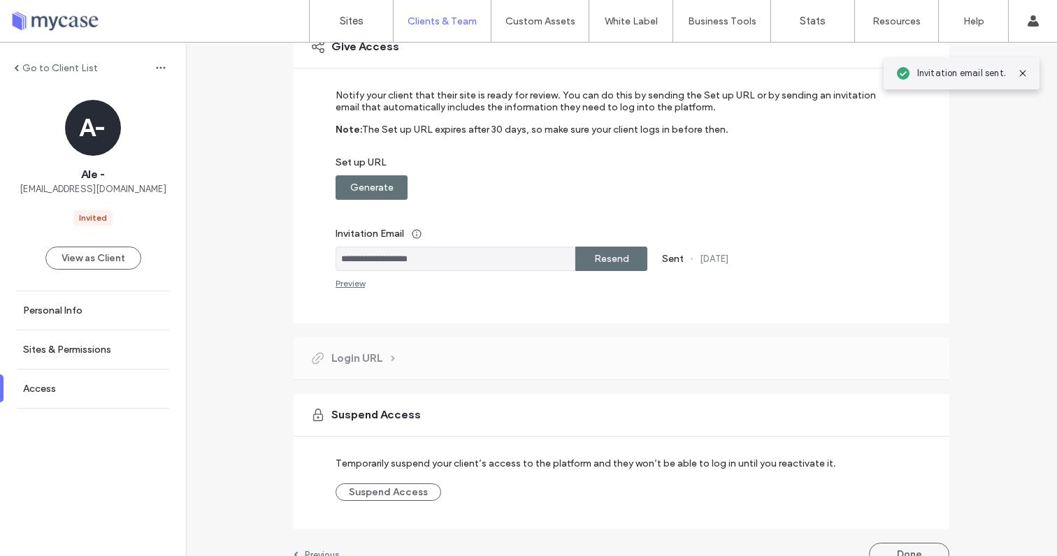
scroll to position [147, 0]
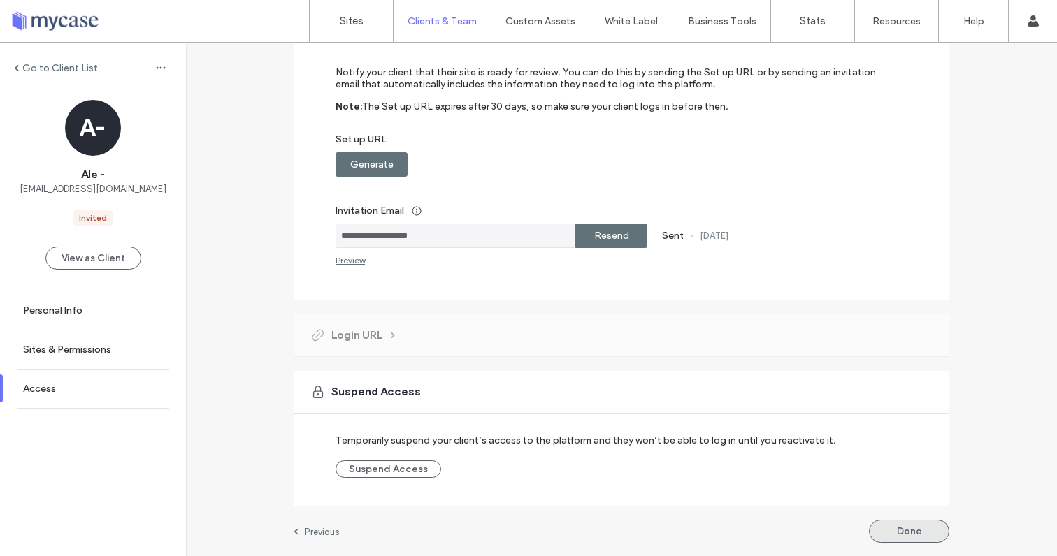
click at [904, 531] on button "Done" at bounding box center [909, 531] width 80 height 23
